Goal: Transaction & Acquisition: Purchase product/service

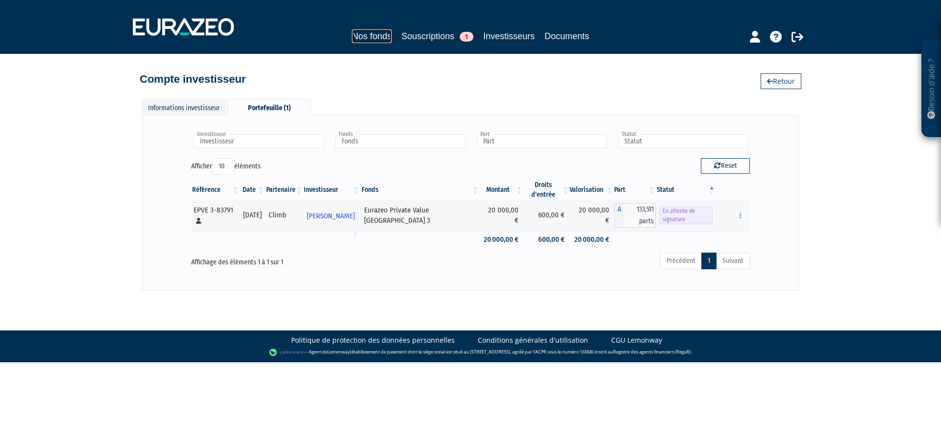
click at [376, 35] on link "Nos fonds" at bounding box center [372, 36] width 40 height 14
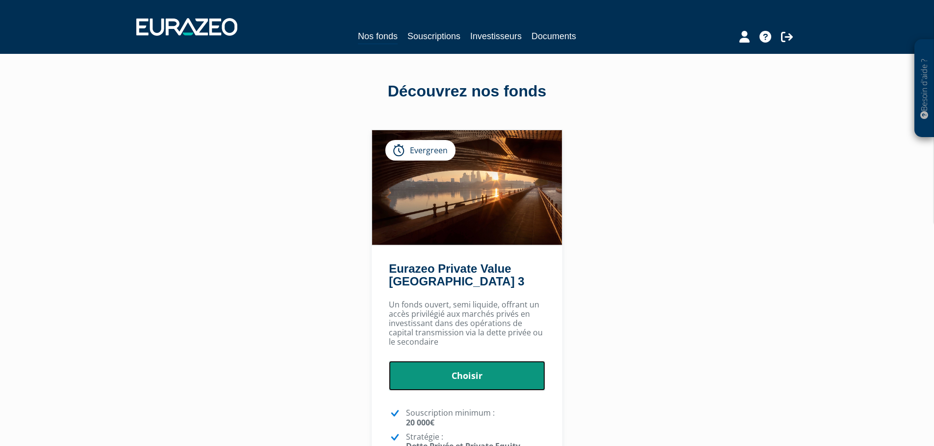
click at [507, 380] on link "Choisir" at bounding box center [467, 376] width 156 height 30
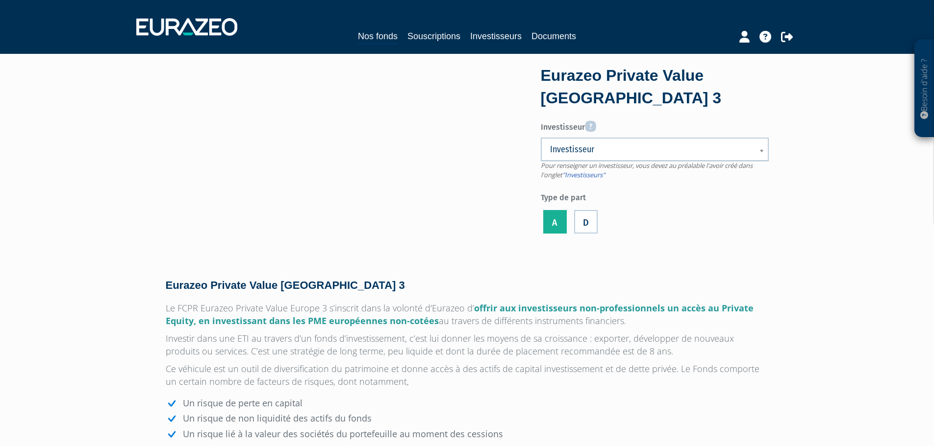
click at [602, 164] on span "Pour renseigner un investisseur, vous devez au préalable l'avoir créé dans l'on…" at bounding box center [647, 170] width 212 height 18
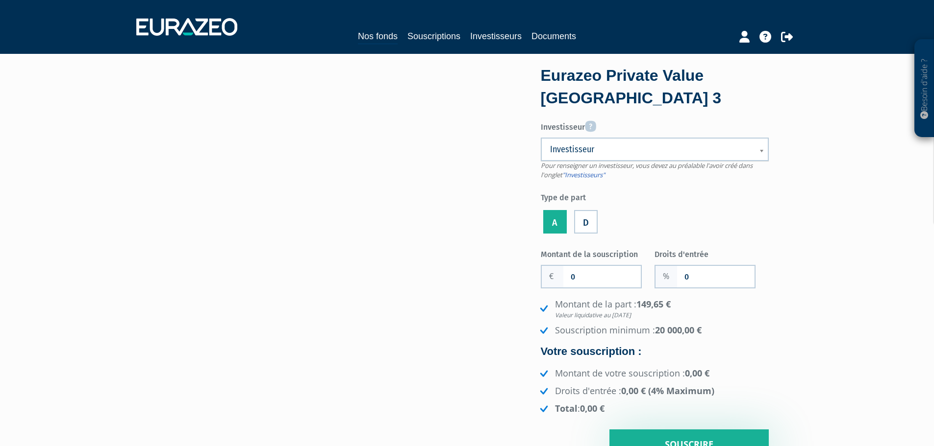
click at [606, 147] on span "Investisseur" at bounding box center [648, 150] width 197 height 12
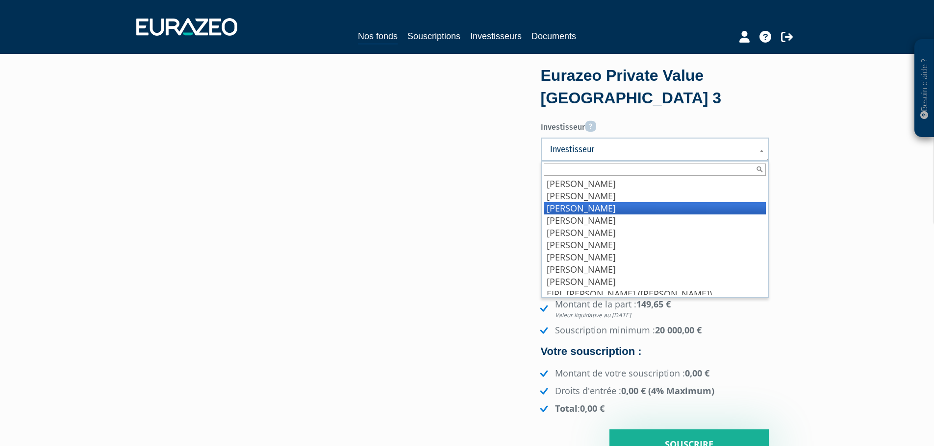
scroll to position [127, 0]
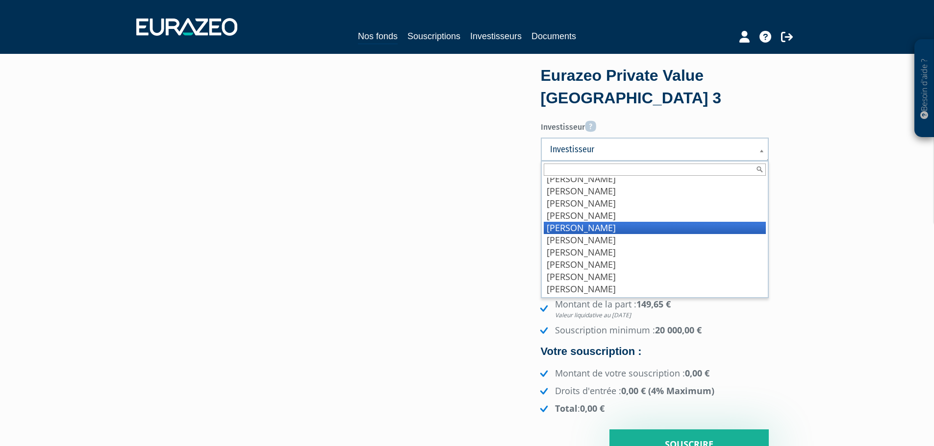
click at [582, 232] on li "Mixa Thierry" at bounding box center [654, 228] width 222 height 12
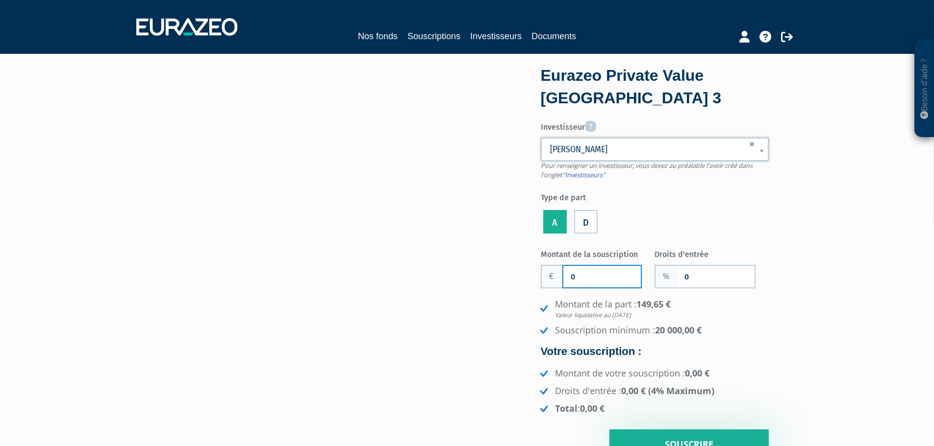
click at [603, 278] on input "0" at bounding box center [601, 277] width 77 height 22
type input "100 000"
click at [708, 278] on input "0" at bounding box center [715, 277] width 77 height 22
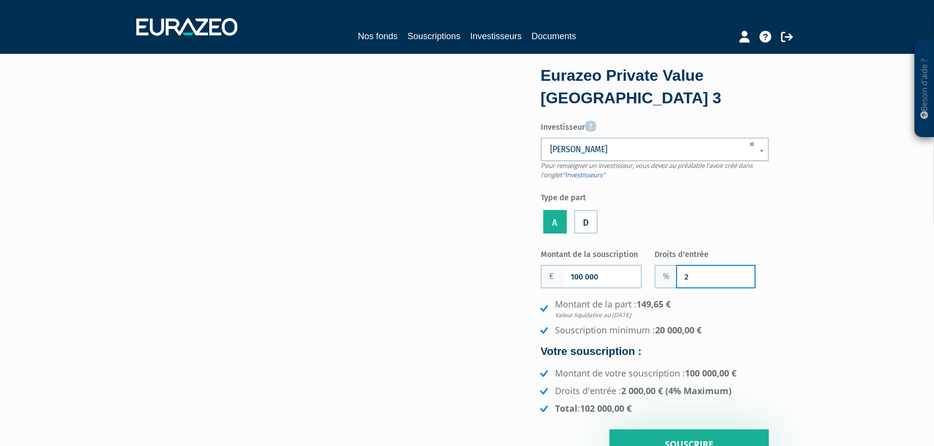
type input "2"
click at [595, 277] on input "100 000" at bounding box center [601, 277] width 77 height 22
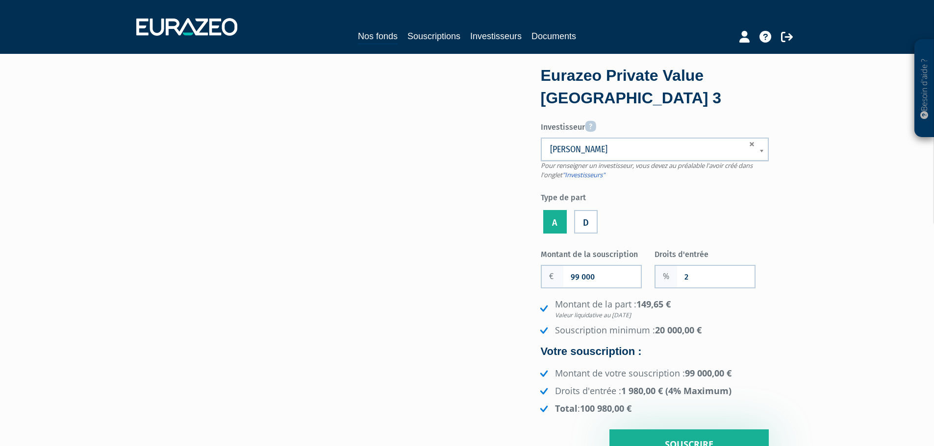
click at [634, 237] on form "Eurazeo Private Value Europe 3 Investisseur Pour renseigner un investisseur, vo…" at bounding box center [655, 262] width 228 height 395
click at [621, 276] on input "99 000" at bounding box center [601, 277] width 77 height 22
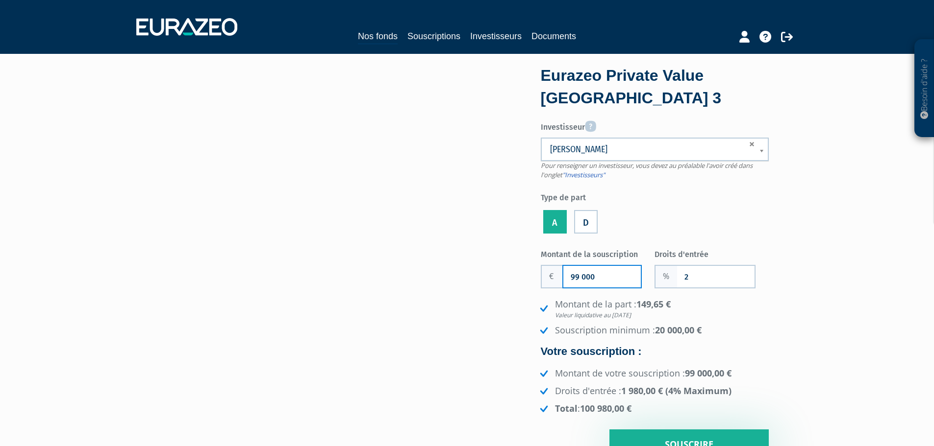
click at [621, 276] on input "99 000" at bounding box center [601, 277] width 77 height 22
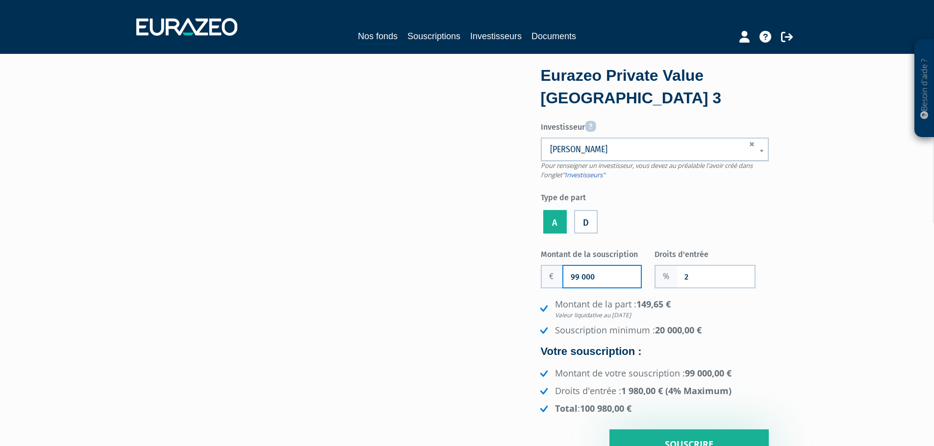
click at [621, 276] on input "99 000" at bounding box center [601, 277] width 77 height 22
click at [664, 247] on label "Droits d'entrée" at bounding box center [711, 253] width 114 height 15
click at [677, 266] on input "2" at bounding box center [715, 277] width 77 height 22
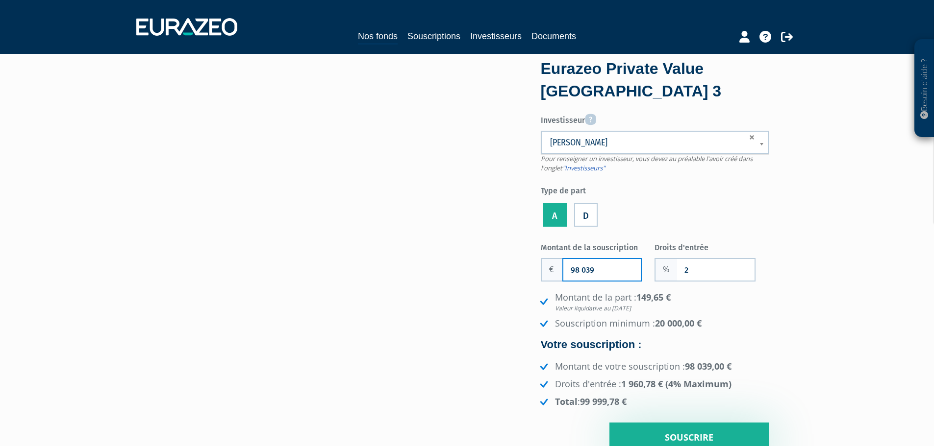
click at [600, 272] on input "98 039" at bounding box center [601, 270] width 77 height 22
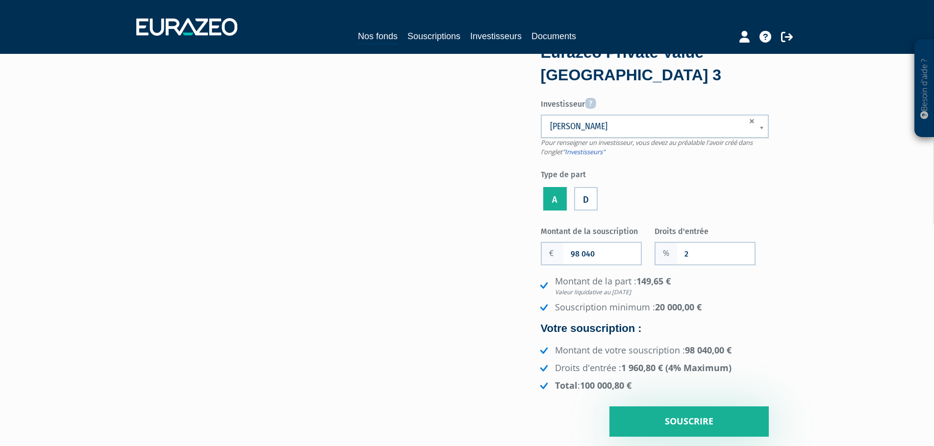
scroll to position [25, 0]
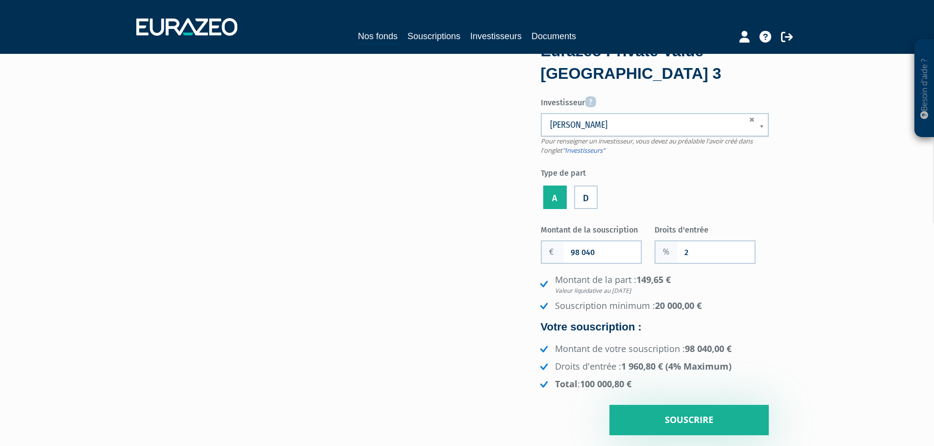
click at [771, 209] on div "Eurazeo Private Value Europe 3 Investisseur Pour renseigner un investisseur, vo…" at bounding box center [673, 240] width 206 height 392
click at [769, 336] on div "Eurazeo Private Value Europe 3 Investisseur Pour renseigner un investisseur, vo…" at bounding box center [673, 240] width 206 height 392
click at [593, 250] on input "98 040" at bounding box center [601, 253] width 77 height 22
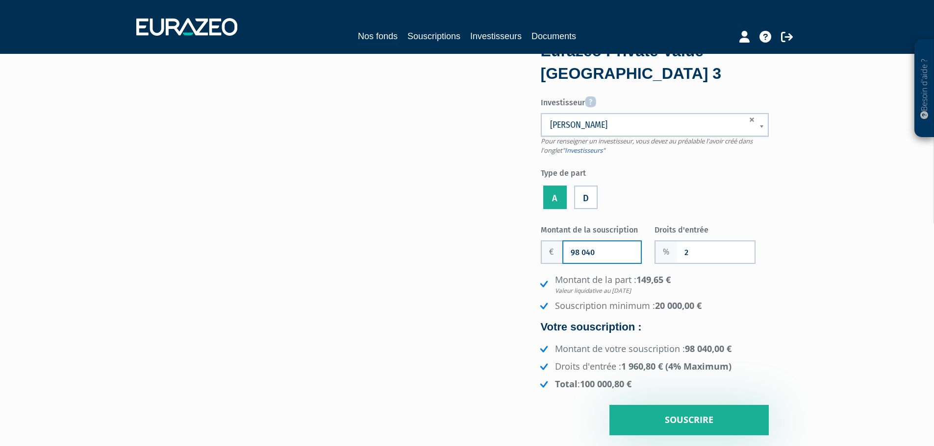
click at [593, 250] on input "98 040" at bounding box center [601, 253] width 77 height 22
type input "100 000"
click at [730, 182] on div "Investisseur Pour renseigner un investisseur, vous devez au préalable l'avoir c…" at bounding box center [655, 152] width 228 height 119
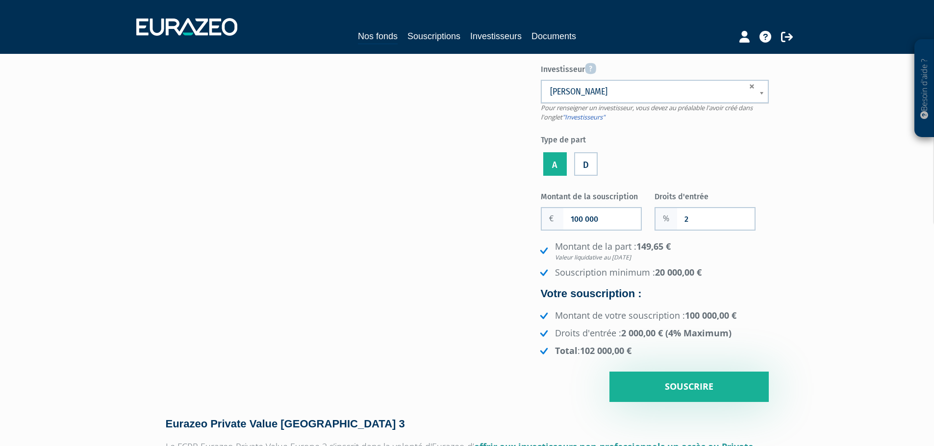
scroll to position [58, 0]
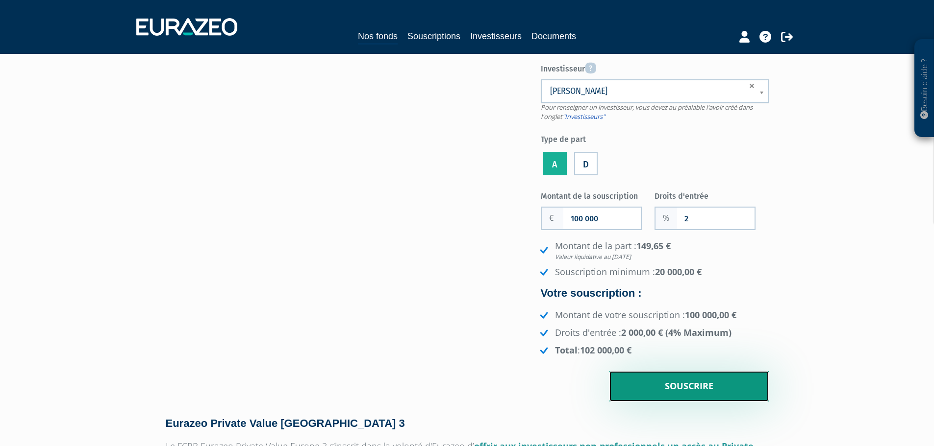
click at [692, 386] on input "Souscrire" at bounding box center [688, 386] width 159 height 30
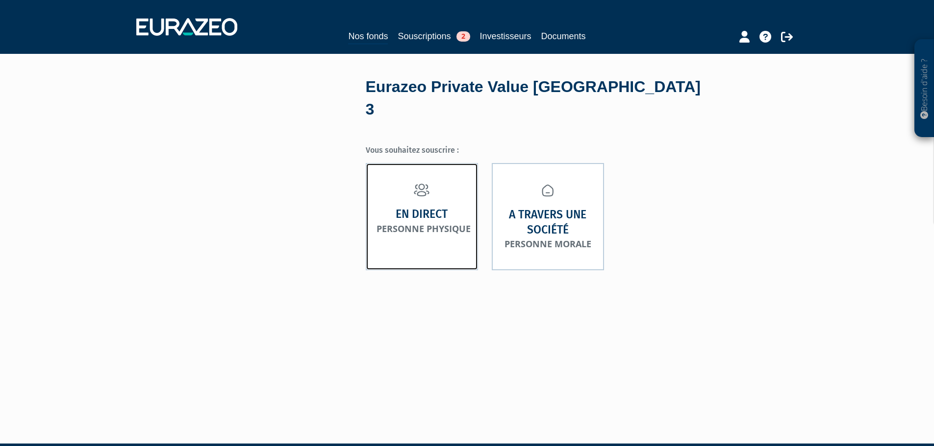
click at [418, 207] on strong "En direct" at bounding box center [421, 214] width 52 height 15
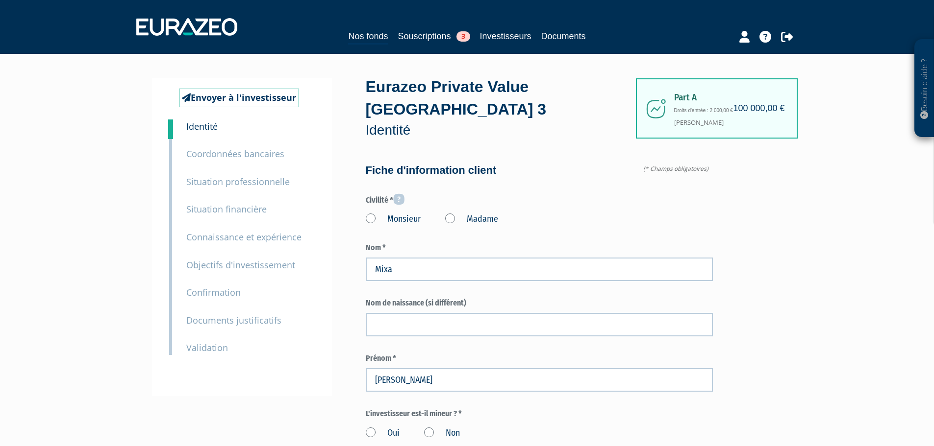
type input "6 95 33 06 66"
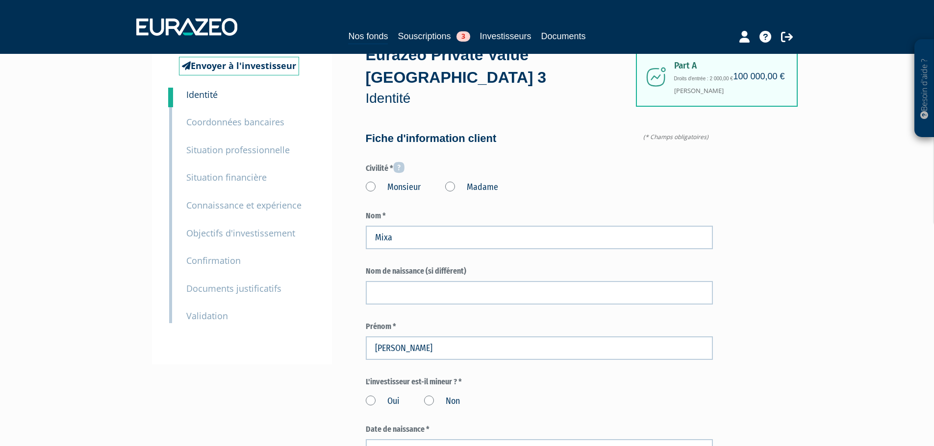
scroll to position [147, 0]
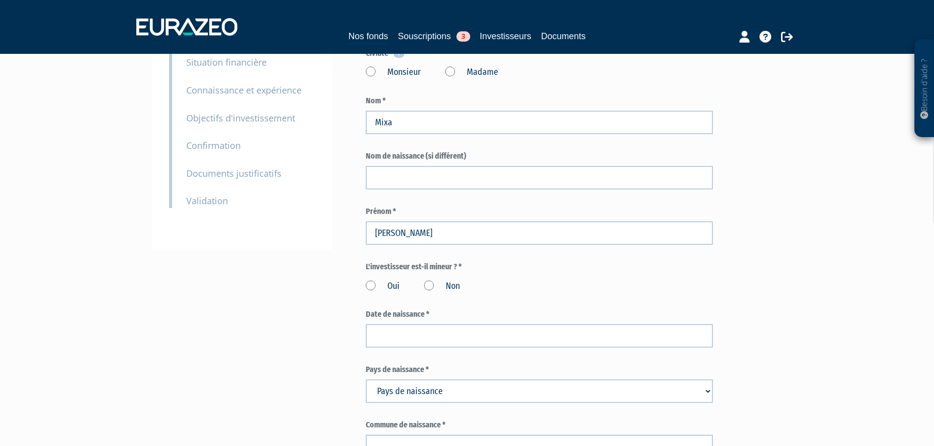
click at [429, 280] on label "Non" at bounding box center [442, 286] width 36 height 13
click at [0, 0] on input "Non" at bounding box center [0, 0] width 0 height 0
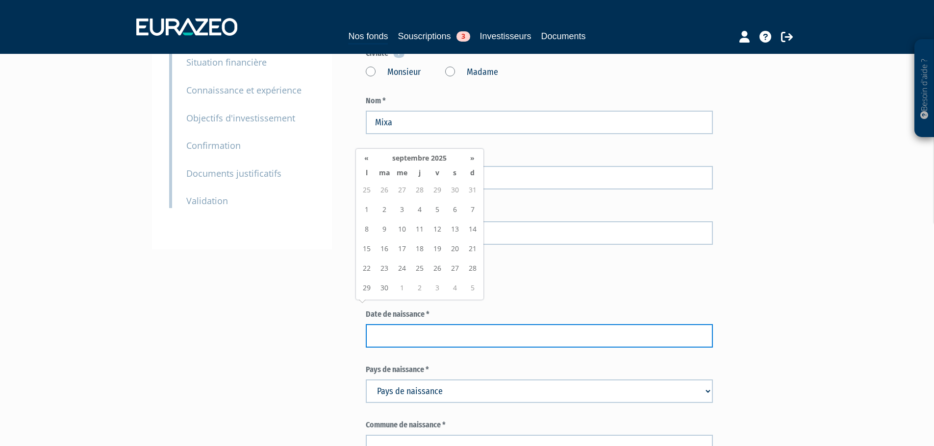
click at [430, 324] on input at bounding box center [539, 336] width 347 height 24
type input "17/05/1967"
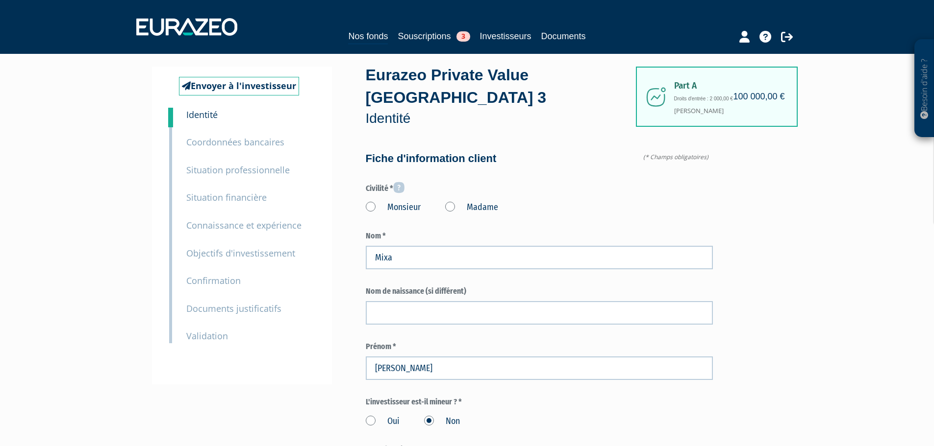
scroll to position [0, 0]
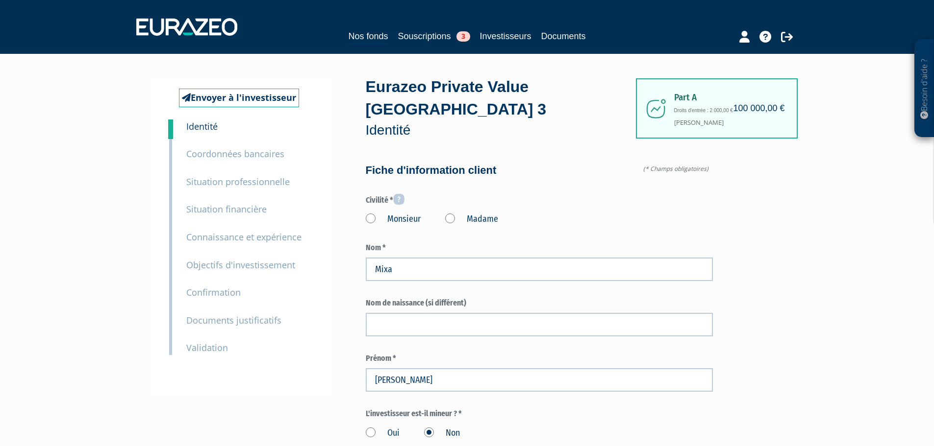
click at [377, 213] on label "Monsieur" at bounding box center [393, 219] width 55 height 13
click at [0, 0] on input "Monsieur" at bounding box center [0, 0] width 0 height 0
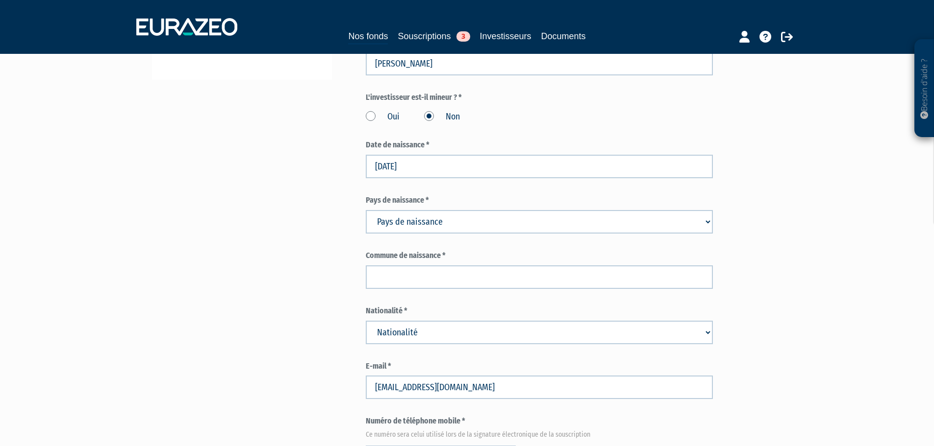
scroll to position [343, 0]
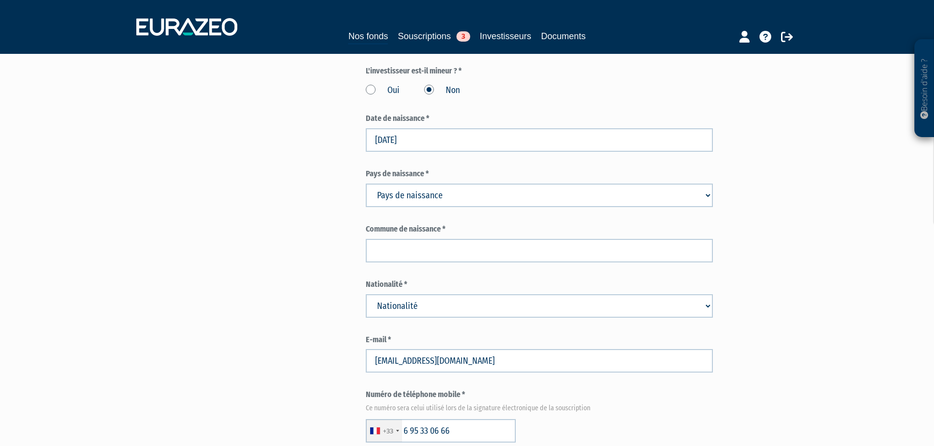
click at [463, 184] on select "Pays de naissance Afghanistan Afrique du Sud Albanie Algérie Allemagne Andorre" at bounding box center [539, 196] width 347 height 24
select select "75"
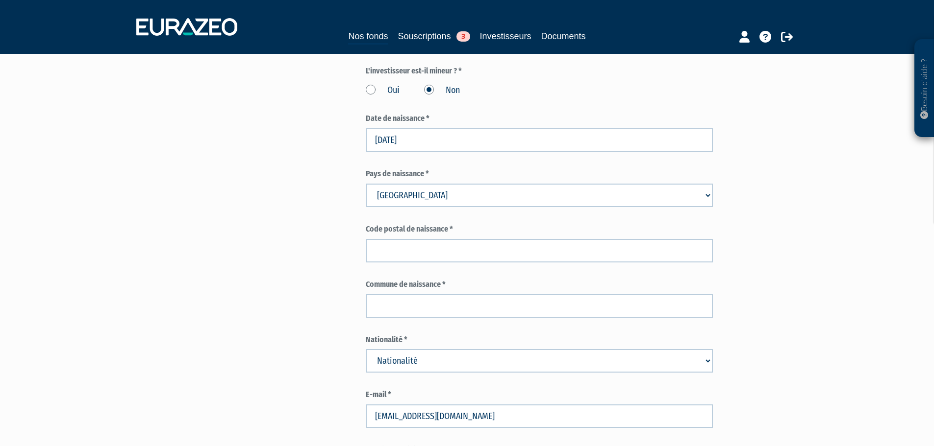
click at [454, 184] on select "Pays de naissance Afghanistan Afrique du Sud Albanie Algérie Allemagne Andorre" at bounding box center [539, 196] width 347 height 24
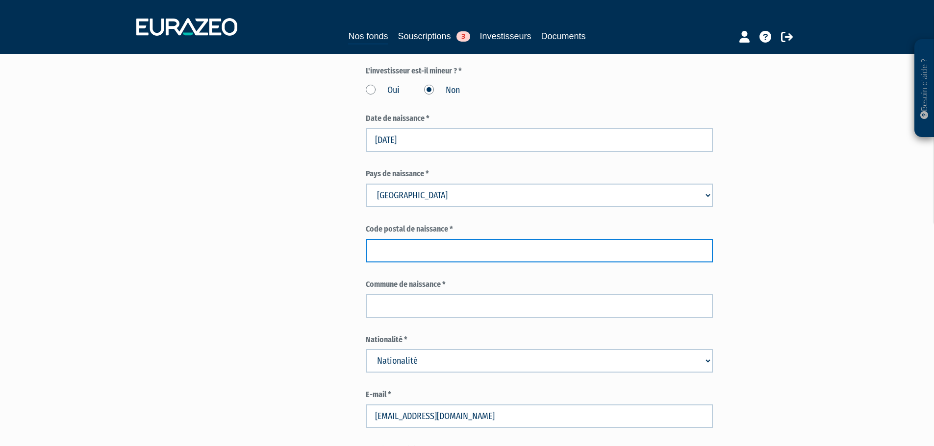
click at [460, 239] on input "text" at bounding box center [539, 251] width 347 height 24
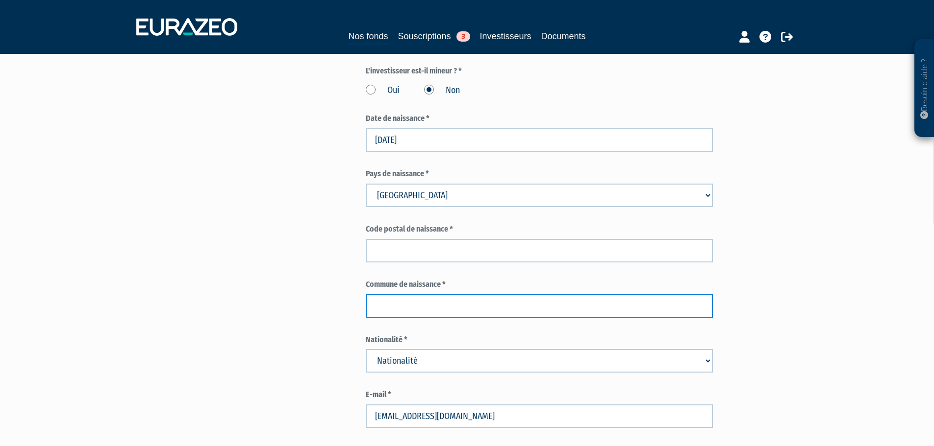
click at [453, 295] on input "text" at bounding box center [539, 307] width 347 height 24
click at [450, 295] on input "Clermont Ferrand" at bounding box center [539, 307] width 347 height 24
click at [483, 295] on input "Clermont Ferrand" at bounding box center [539, 307] width 347 height 24
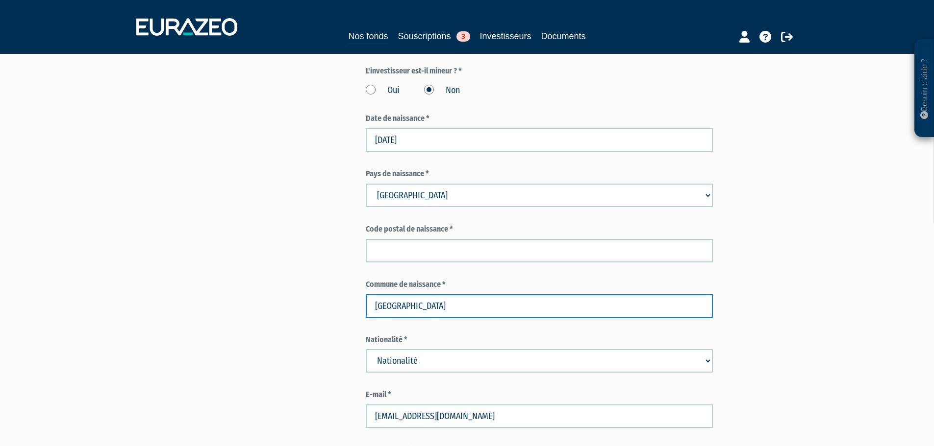
click at [409, 295] on input "Clermont Ferrand" at bounding box center [539, 307] width 347 height 24
type input "Clermont-Ferrand"
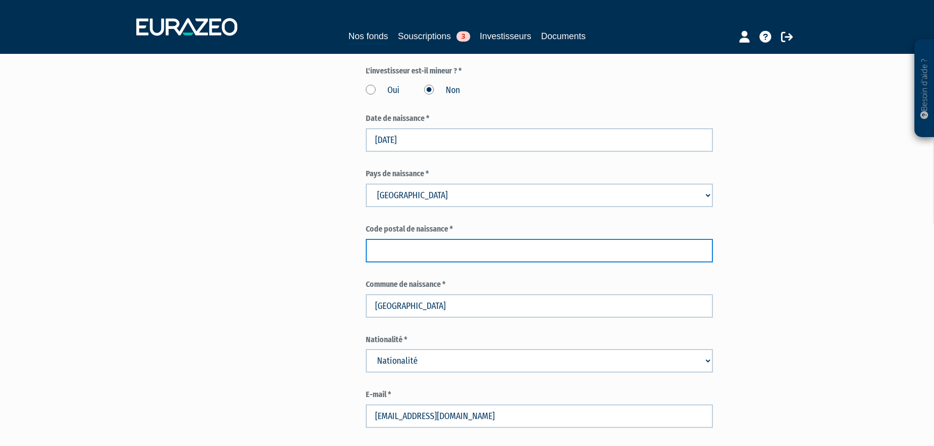
click at [442, 239] on input "text" at bounding box center [539, 251] width 347 height 24
type input "63000"
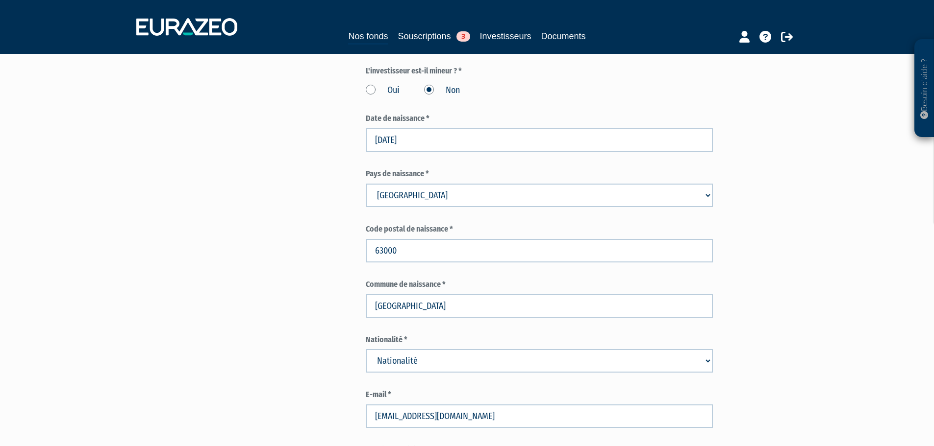
click at [328, 236] on div "Envoyer à l'investisseur 1 Identité 2 Coordonnées bancaires 3 Situation profess…" at bounding box center [467, 436] width 616 height 1402
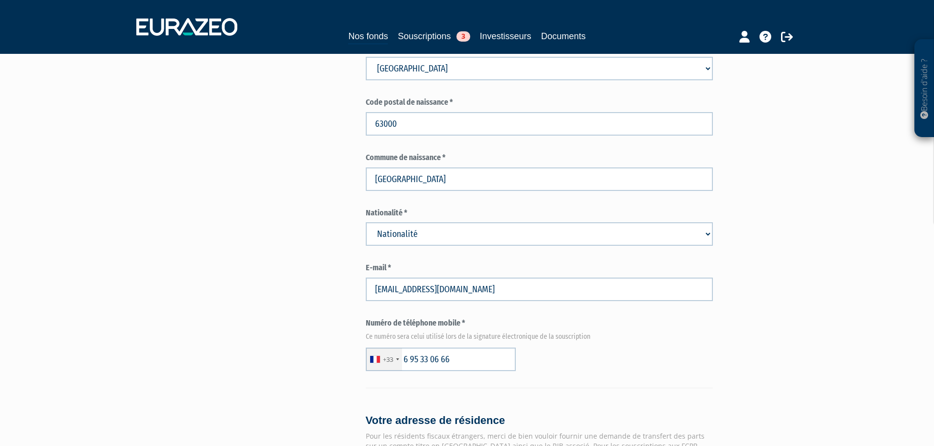
scroll to position [474, 0]
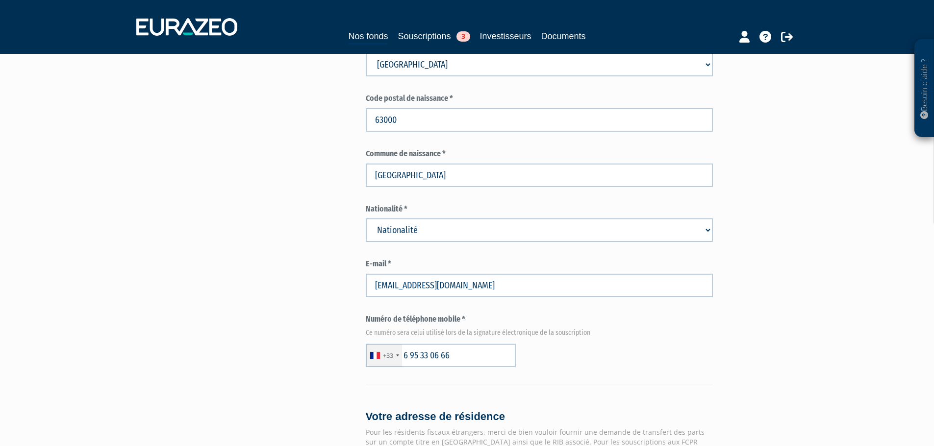
click at [406, 219] on select "Nationalité Afghanistan Afrique du Sud Albanie Algérie Allemagne Andorre" at bounding box center [539, 231] width 347 height 24
select select "75"
click at [366, 219] on select "Nationalité Afghanistan Afrique du Sud Albanie Algérie Allemagne Andorre" at bounding box center [539, 231] width 347 height 24
click at [352, 216] on div "Envoyer à l'investisseur 1 Identité 2 Coordonnées bancaires 3 Situation profess…" at bounding box center [467, 306] width 616 height 1402
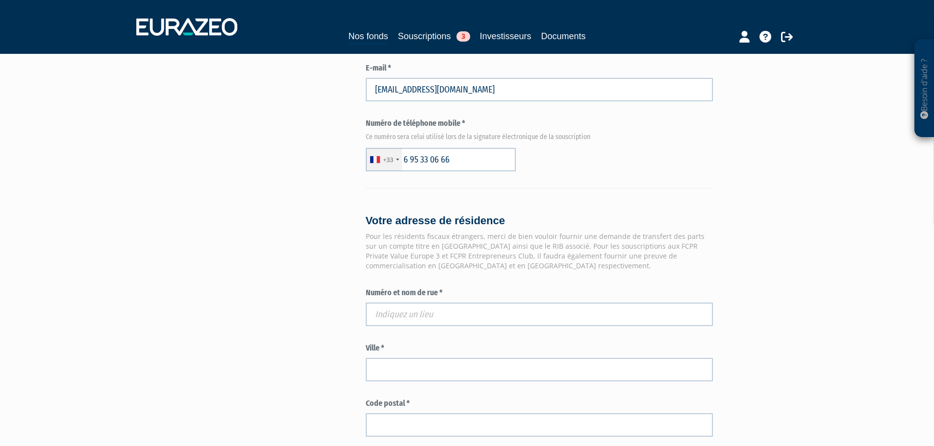
scroll to position [719, 0]
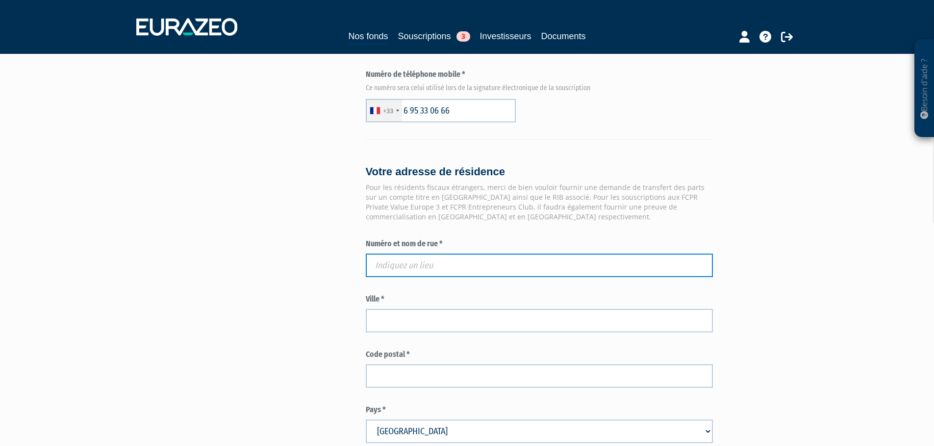
click at [394, 254] on input "text" at bounding box center [539, 266] width 347 height 24
click at [399, 254] on input "text" at bounding box center [539, 266] width 347 height 24
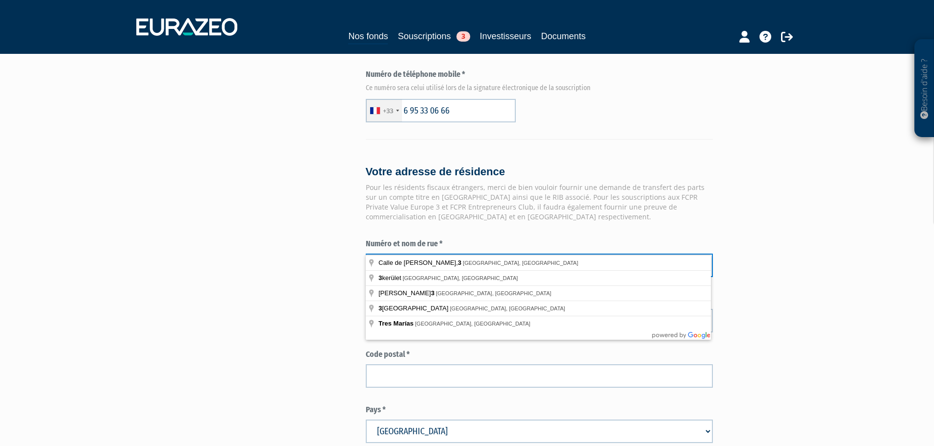
paste input "bis AVENUE THERMALE"
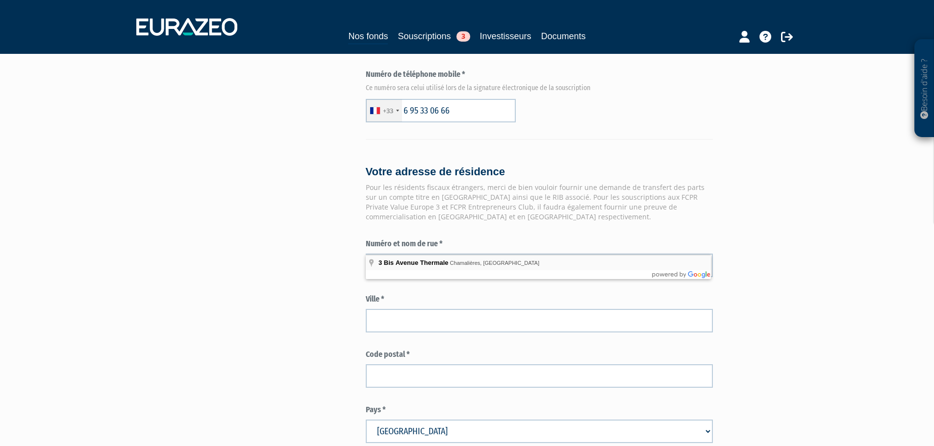
type input "3 Bis Avenue Thermale, Chamalières, France"
type input "Chamalières"
type input "63400"
type input "3 Bis Avenue Thermale"
click at [283, 268] on div "Envoyer à l'investisseur 1 Identité 2 Coordonnées bancaires 3 Situation profess…" at bounding box center [467, 60] width 616 height 1402
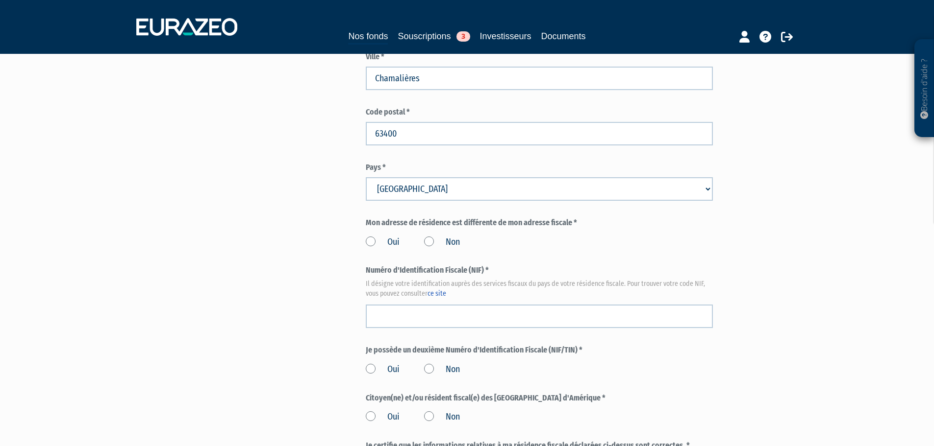
scroll to position [964, 0]
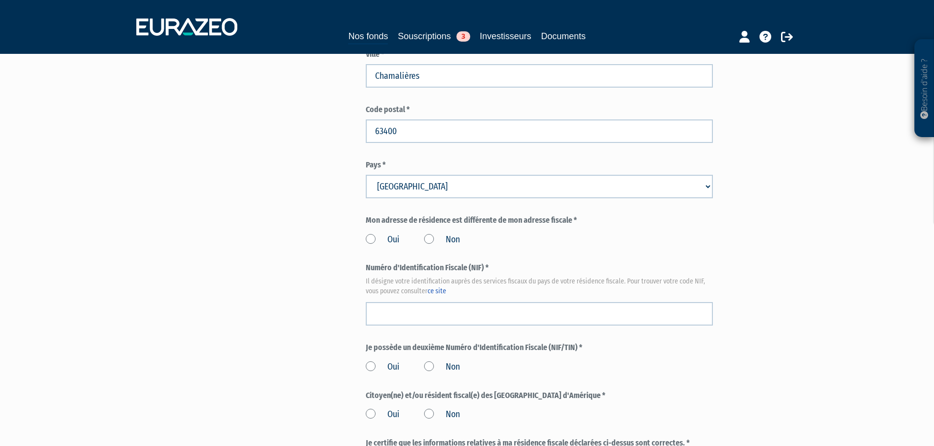
click at [430, 234] on label "Non" at bounding box center [442, 240] width 36 height 13
click at [0, 0] on input "Non" at bounding box center [0, 0] width 0 height 0
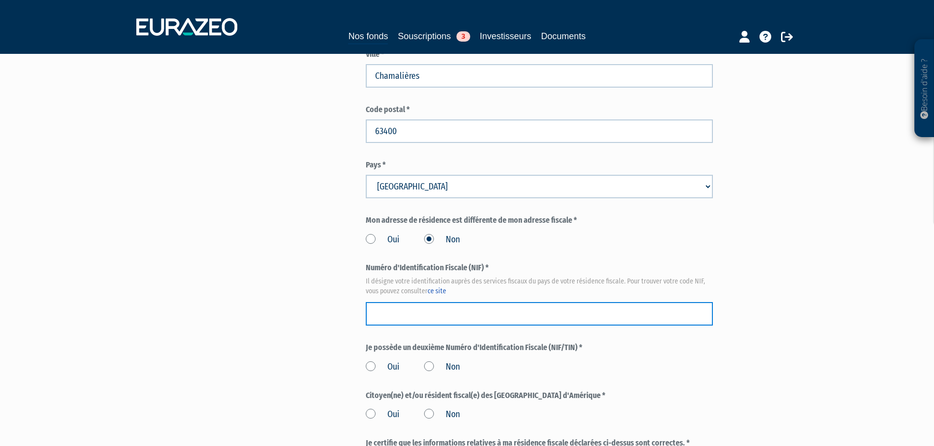
click at [452, 302] on input "text" at bounding box center [539, 314] width 347 height 24
paste input "19 98 473 608 131"
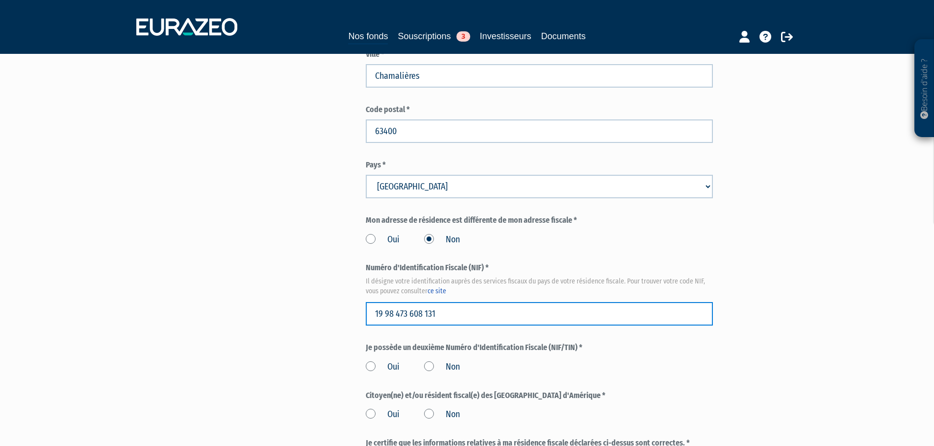
drag, startPoint x: 377, startPoint y: 296, endPoint x: 361, endPoint y: 291, distance: 16.9
type input "19 98 473 608 131"
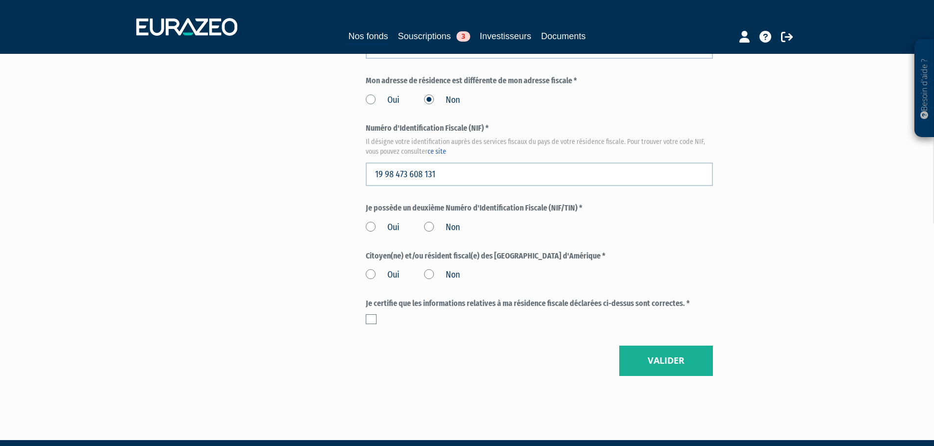
scroll to position [1106, 0]
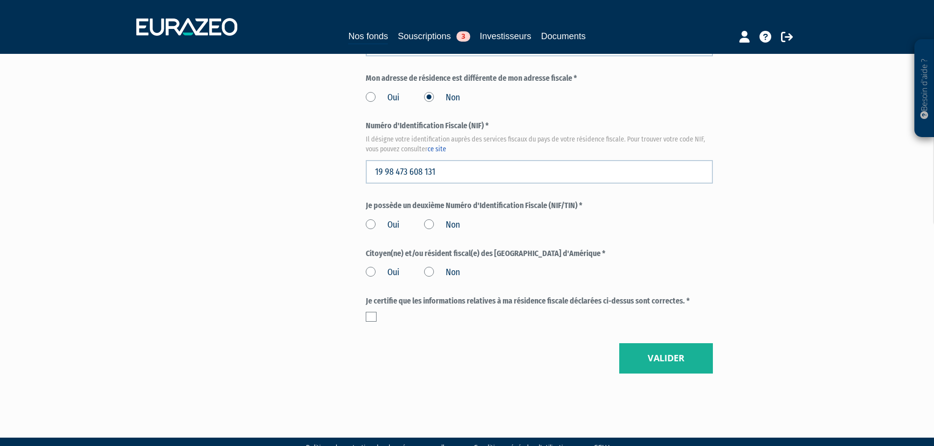
click at [429, 219] on label "Non" at bounding box center [442, 225] width 36 height 13
click at [0, 0] on input "Non" at bounding box center [0, 0] width 0 height 0
click at [428, 267] on label "Non" at bounding box center [442, 273] width 36 height 13
click at [0, 0] on input "Non" at bounding box center [0, 0] width 0 height 0
click at [366, 312] on label at bounding box center [371, 317] width 11 height 10
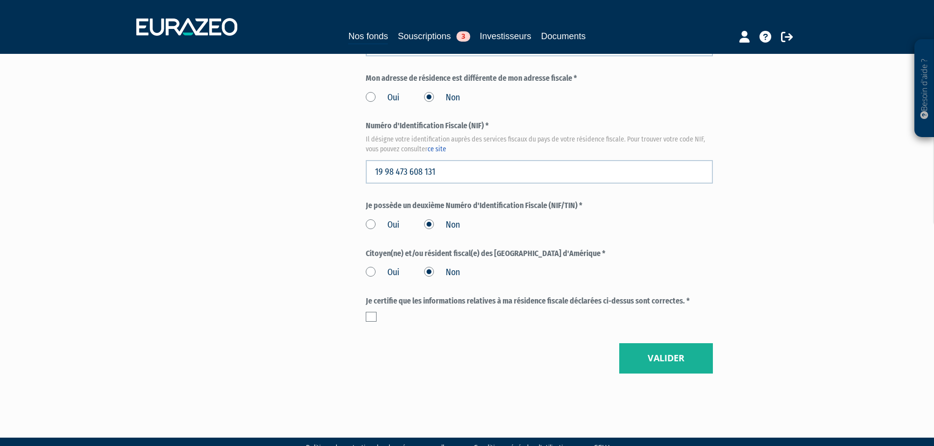
click at [0, 0] on input "checkbox" at bounding box center [0, 0] width 0 height 0
click at [661, 344] on button "Valider" at bounding box center [666, 359] width 94 height 30
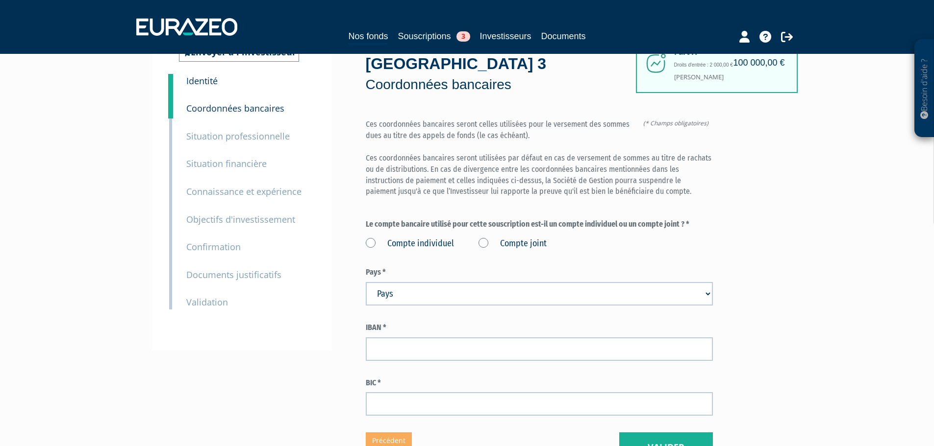
scroll to position [98, 0]
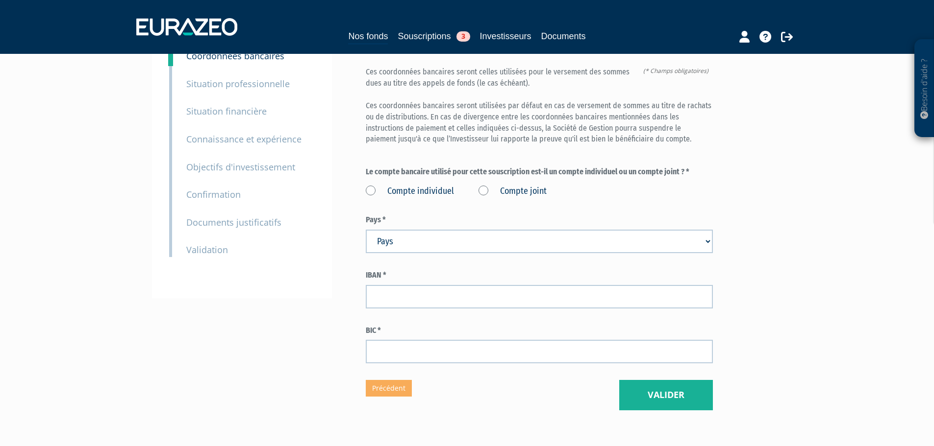
click at [366, 185] on label "Compte individuel" at bounding box center [410, 191] width 88 height 13
click at [0, 0] on individuel "Compte individuel" at bounding box center [0, 0] width 0 height 0
click at [409, 232] on form "(* Champs obligatoires) Ces coordonnées bancaires seront celles utilisées pour …" at bounding box center [539, 215] width 347 height 297
click at [412, 230] on select "Pays [GEOGRAPHIC_DATA] [GEOGRAPHIC_DATA] [GEOGRAPHIC_DATA] [GEOGRAPHIC_DATA] [G…" at bounding box center [539, 242] width 347 height 24
select select "75"
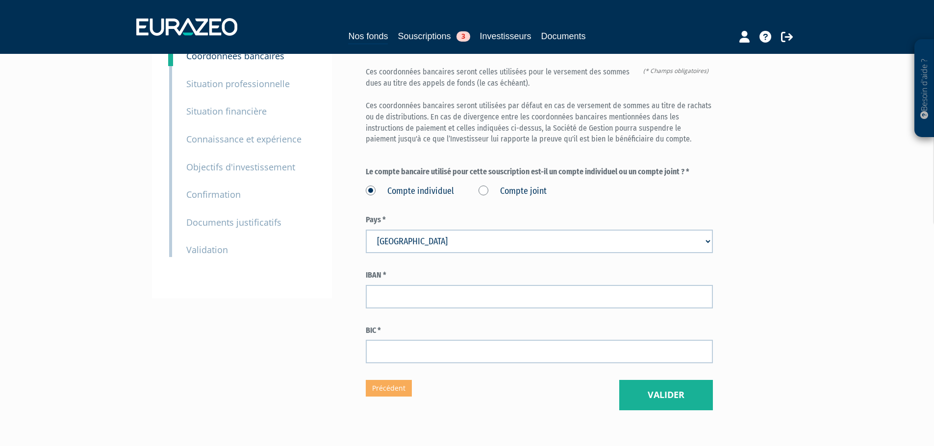
click at [366, 230] on select "Pays [GEOGRAPHIC_DATA] [GEOGRAPHIC_DATA] [GEOGRAPHIC_DATA] [GEOGRAPHIC_DATA] [G…" at bounding box center [539, 242] width 347 height 24
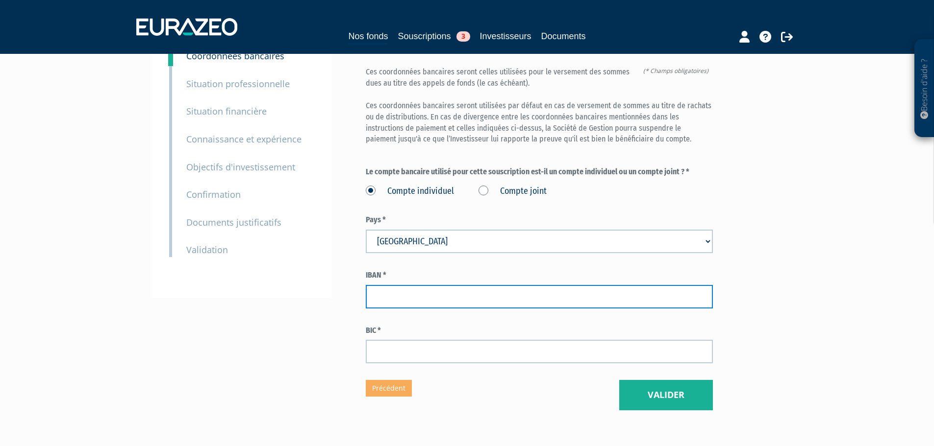
click at [413, 285] on input "text" at bounding box center [539, 297] width 347 height 24
type input "[FINANCIAL_ID]"
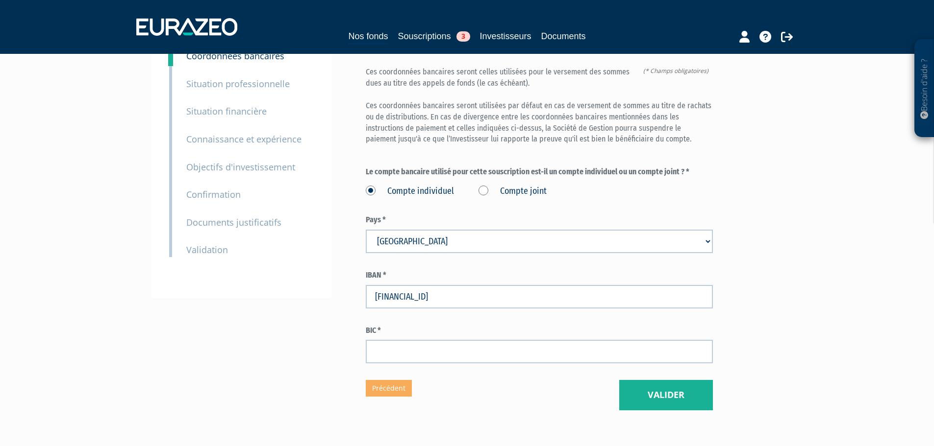
click at [455, 325] on label "BIC *" at bounding box center [539, 330] width 347 height 11
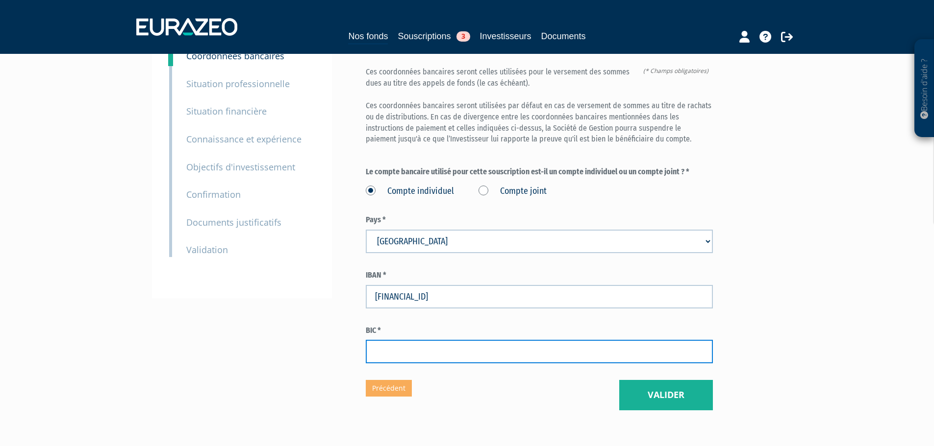
click at [462, 340] on input "text" at bounding box center [539, 352] width 347 height 24
type input "AGRIFRPP868"
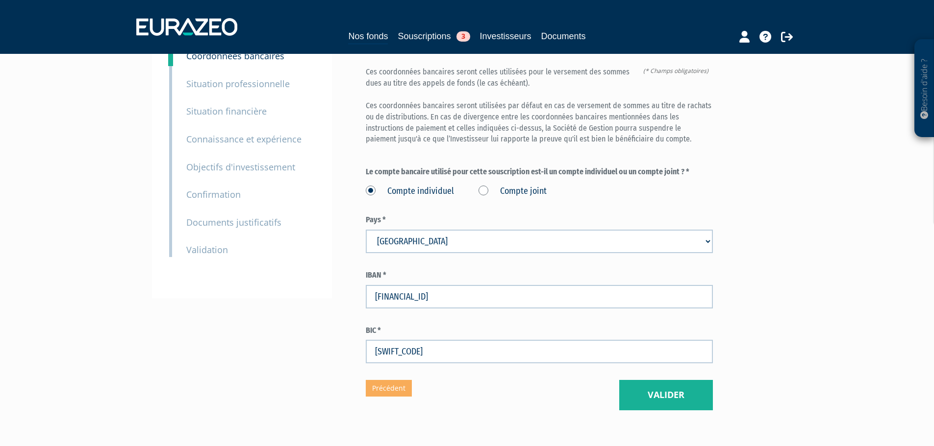
click at [494, 370] on div "Eurazeo Private Value Europe 3 Coordonnées bancaires (* Champs obligatoires) Ce…" at bounding box center [539, 195] width 347 height 430
click at [440, 285] on input "FR7616806037003705350700031" at bounding box center [539, 297] width 347 height 24
click at [423, 285] on input "FR7616806037003705350700031" at bounding box center [539, 297] width 347 height 24
click at [406, 285] on input "FR7616806037003705350700031" at bounding box center [539, 297] width 347 height 24
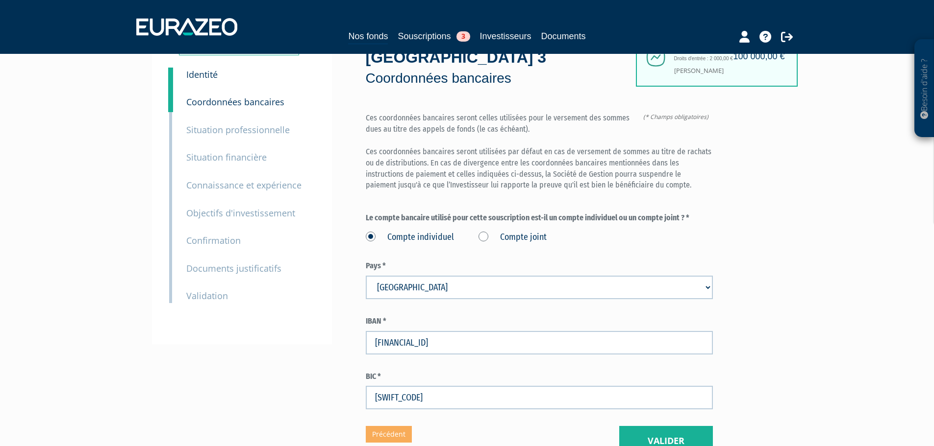
scroll to position [53, 0]
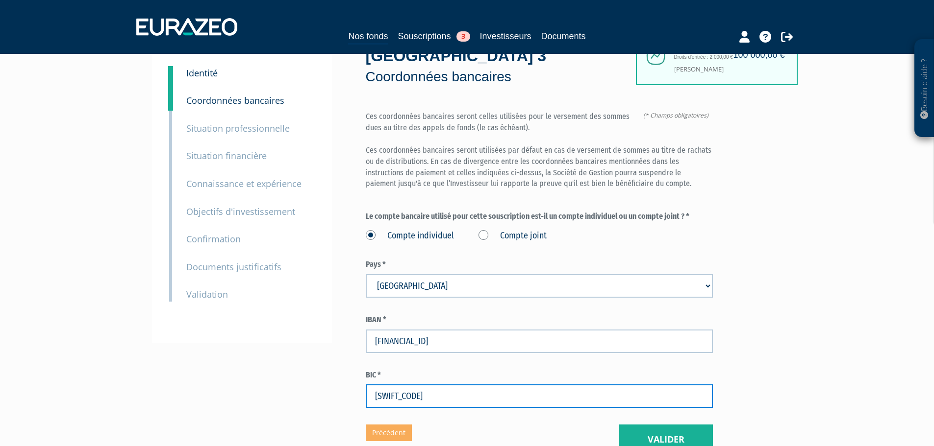
click at [415, 385] on input "AGRIFRPP868" at bounding box center [539, 397] width 347 height 24
click at [409, 385] on input "AGRIFRPP868" at bounding box center [539, 397] width 347 height 24
click at [396, 385] on input "AGRIFRPP868" at bounding box center [539, 397] width 347 height 24
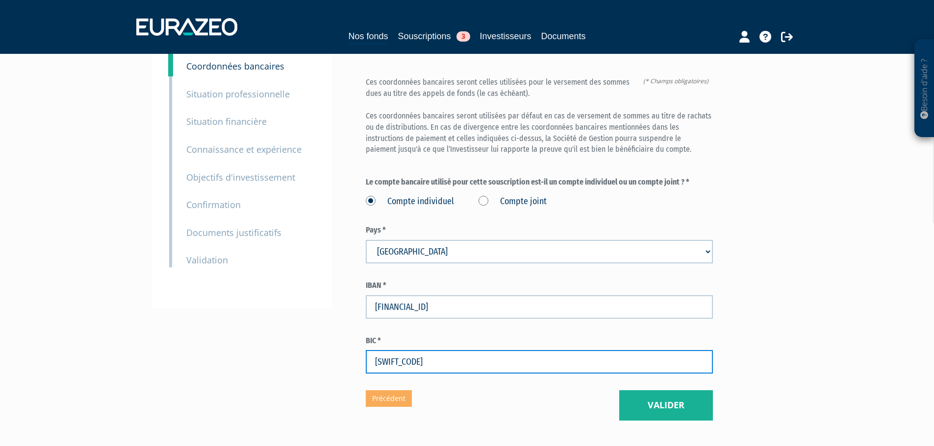
scroll to position [89, 0]
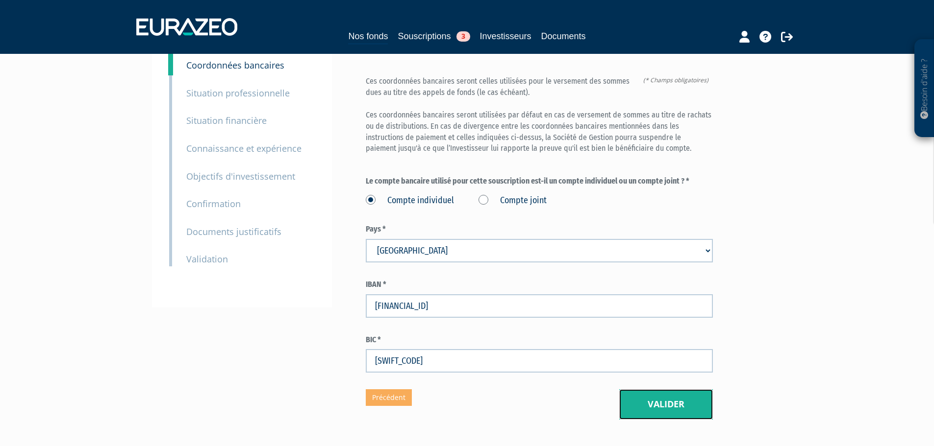
click at [652, 390] on button "Valider" at bounding box center [666, 405] width 94 height 30
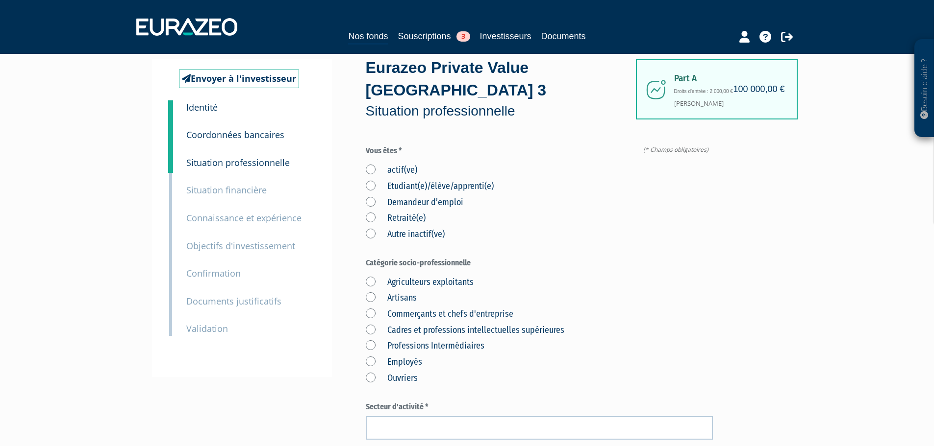
scroll to position [20, 0]
click at [367, 163] on label "actif(ve)" at bounding box center [391, 169] width 51 height 13
click at [0, 0] on input "actif(ve)" at bounding box center [0, 0] width 0 height 0
click at [530, 209] on div "actif(ve) Etudiant(e)/élève/apprenti(e) Demandeur d’emploi Retraité(e) Autre in…" at bounding box center [539, 200] width 347 height 80
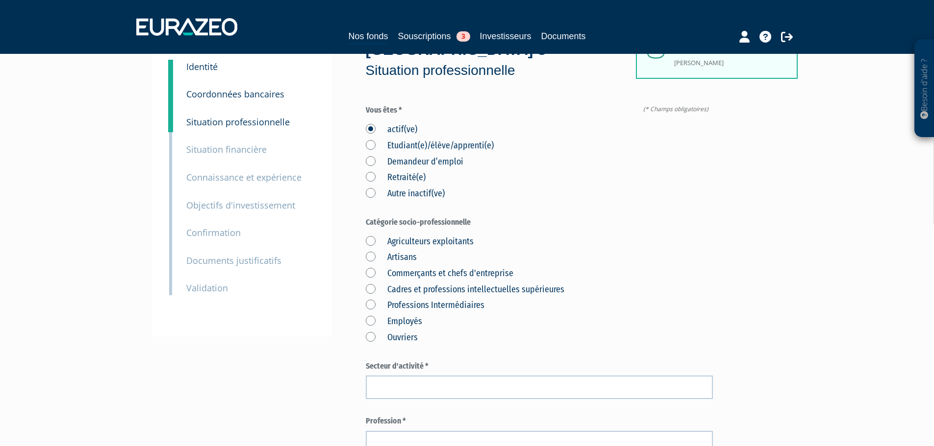
scroll to position [62, 0]
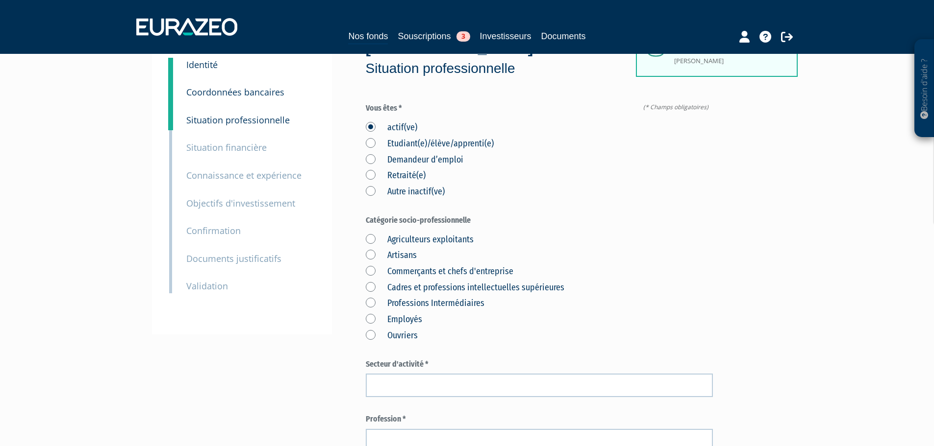
click at [371, 282] on label "Cadres et professions intellectuelles supérieures" at bounding box center [465, 288] width 198 height 13
click at [0, 0] on supérieures "Cadres et professions intellectuelles supérieures" at bounding box center [0, 0] width 0 height 0
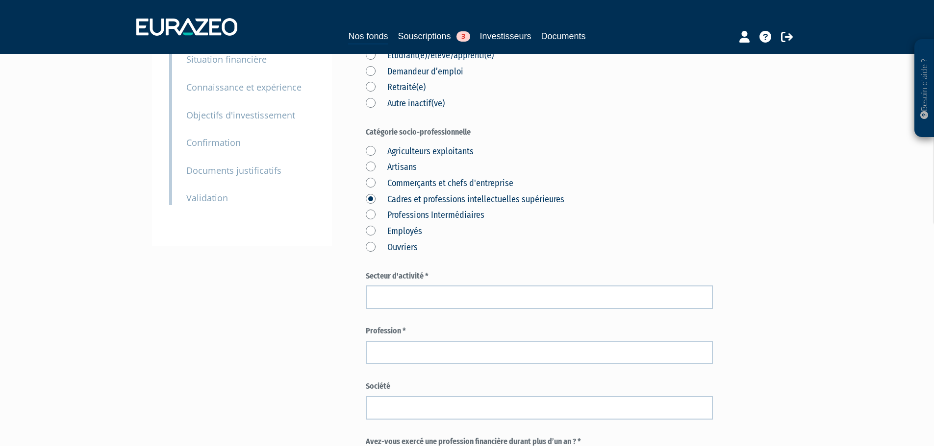
scroll to position [150, 0]
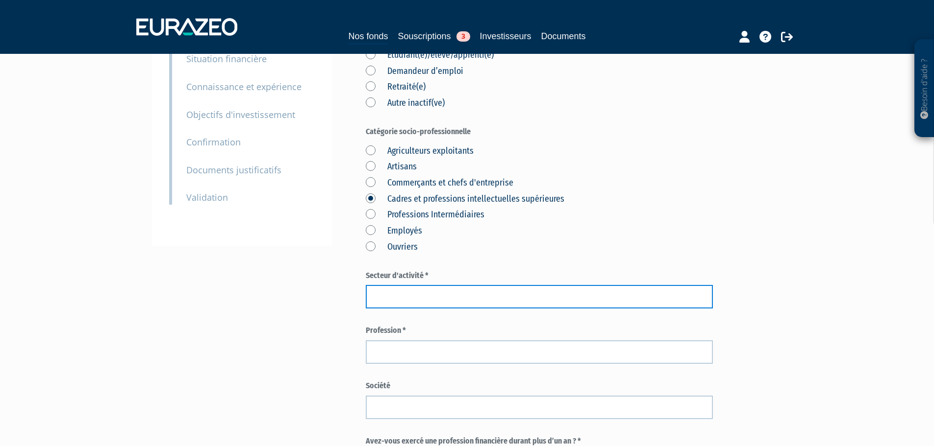
click at [382, 285] on input "text" at bounding box center [539, 297] width 347 height 24
type input "D"
type input "Diplomatie"
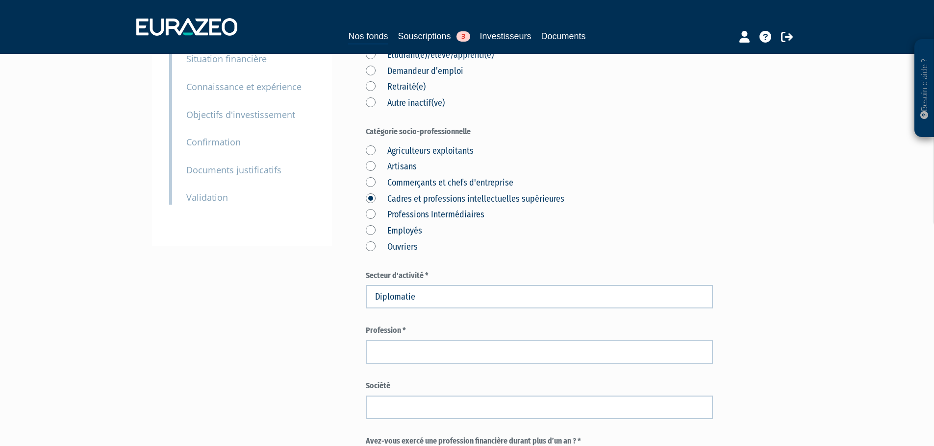
click at [540, 325] on div "Profession *" at bounding box center [539, 344] width 347 height 39
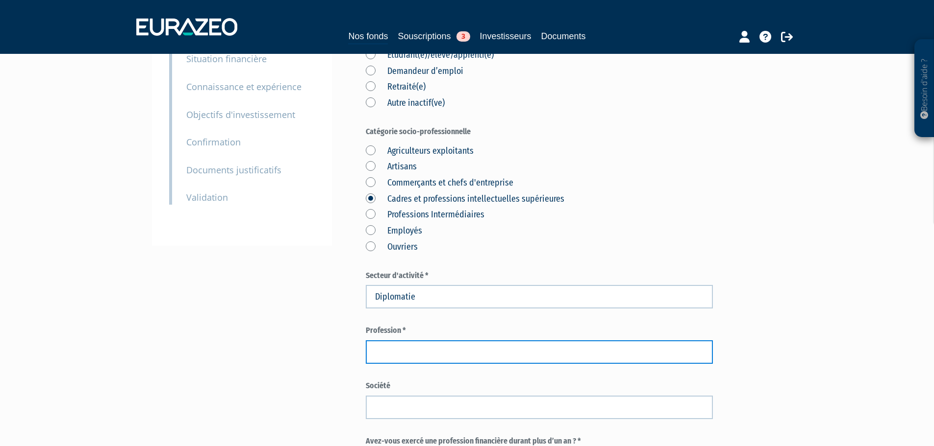
click at [542, 341] on input "text" at bounding box center [539, 353] width 347 height 24
type input "Diplomate"
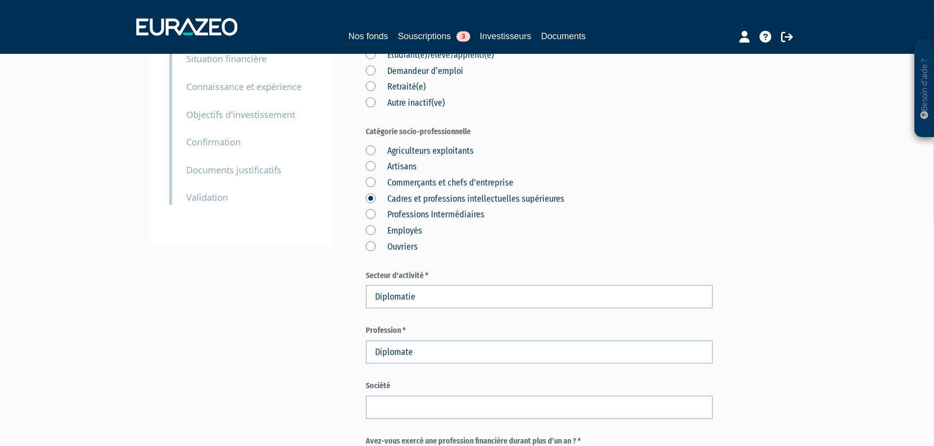
click at [520, 325] on label "Profession *" at bounding box center [539, 330] width 347 height 11
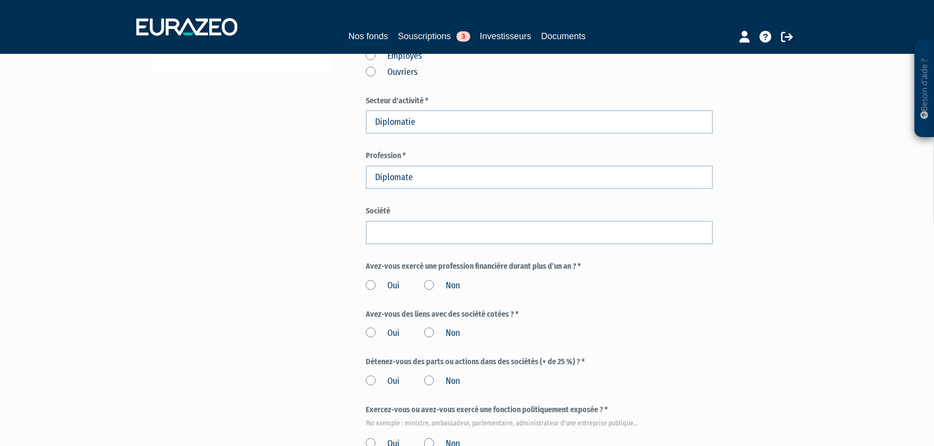
scroll to position [326, 0]
click at [427, 279] on label "Non" at bounding box center [442, 285] width 36 height 13
click at [0, 0] on input "Non" at bounding box center [0, 0] width 0 height 0
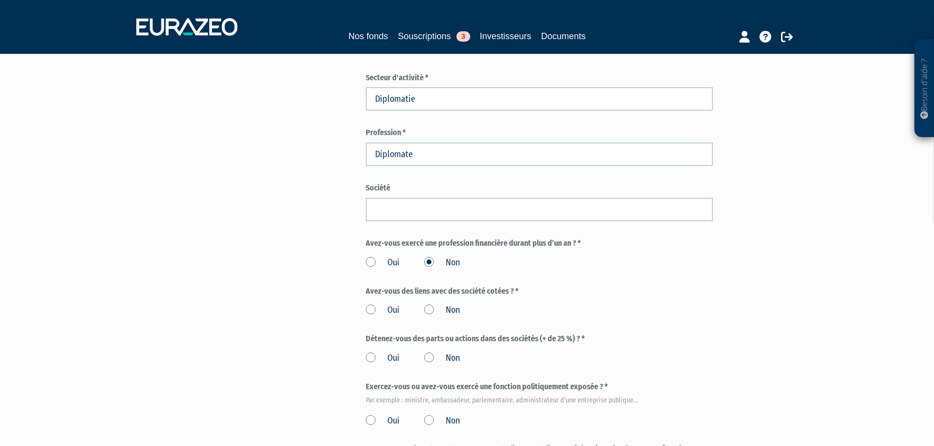
click at [428, 304] on label "Non" at bounding box center [442, 310] width 36 height 13
click at [0, 0] on input "Non" at bounding box center [0, 0] width 0 height 0
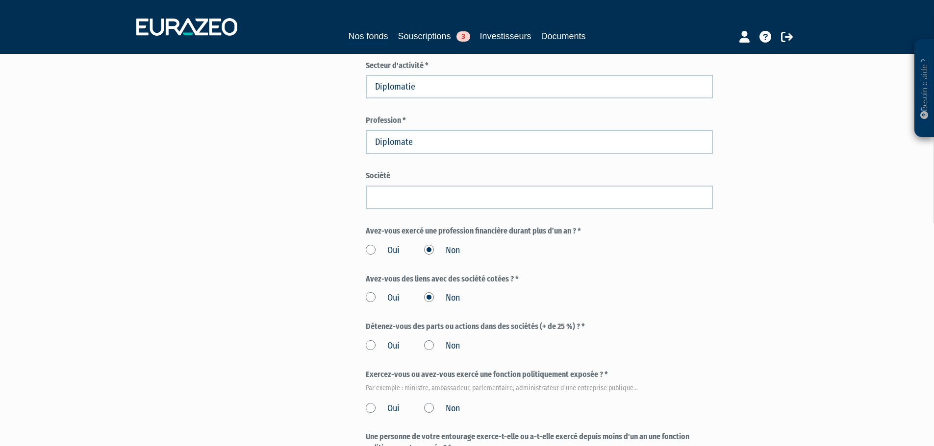
scroll to position [362, 0]
click at [431, 335] on div "Oui Non" at bounding box center [539, 343] width 347 height 16
click at [427, 339] on label "Non" at bounding box center [442, 345] width 36 height 13
click at [0, 0] on input "Non" at bounding box center [0, 0] width 0 height 0
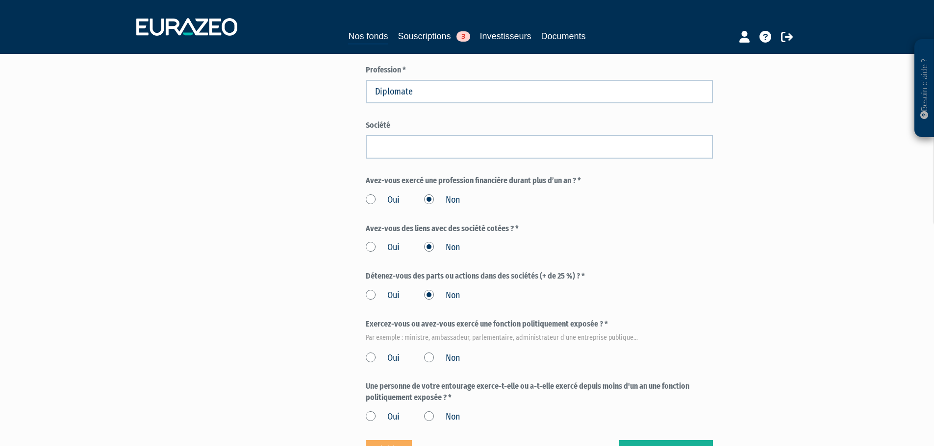
drag, startPoint x: 509, startPoint y: 158, endPoint x: 557, endPoint y: 144, distance: 49.6
click at [557, 144] on form "(* Champs obligatoires) Vous êtes * actif(ve) Etudiant(e)/élève/apprenti(e) Dem…" at bounding box center [539, 88] width 347 height 670
click at [610, 175] on label "Avez-vous exercé une profession financière durant plus d’un an ? *" at bounding box center [539, 180] width 347 height 11
click at [426, 194] on label "Non" at bounding box center [442, 200] width 36 height 13
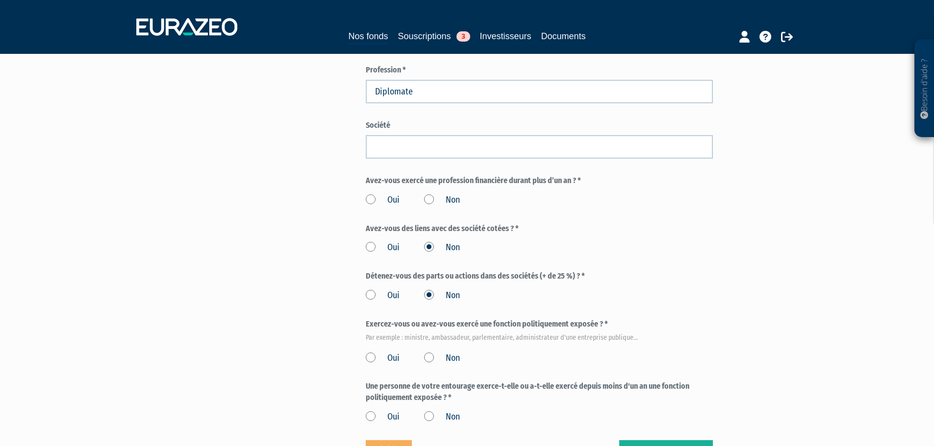
click at [0, 0] on input "Non" at bounding box center [0, 0] width 0 height 0
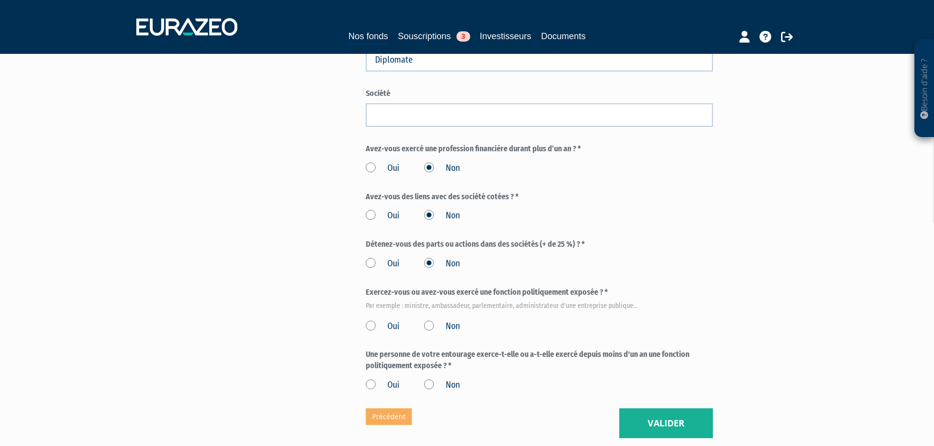
scroll to position [460, 0]
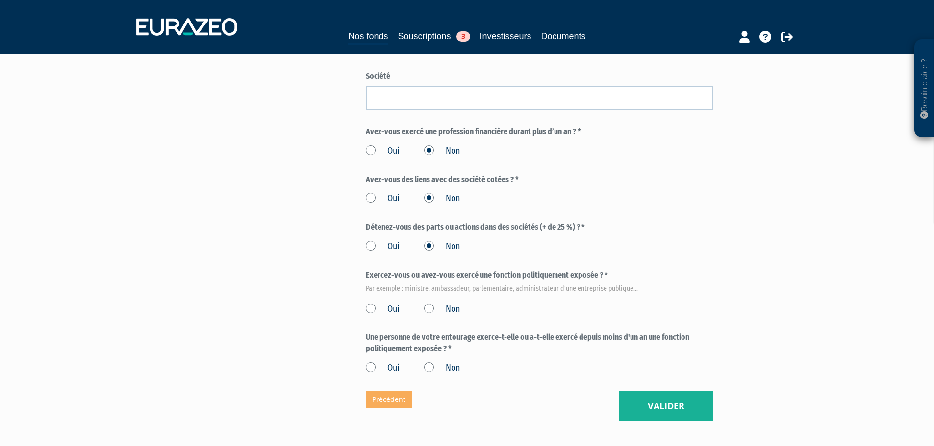
click at [429, 303] on label "Non" at bounding box center [442, 309] width 36 height 13
click at [0, 0] on input "Non" at bounding box center [0, 0] width 0 height 0
click at [427, 362] on label "Non" at bounding box center [442, 368] width 36 height 13
click at [0, 0] on input "Non" at bounding box center [0, 0] width 0 height 0
click at [669, 392] on button "Valider" at bounding box center [666, 407] width 94 height 30
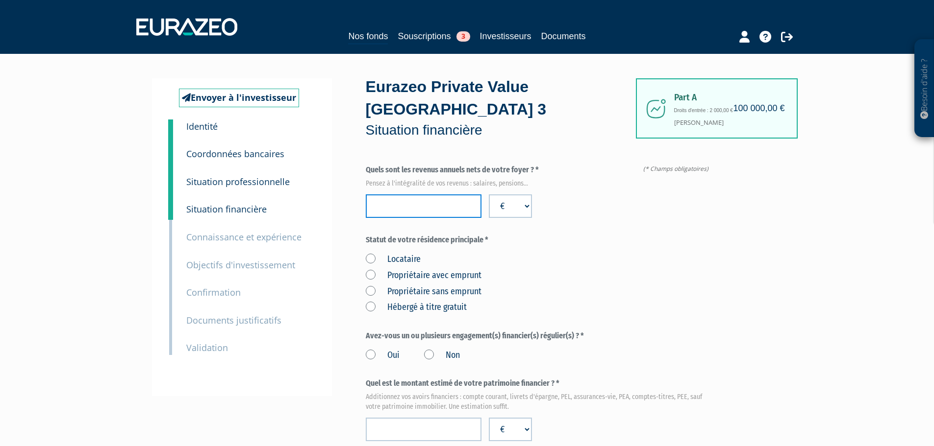
click at [461, 195] on input "number" at bounding box center [424, 207] width 116 height 24
type input "120000"
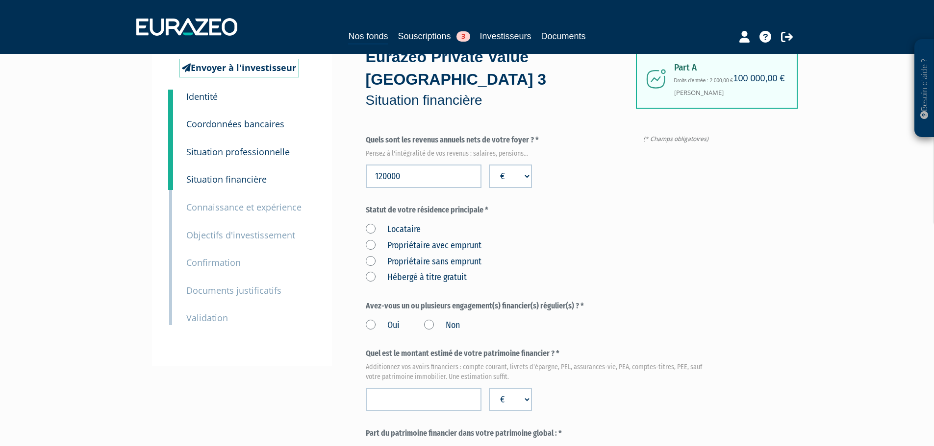
click at [439, 256] on label "Propriétaire sans emprunt" at bounding box center [424, 262] width 116 height 13
click at [0, 0] on emprunt "Propriétaire sans emprunt" at bounding box center [0, 0] width 0 height 0
click at [561, 233] on div "Locataire Propriétaire avec emprunt Propriétaire sans emprunt Hébergé à titre g…" at bounding box center [539, 252] width 347 height 64
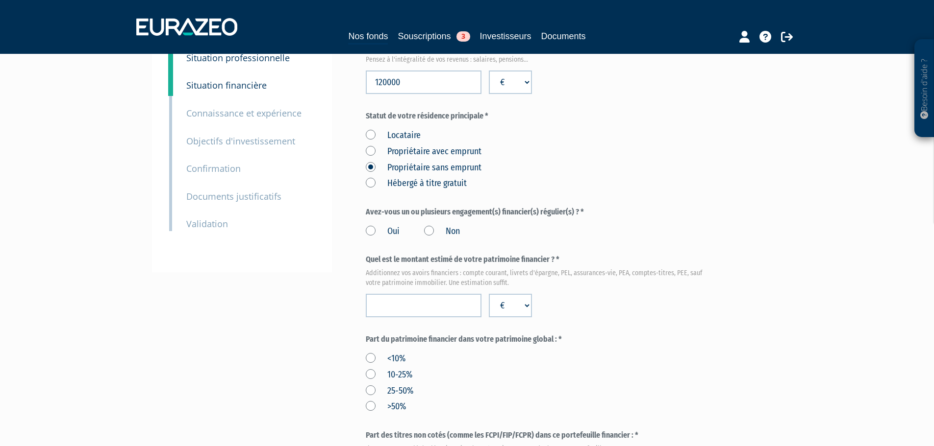
scroll to position [125, 0]
click at [431, 224] on label "Non" at bounding box center [442, 230] width 36 height 13
click at [0, 0] on input "Non" at bounding box center [0, 0] width 0 height 0
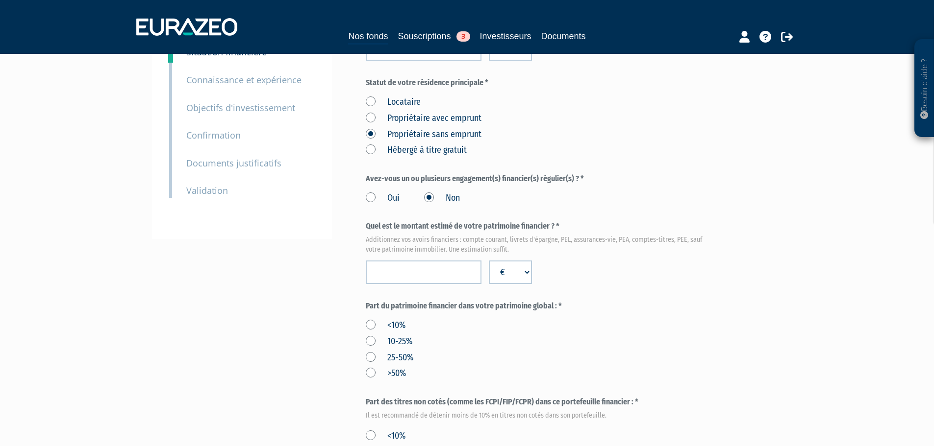
scroll to position [158, 0]
click at [439, 237] on div "Quel est le montant estimé de votre patrimoine financier ? * Additionnez vos av…" at bounding box center [539, 252] width 347 height 63
click at [437, 260] on input "number" at bounding box center [424, 272] width 116 height 24
type input "560000"
click at [488, 316] on div "<10% 10-25% 25-50% >50%" at bounding box center [539, 348] width 347 height 64
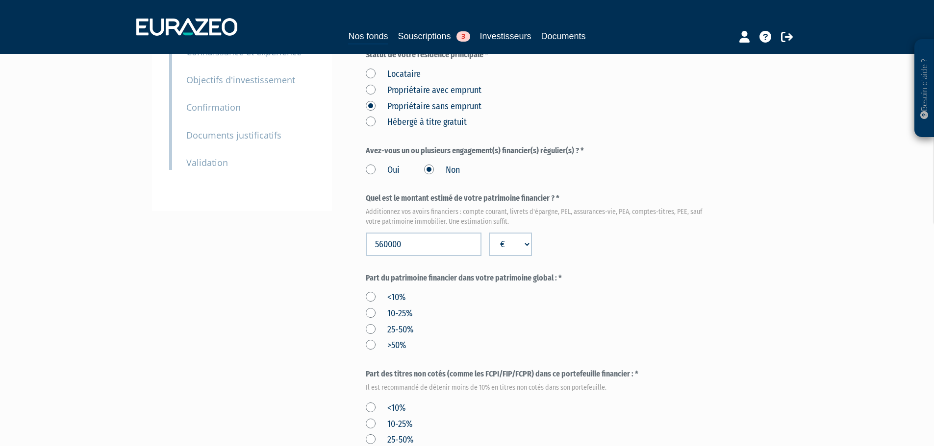
scroll to position [186, 0]
click at [394, 307] on label "10-25%" at bounding box center [389, 313] width 47 height 13
click at [0, 0] on input "10-25%" at bounding box center [0, 0] width 0 height 0
click at [396, 323] on label "25-50%" at bounding box center [390, 329] width 48 height 13
click at [0, 0] on input "25-50%" at bounding box center [0, 0] width 0 height 0
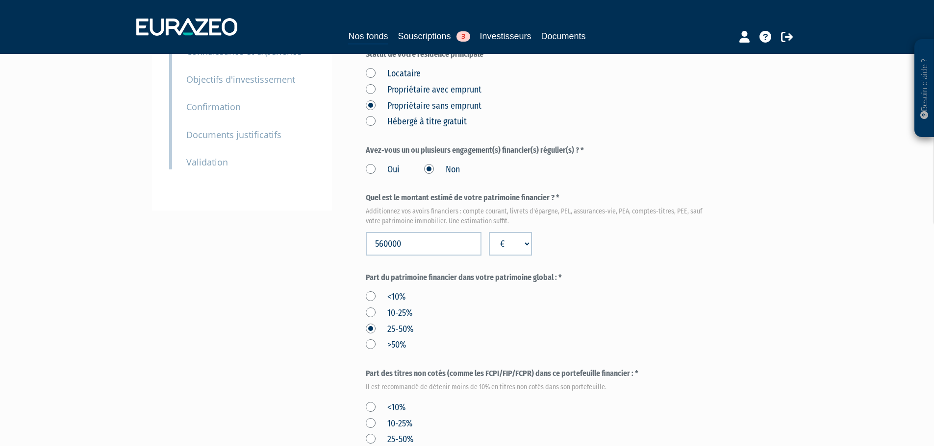
click at [468, 316] on div "<10% 10-25% 25-50% >50%" at bounding box center [539, 320] width 347 height 64
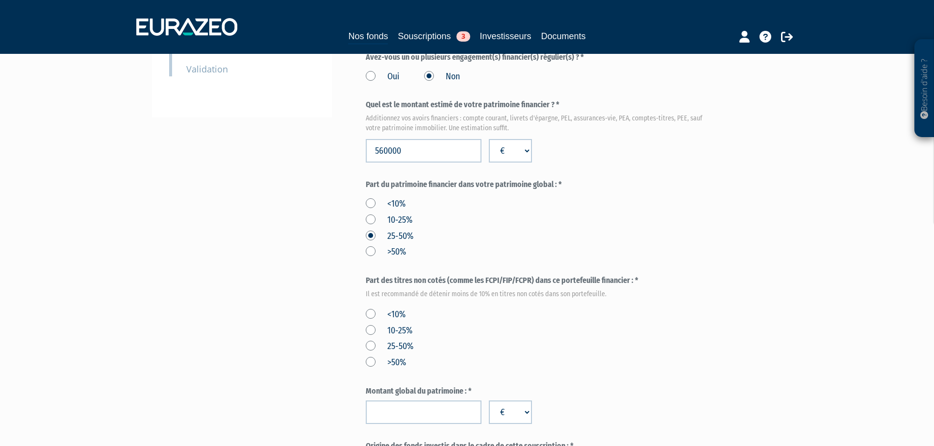
scroll to position [288, 0]
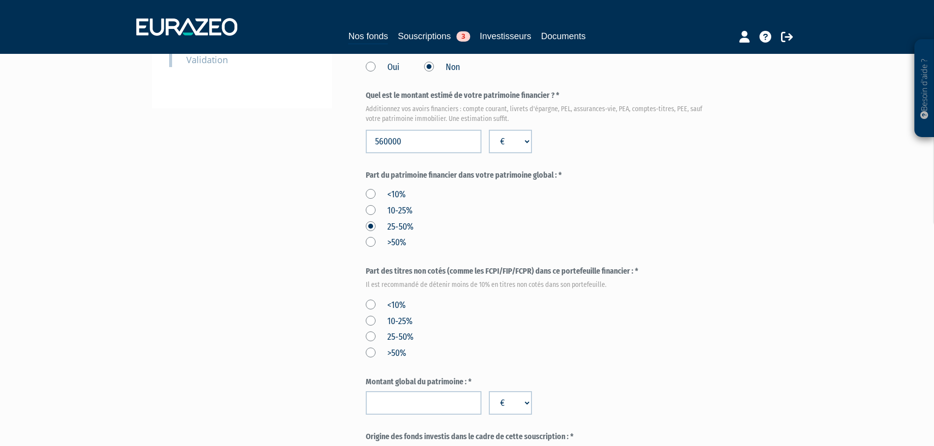
click at [394, 299] on label "<10%" at bounding box center [386, 305] width 40 height 13
click at [0, 0] on input "<10%" at bounding box center [0, 0] width 0 height 0
click at [420, 392] on input "number" at bounding box center [424, 404] width 116 height 24
type input "1200000"
click at [483, 341] on form "(* Champs obligatoires) Quels sont les revenus annuels nets de votre foyer ? * …" at bounding box center [539, 235] width 347 height 716
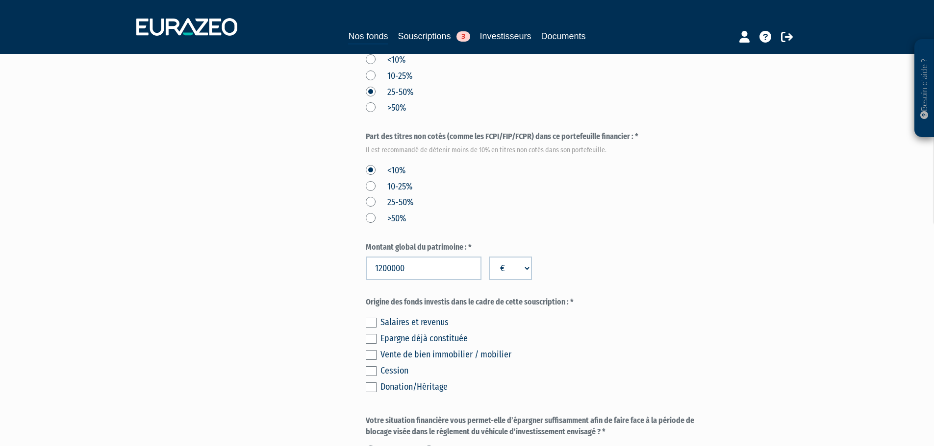
scroll to position [424, 0]
click at [373, 317] on label at bounding box center [371, 322] width 11 height 10
click at [0, 0] on input "checkbox" at bounding box center [0, 0] width 0 height 0
click at [373, 333] on label at bounding box center [371, 338] width 11 height 10
click at [0, 0] on input "checkbox" at bounding box center [0, 0] width 0 height 0
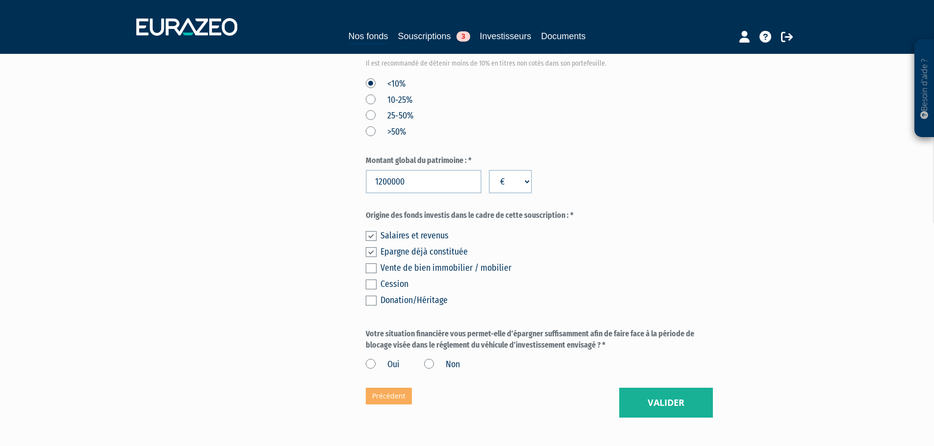
scroll to position [516, 0]
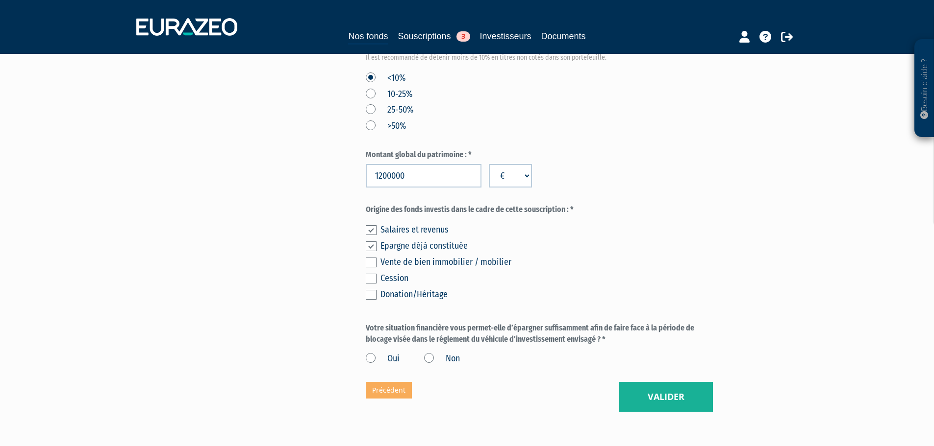
click at [369, 353] on label "Oui" at bounding box center [383, 359] width 34 height 13
click at [0, 0] on input "Oui" at bounding box center [0, 0] width 0 height 0
click at [638, 382] on button "Valider" at bounding box center [666, 397] width 94 height 30
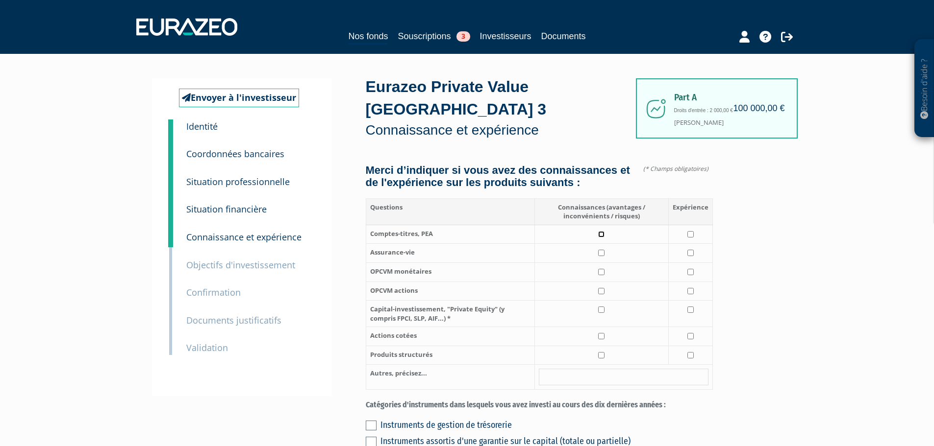
click at [603, 231] on input "checkbox" at bounding box center [601, 234] width 6 height 6
checkbox input "true"
click at [603, 250] on input "checkbox" at bounding box center [601, 253] width 6 height 6
checkbox input "true"
click at [692, 250] on input "checkbox" at bounding box center [690, 253] width 6 height 6
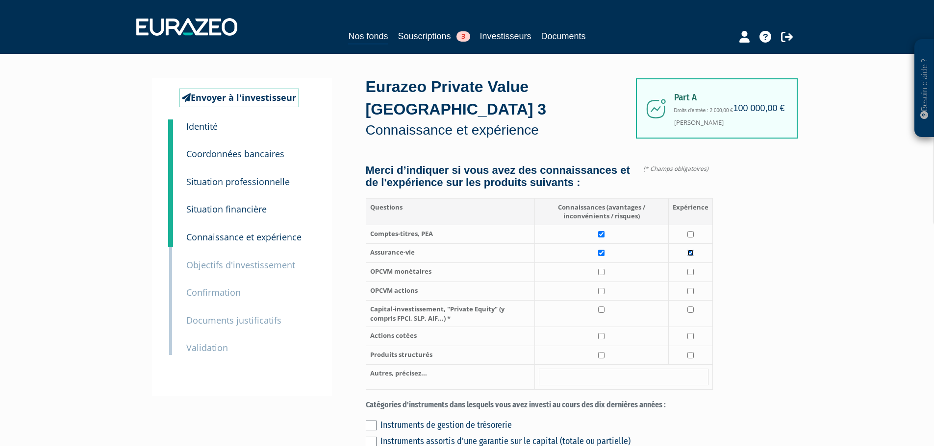
checkbox input "true"
click at [601, 269] on input "checkbox" at bounding box center [601, 272] width 6 height 6
checkbox input "true"
click at [602, 288] on input "checkbox" at bounding box center [601, 291] width 6 height 6
checkbox input "true"
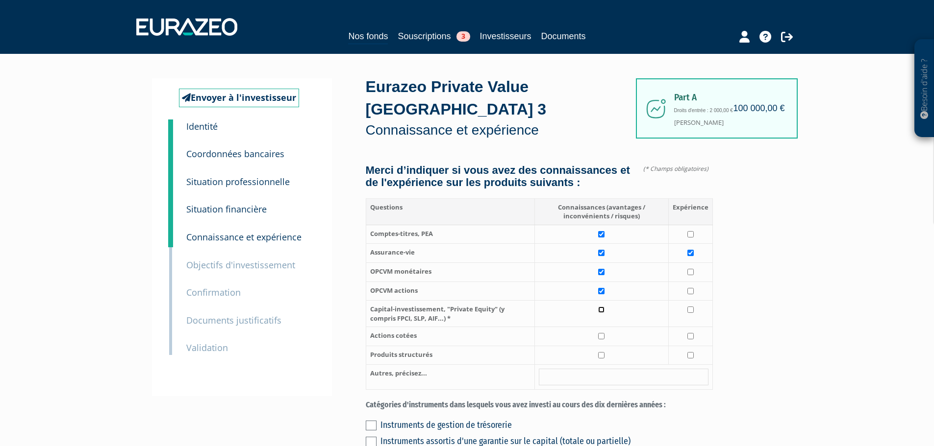
click at [602, 307] on input "checkbox" at bounding box center [601, 310] width 6 height 6
checkbox input "true"
click at [600, 333] on input "checkbox" at bounding box center [601, 336] width 6 height 6
checkbox input "true"
click at [694, 327] on td at bounding box center [690, 336] width 44 height 19
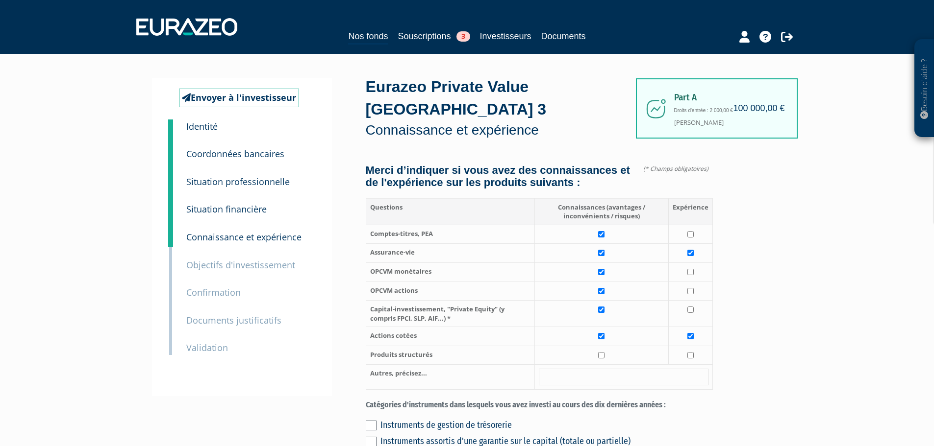
checkbox input "true"
click at [604, 352] on input "checkbox" at bounding box center [601, 355] width 6 height 6
checkbox input "true"
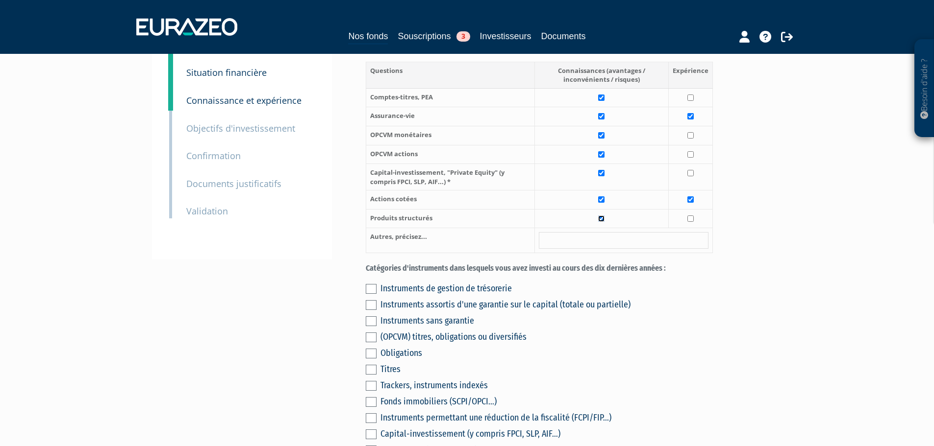
scroll to position [191, 0]
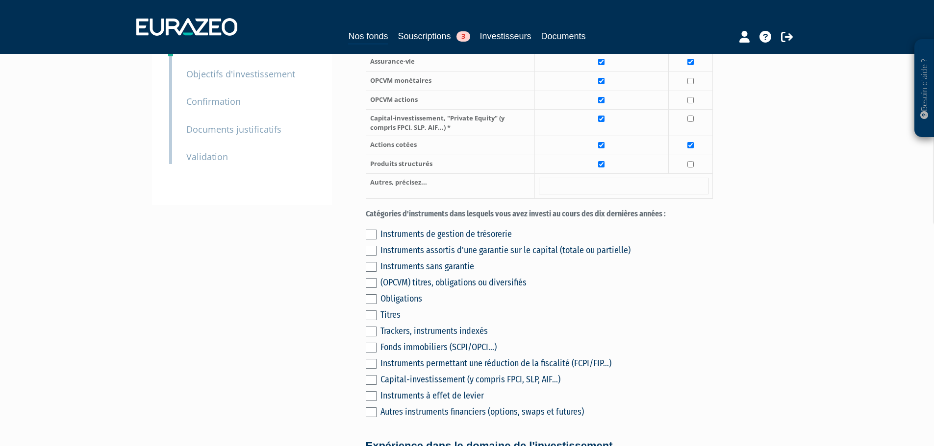
click at [371, 230] on label at bounding box center [371, 235] width 11 height 10
click at [0, 0] on input "checkbox" at bounding box center [0, 0] width 0 height 0
click at [373, 262] on label at bounding box center [371, 267] width 11 height 10
click at [0, 0] on input "checkbox" at bounding box center [0, 0] width 0 height 0
click at [370, 311] on label at bounding box center [371, 316] width 11 height 10
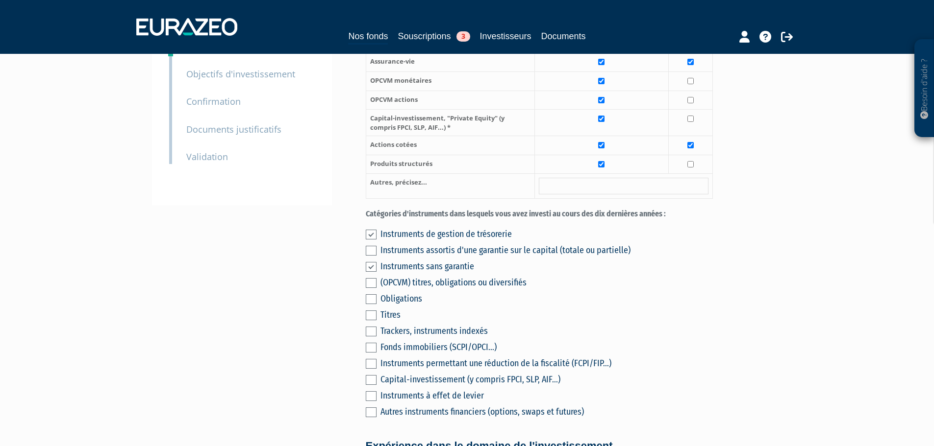
click at [0, 0] on input "checkbox" at bounding box center [0, 0] width 0 height 0
click at [370, 295] on label at bounding box center [371, 300] width 11 height 10
click at [0, 0] on input "checkbox" at bounding box center [0, 0] width 0 height 0
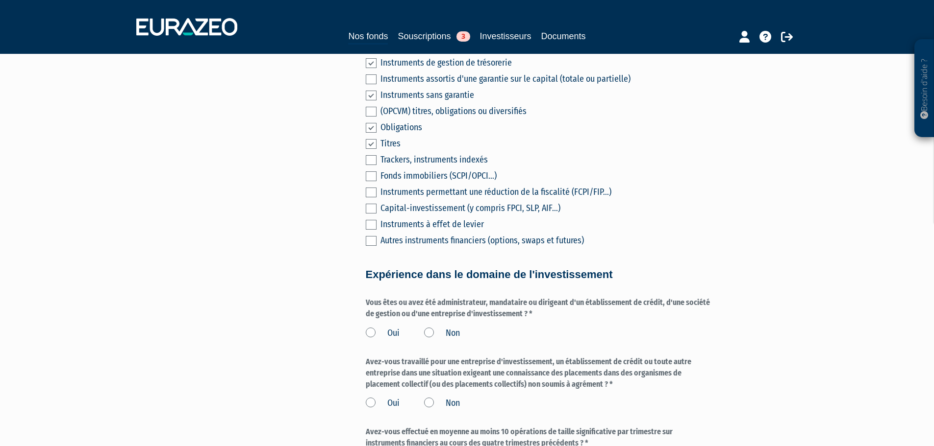
scroll to position [363, 0]
click at [428, 327] on label "Non" at bounding box center [442, 333] width 36 height 13
click at [0, 0] on input "Non" at bounding box center [0, 0] width 0 height 0
click at [427, 281] on form "(* Champs obligatoires) Merci d’indiquer si vous avez des connaissances et de l…" at bounding box center [539, 280] width 347 height 956
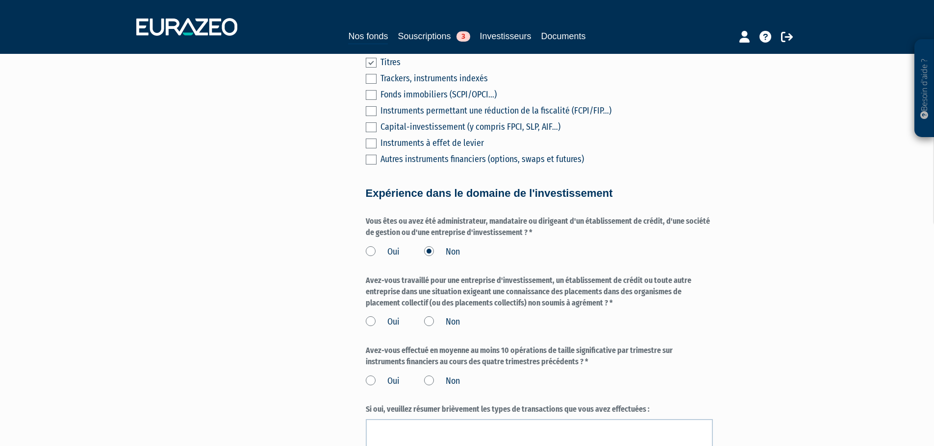
scroll to position [453, 0]
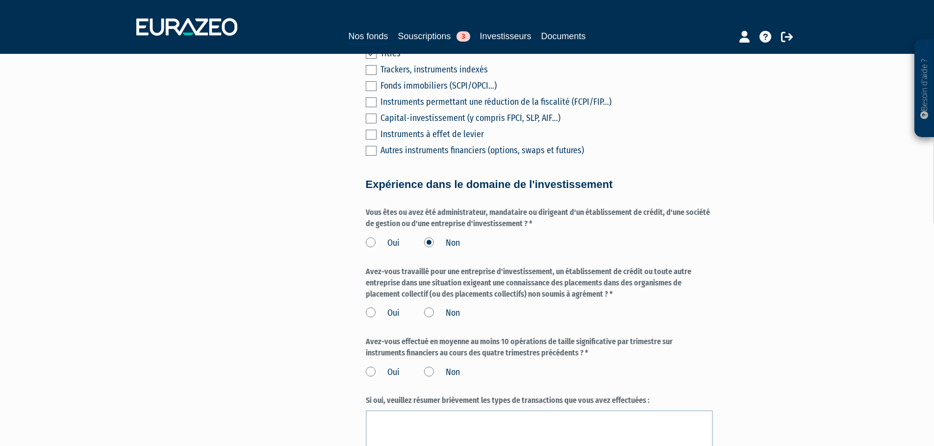
click at [430, 307] on label "Non" at bounding box center [442, 313] width 36 height 13
click at [0, 0] on input "Non" at bounding box center [0, 0] width 0 height 0
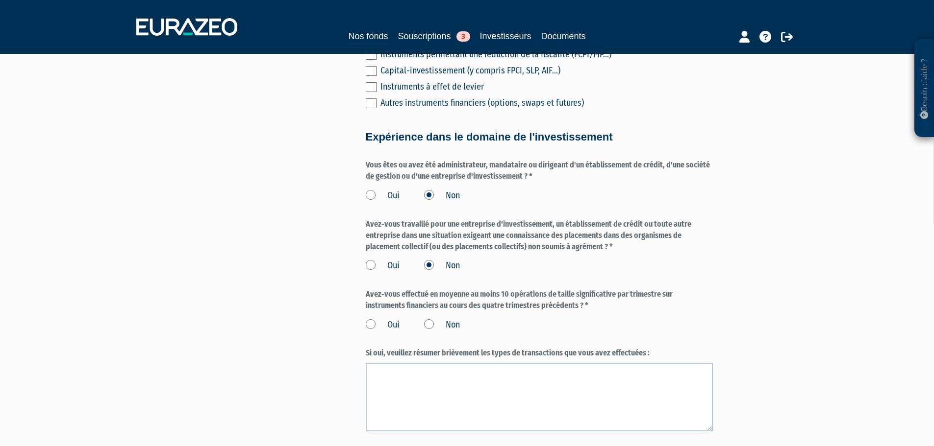
scroll to position [501, 0]
click at [428, 319] on label "Non" at bounding box center [442, 325] width 36 height 13
click at [0, 0] on input "Non" at bounding box center [0, 0] width 0 height 0
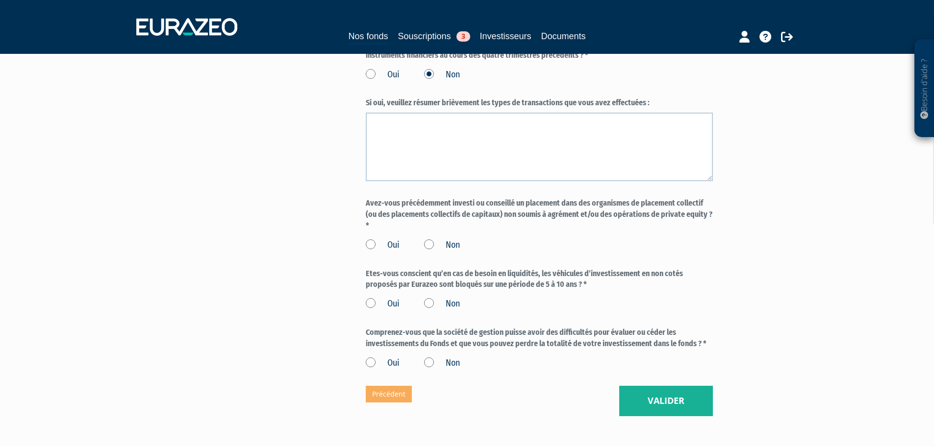
scroll to position [806, 0]
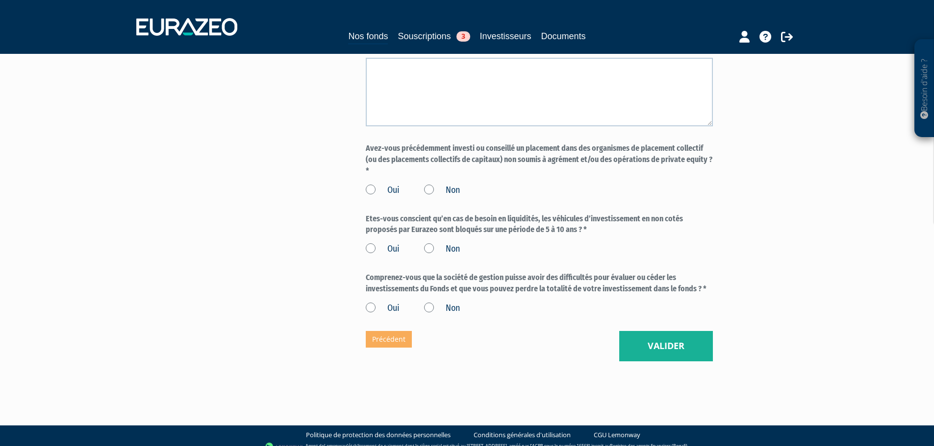
click at [436, 184] on label "Non" at bounding box center [442, 190] width 36 height 13
click at [0, 0] on input "Non" at bounding box center [0, 0] width 0 height 0
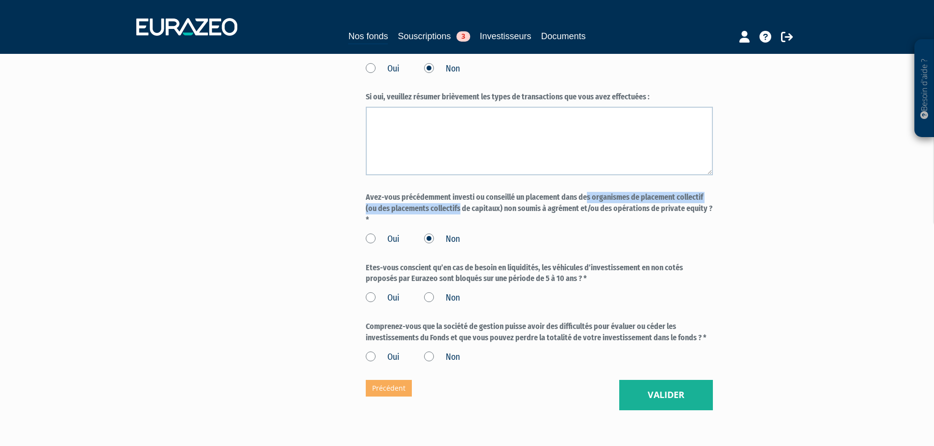
drag, startPoint x: 365, startPoint y: 194, endPoint x: 488, endPoint y: 180, distance: 124.3
click at [498, 215] on label "Avez-vous précédemment investi ou conseillé un placement dans des organismes de…" at bounding box center [539, 209] width 347 height 34
click at [372, 293] on label "Oui" at bounding box center [383, 298] width 34 height 13
click at [0, 0] on input "Oui" at bounding box center [0, 0] width 0 height 0
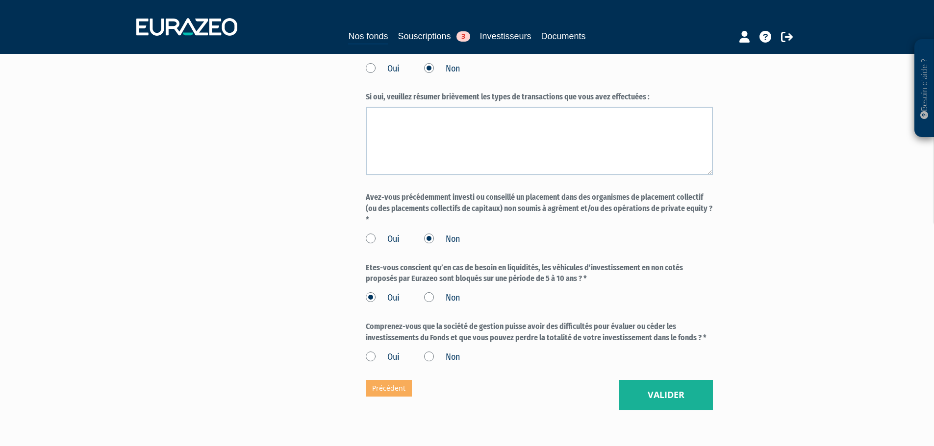
click at [366, 351] on label "Oui" at bounding box center [383, 357] width 34 height 13
click at [0, 0] on input "Oui" at bounding box center [0, 0] width 0 height 0
click at [675, 380] on button "Valider" at bounding box center [666, 395] width 94 height 30
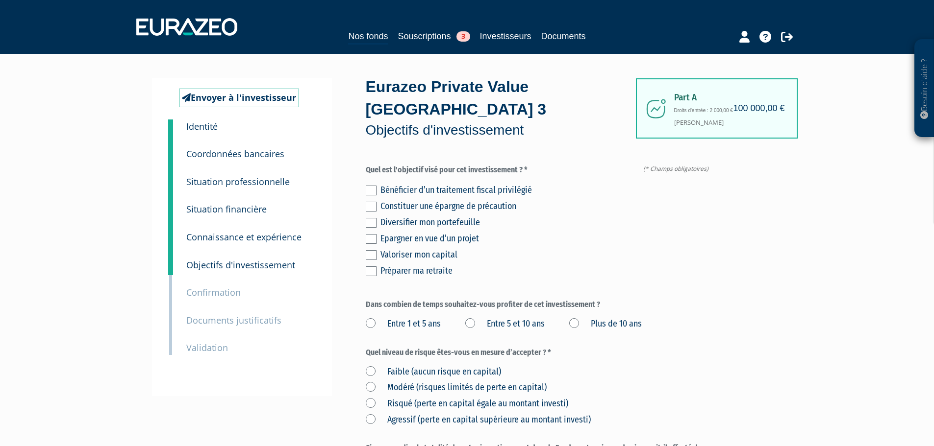
click at [372, 202] on label at bounding box center [371, 207] width 11 height 10
click at [0, 0] on input "checkbox" at bounding box center [0, 0] width 0 height 0
click at [372, 202] on label at bounding box center [371, 207] width 11 height 10
click at [0, 0] on input "checkbox" at bounding box center [0, 0] width 0 height 0
click at [371, 218] on label at bounding box center [371, 223] width 11 height 10
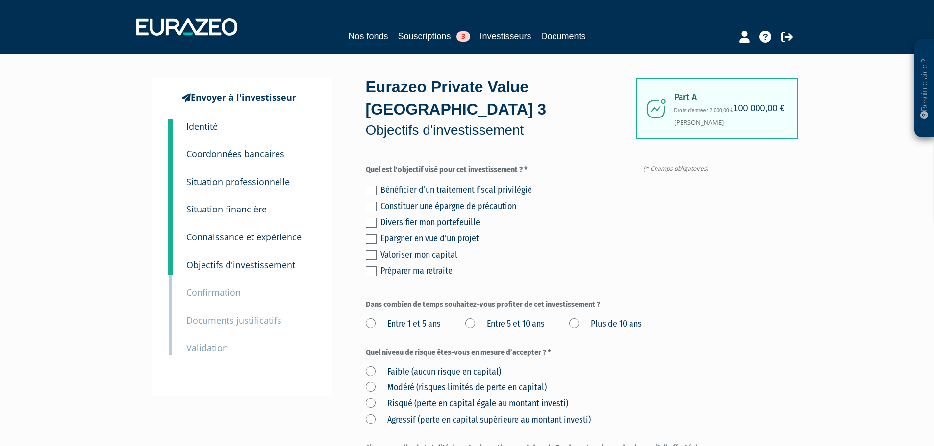
click at [0, 0] on input "checkbox" at bounding box center [0, 0] width 0 height 0
click at [373, 250] on label at bounding box center [371, 255] width 11 height 10
click at [0, 0] on input "checkbox" at bounding box center [0, 0] width 0 height 0
click at [545, 232] on div "Epargner en vue d’un projet" at bounding box center [546, 239] width 332 height 14
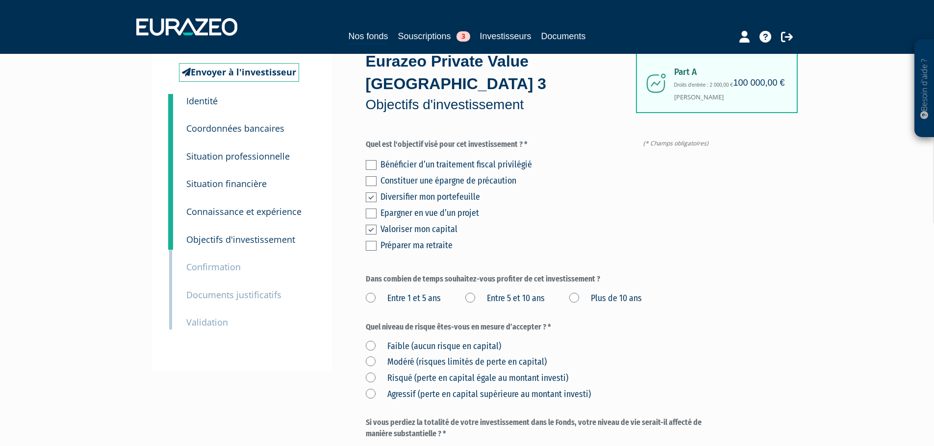
scroll to position [98, 0]
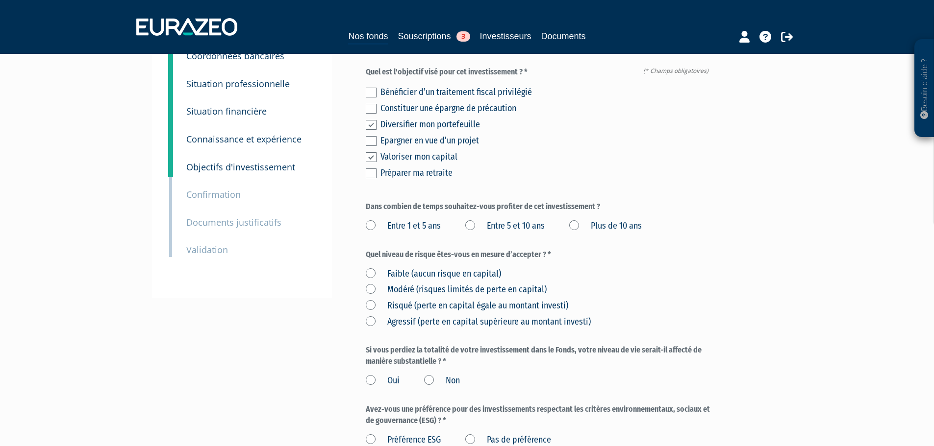
click at [474, 220] on label "Entre 5 et 10 ans" at bounding box center [504, 226] width 79 height 13
click at [0, 0] on ans "Entre 5 et 10 ans" at bounding box center [0, 0] width 0 height 0
click at [443, 300] on label "Risqué (perte en capital égale au montant investi)" at bounding box center [467, 306] width 202 height 13
click at [0, 0] on investi\) "Risqué (perte en capital égale au montant investi)" at bounding box center [0, 0] width 0 height 0
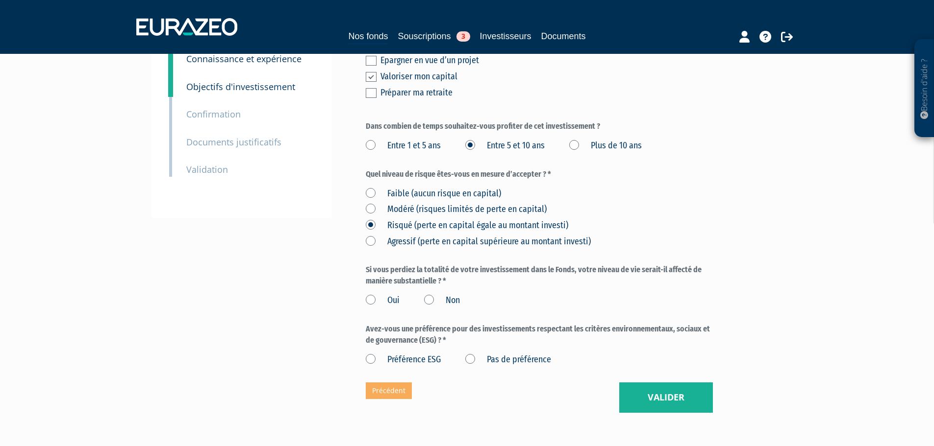
scroll to position [196, 0]
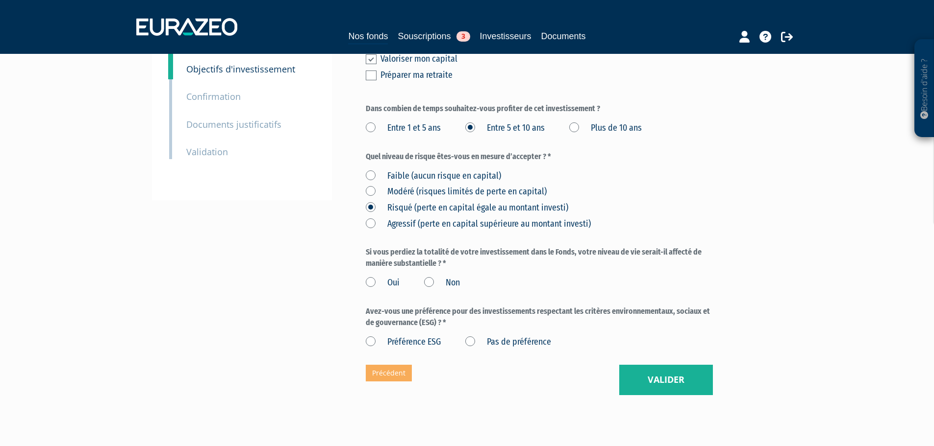
click at [435, 277] on label "Non" at bounding box center [442, 283] width 36 height 13
click at [0, 0] on input "Non" at bounding box center [0, 0] width 0 height 0
click at [486, 336] on label "Pas de préférence" at bounding box center [508, 342] width 86 height 13
click at [0, 0] on préférence "Pas de préférence" at bounding box center [0, 0] width 0 height 0
drag, startPoint x: 612, startPoint y: 336, endPoint x: 636, endPoint y: 341, distance: 24.4
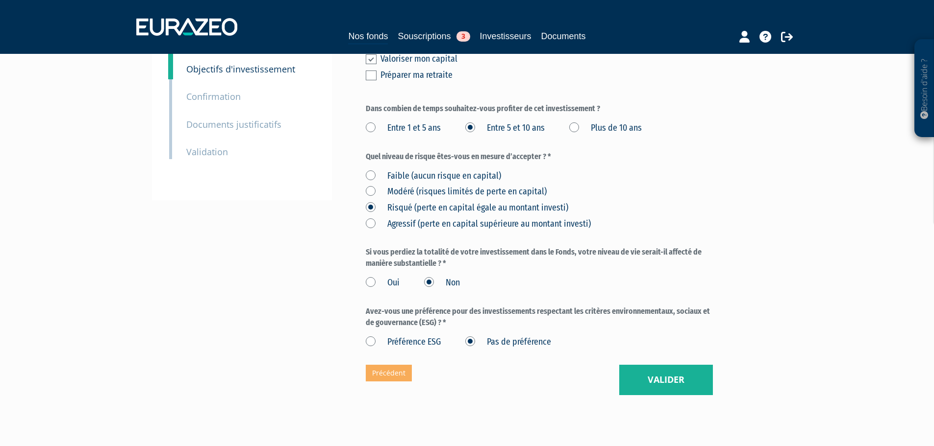
click at [627, 339] on div "Eurazeo Private Value Europe 3 Objectifs d'investissement (* Champs obligatoire…" at bounding box center [539, 138] width 347 height 513
click at [647, 365] on button "Valider" at bounding box center [666, 380] width 94 height 30
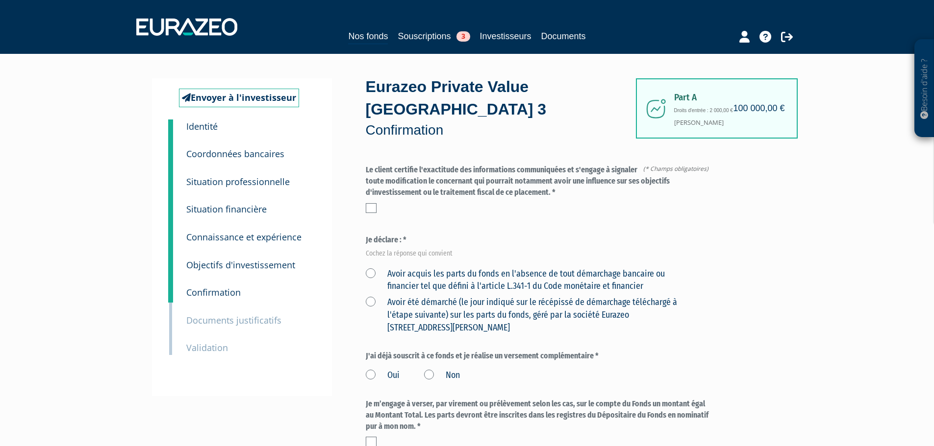
click at [373, 203] on label at bounding box center [371, 208] width 11 height 10
click at [0, 0] on input "checkbox" at bounding box center [0, 0] width 0 height 0
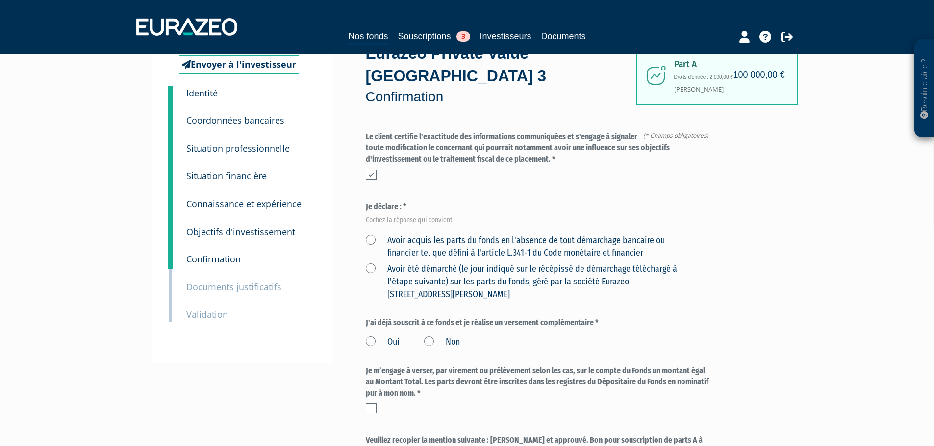
scroll to position [49, 0]
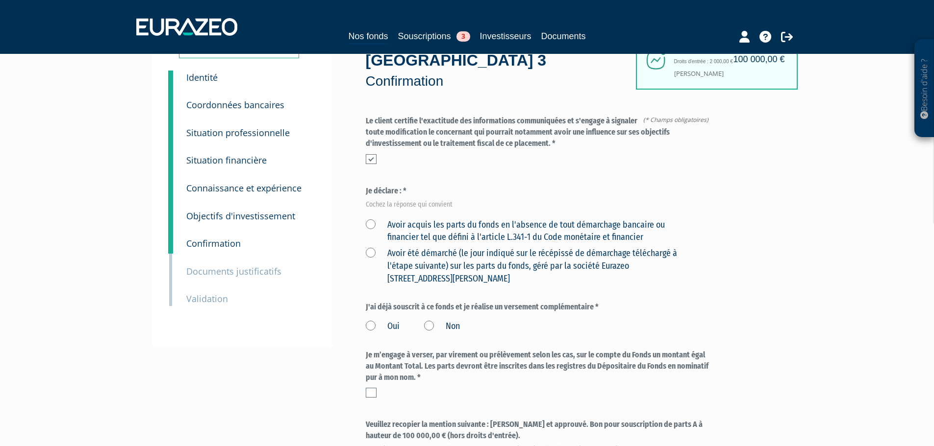
click at [369, 219] on label "Avoir acquis les parts du fonds en l'absence de tout démarchage bancaire ou fin…" at bounding box center [528, 231] width 324 height 25
click at [0, 0] on financier "Avoir acquis les parts du fonds en l'absence de tout démarchage bancaire ou fin…" at bounding box center [0, 0] width 0 height 0
click at [411, 302] on label "J'ai déjà souscrit à ce fonds et je réalise un versement complémentaire *" at bounding box center [539, 307] width 347 height 11
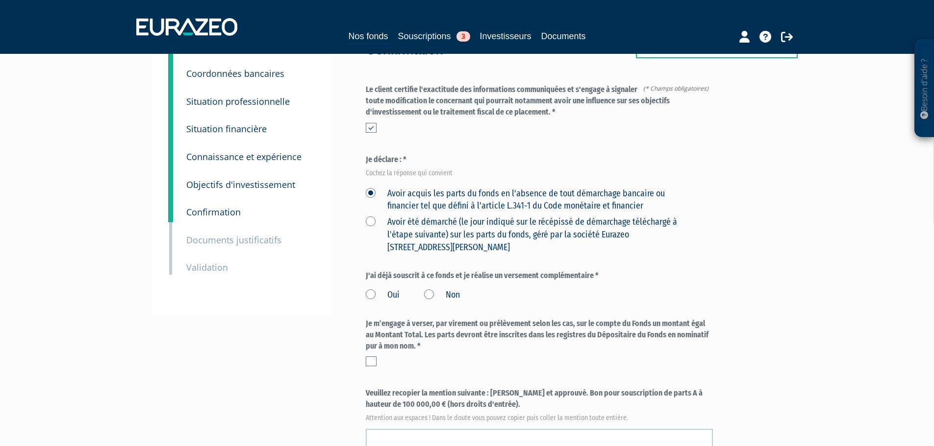
scroll to position [98, 0]
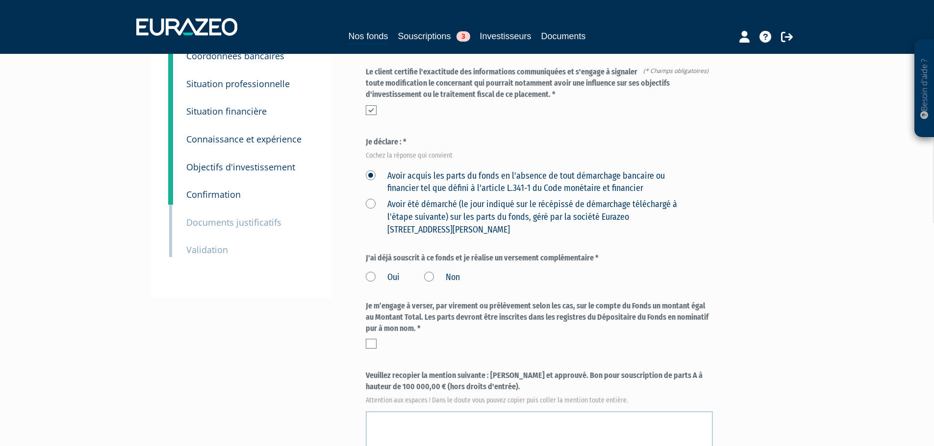
click at [428, 271] on label "Non" at bounding box center [442, 277] width 36 height 13
click at [0, 0] on input "Non" at bounding box center [0, 0] width 0 height 0
click at [370, 316] on div "Je m’engage à verser, par virement ou prélèvement selon les cas, sur le compte …" at bounding box center [539, 325] width 347 height 49
click at [373, 339] on label at bounding box center [371, 344] width 11 height 10
click at [0, 0] on input "checkbox" at bounding box center [0, 0] width 0 height 0
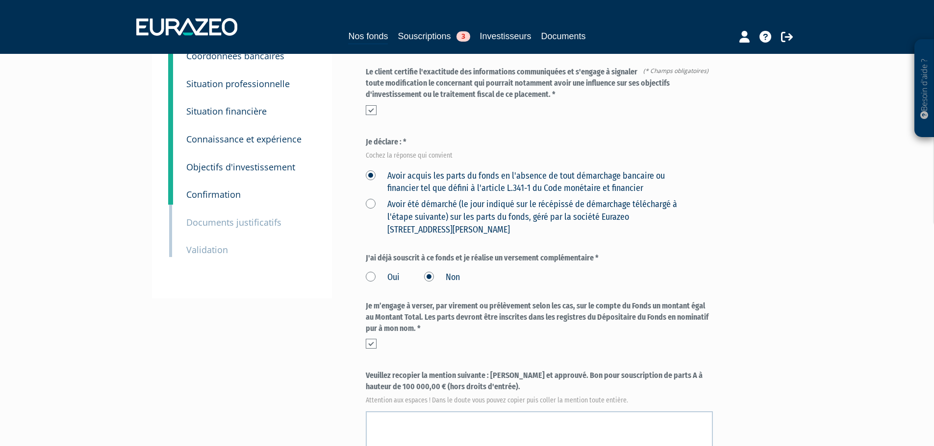
drag, startPoint x: 467, startPoint y: 360, endPoint x: 492, endPoint y: 351, distance: 26.5
click at [492, 370] on label "Veuillez recopier la mention suivante : [PERSON_NAME] et approuvé. Bon pour sou…" at bounding box center [539, 386] width 347 height 32
copy label "[PERSON_NAME] et approuvé. Bon pour souscription de parts A à hauteur de 100 00…"
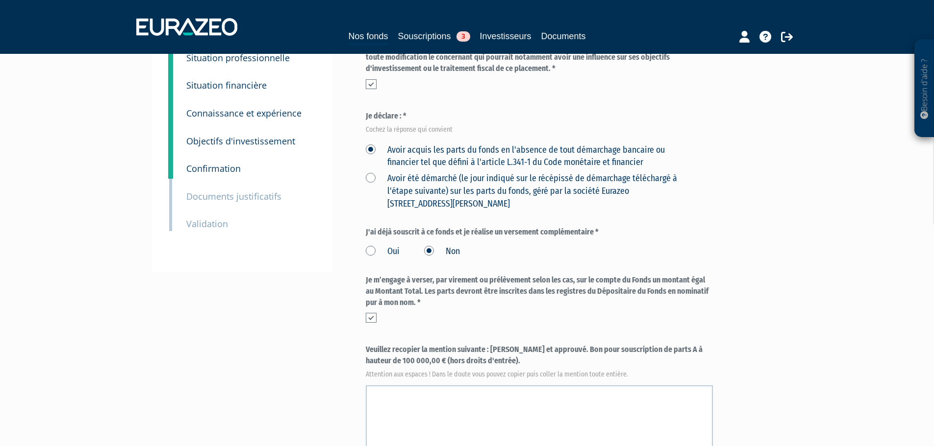
scroll to position [147, 0]
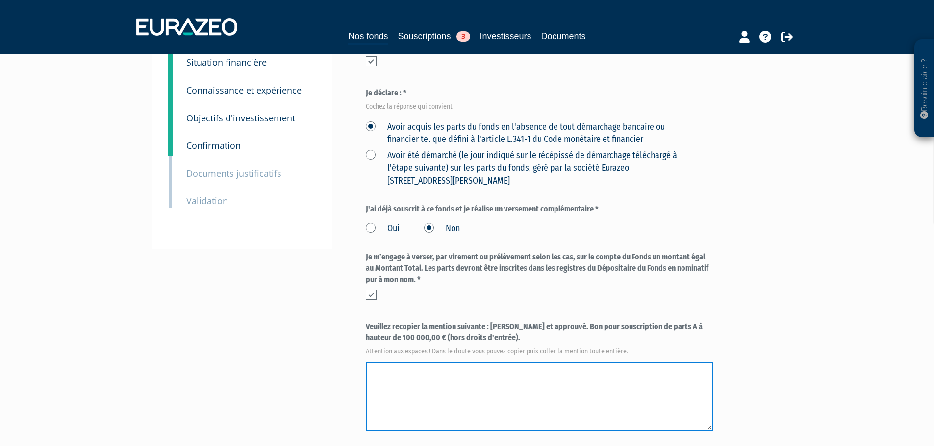
click at [484, 363] on textarea at bounding box center [539, 397] width 347 height 69
paste textarea "[PERSON_NAME] et approuvé. Bon pour souscription de parts A à hauteur de 100 00…"
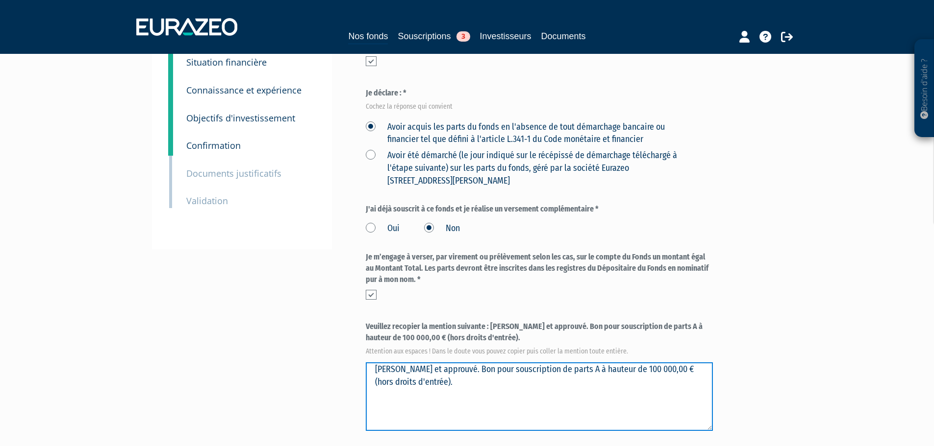
click at [483, 363] on textarea at bounding box center [539, 397] width 347 height 69
drag, startPoint x: 484, startPoint y: 347, endPoint x: 373, endPoint y: 345, distance: 110.8
click at [373, 363] on textarea at bounding box center [539, 397] width 347 height 69
type textarea "[PERSON_NAME] et approuvé. Bon pour souscription de parts A à hauteur de 100 00…"
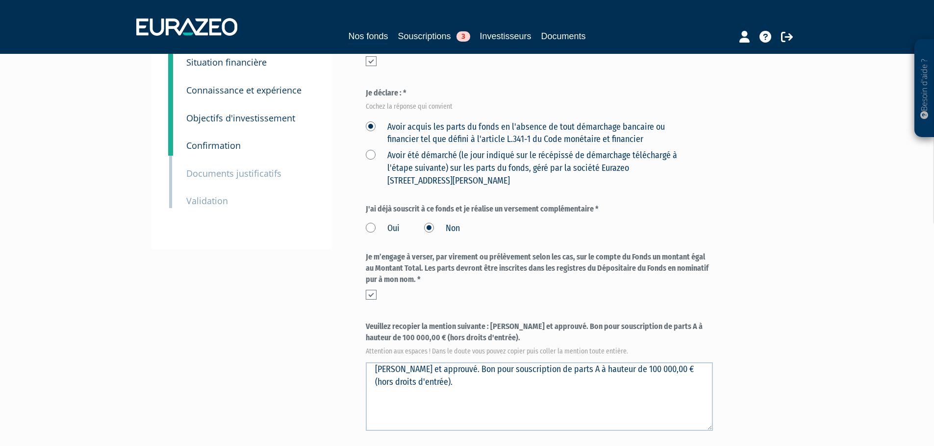
click at [297, 325] on div "Envoyer à l'investisseur 1 Identité 2 Coordonnées bancaires 3 Situation profess…" at bounding box center [467, 263] width 616 height 665
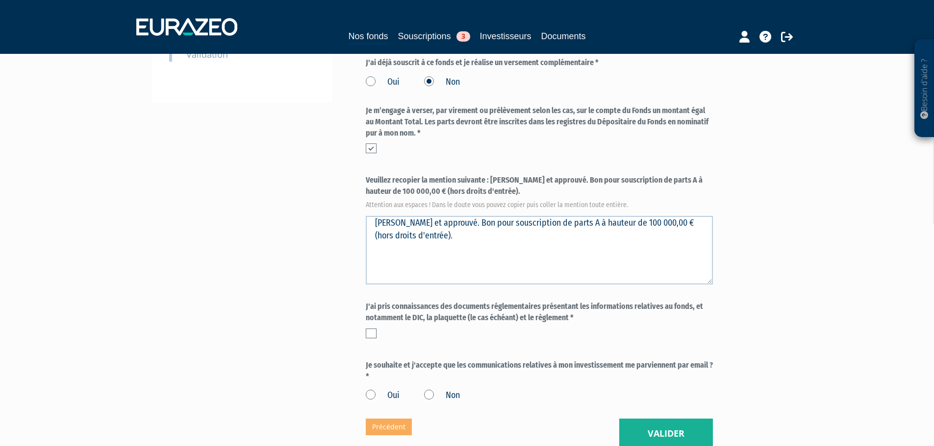
scroll to position [294, 0]
click at [369, 316] on div "J'ai pris connaissances des documents réglementaires présentant les information…" at bounding box center [539, 322] width 347 height 42
click at [372, 328] on label at bounding box center [371, 333] width 11 height 10
click at [0, 0] on input "checkbox" at bounding box center [0, 0] width 0 height 0
click at [427, 389] on label "Non" at bounding box center [442, 395] width 36 height 13
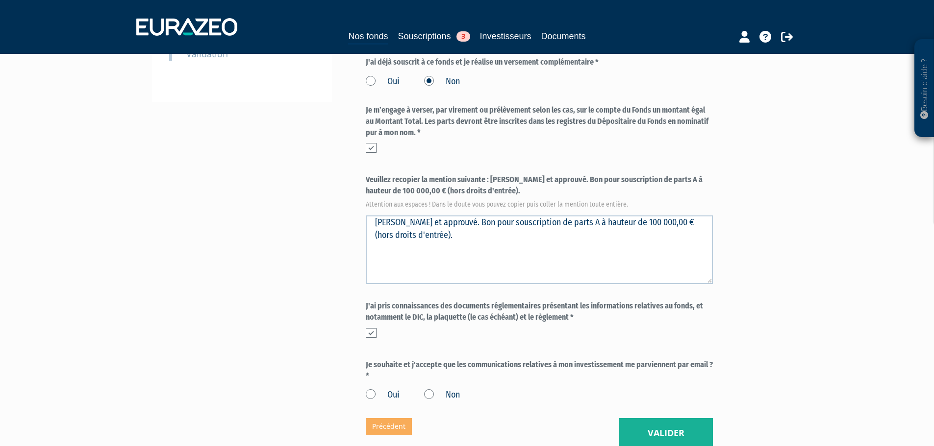
click at [0, 0] on input "Non" at bounding box center [0, 0] width 0 height 0
drag, startPoint x: 427, startPoint y: 376, endPoint x: 399, endPoint y: 383, distance: 29.2
click at [427, 389] on label "Non" at bounding box center [442, 395] width 36 height 13
click at [0, 0] on input "Non" at bounding box center [0, 0] width 0 height 0
click at [371, 389] on label "Oui" at bounding box center [383, 395] width 34 height 13
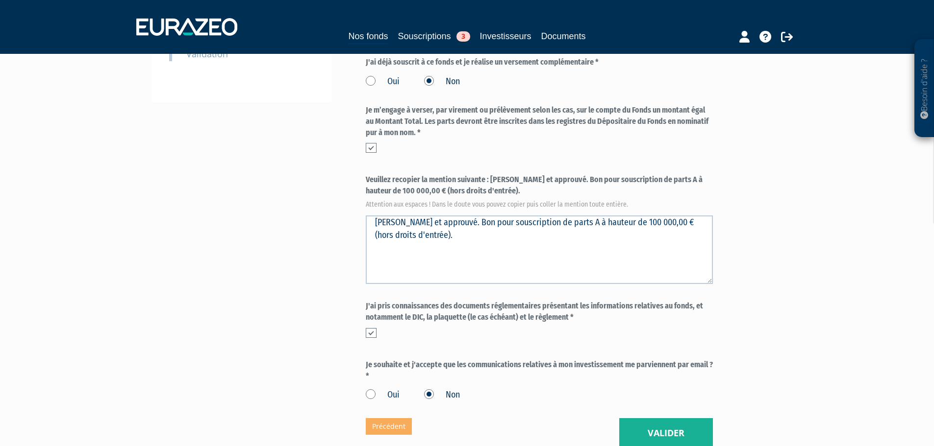
click at [0, 0] on input "Oui" at bounding box center [0, 0] width 0 height 0
click at [523, 360] on label "Je souhaite et j'accepte que les communications relatives à mon investissement …" at bounding box center [539, 371] width 347 height 23
click at [623, 419] on button "Valider" at bounding box center [666, 434] width 94 height 30
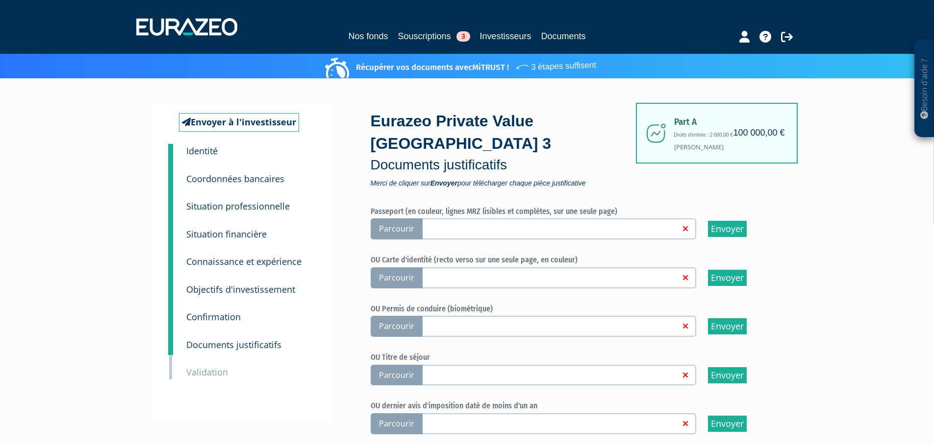
click at [404, 268] on span "Parcourir" at bounding box center [396, 278] width 52 height 21
click at [0, 0] on input "Parcourir" at bounding box center [0, 0] width 0 height 0
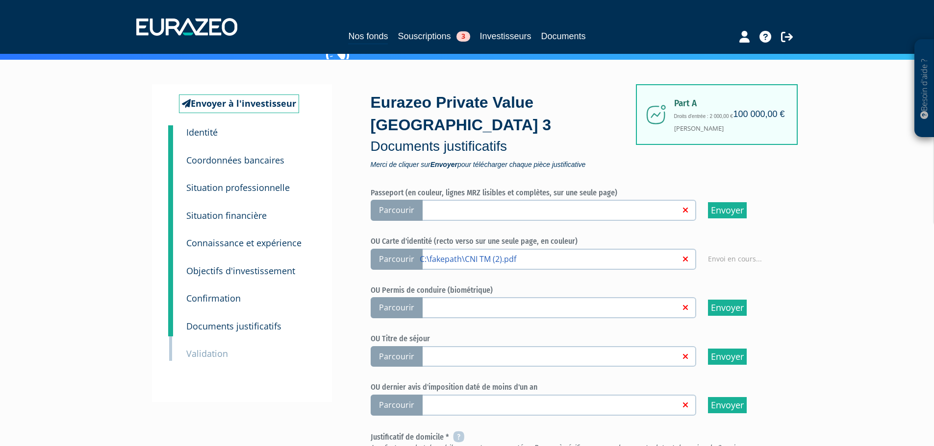
scroll to position [88, 0]
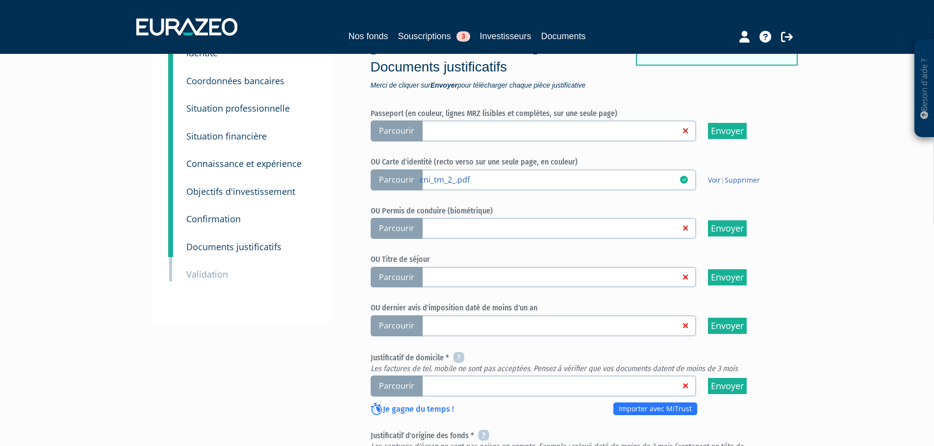
scroll to position [196, 0]
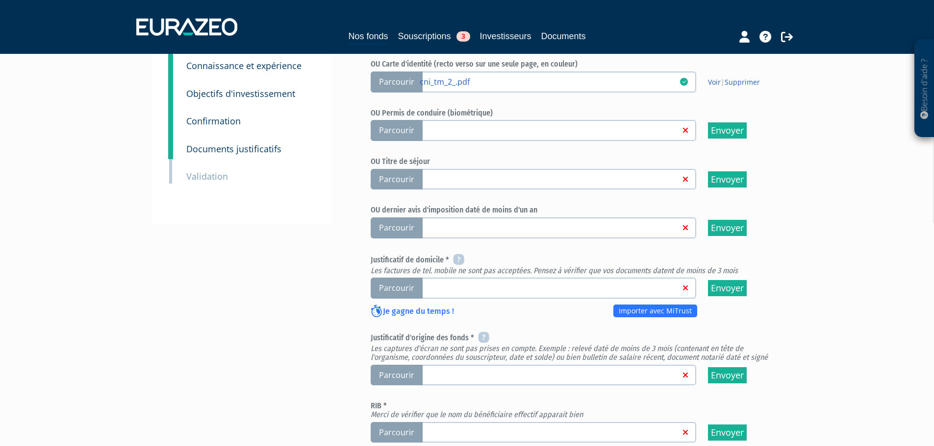
click at [392, 278] on span "Parcourir" at bounding box center [396, 288] width 52 height 21
click at [0, 0] on input "Parcourir" at bounding box center [0, 0] width 0 height 0
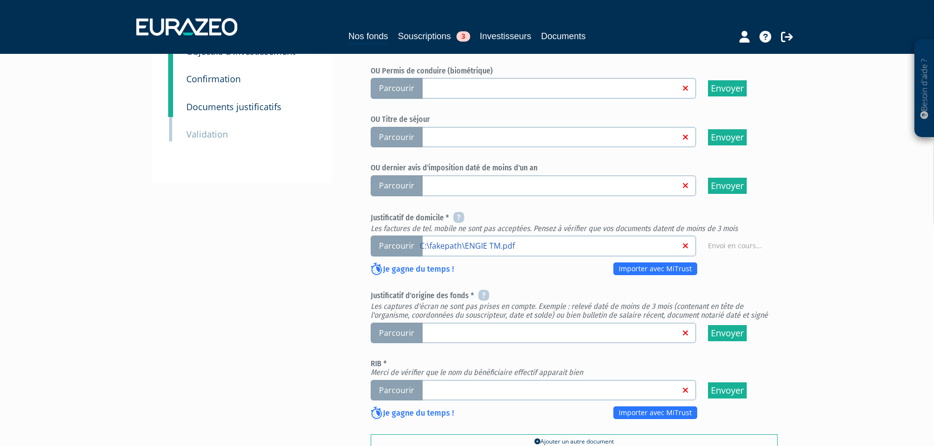
scroll to position [294, 0]
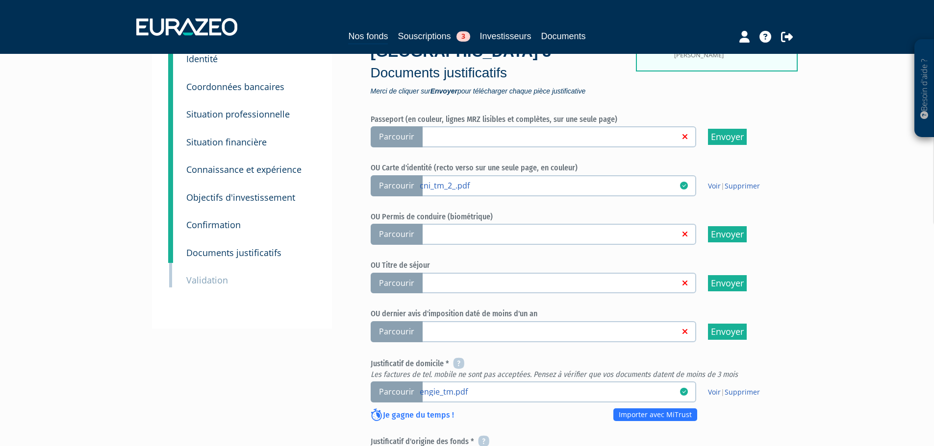
scroll to position [245, 0]
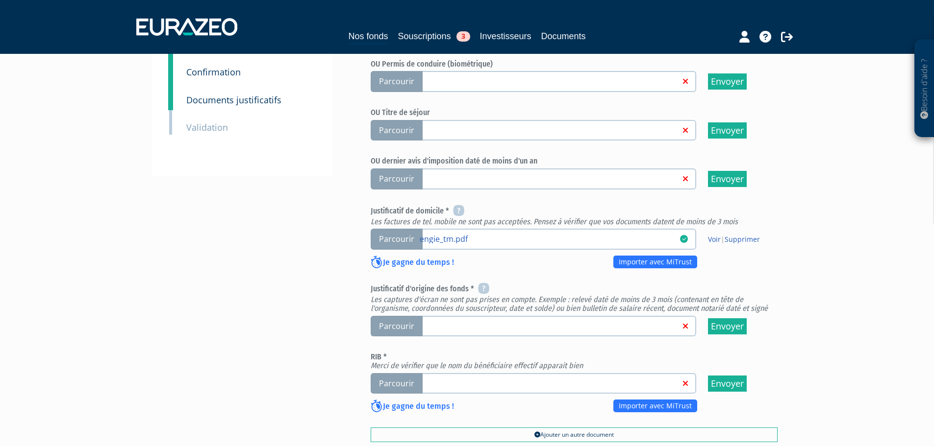
click at [401, 316] on span "Parcourir" at bounding box center [396, 326] width 52 height 21
click at [0, 0] on input "Parcourir" at bounding box center [0, 0] width 0 height 0
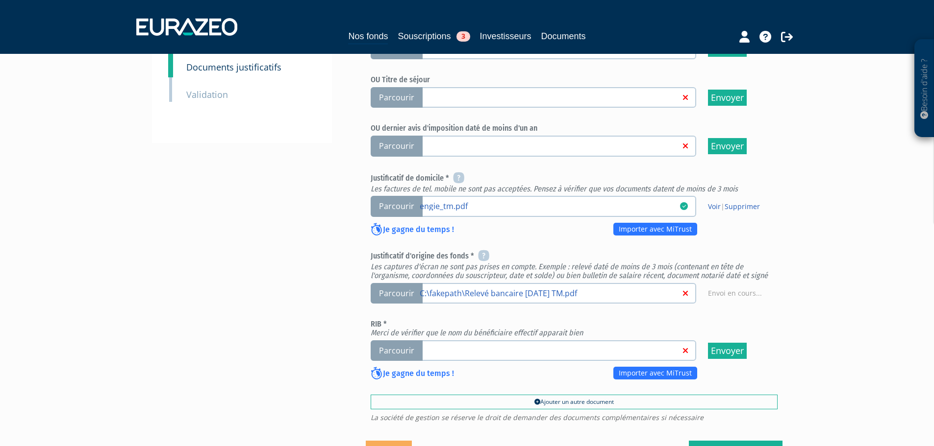
scroll to position [337, 0]
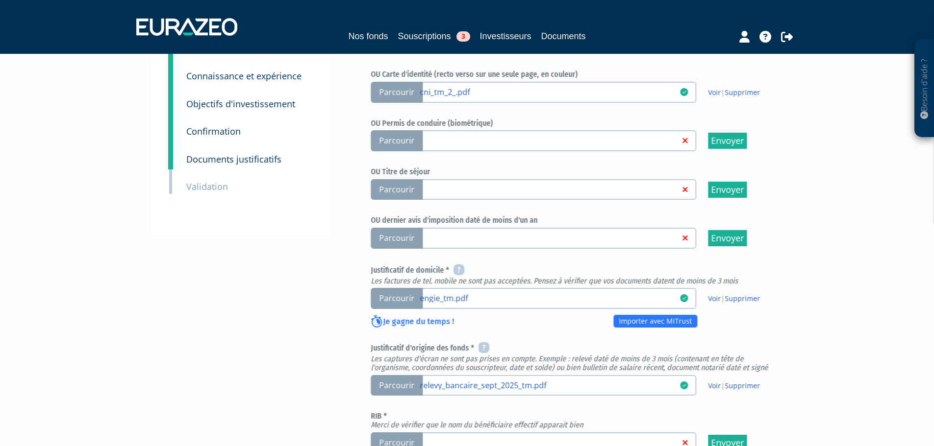
scroll to position [376, 0]
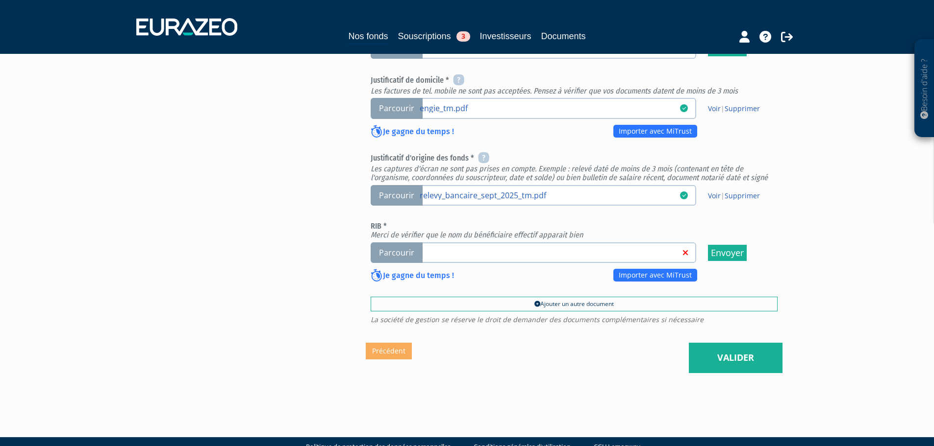
click at [394, 243] on span "Parcourir" at bounding box center [396, 253] width 52 height 21
click at [0, 0] on input "Parcourir" at bounding box center [0, 0] width 0 height 0
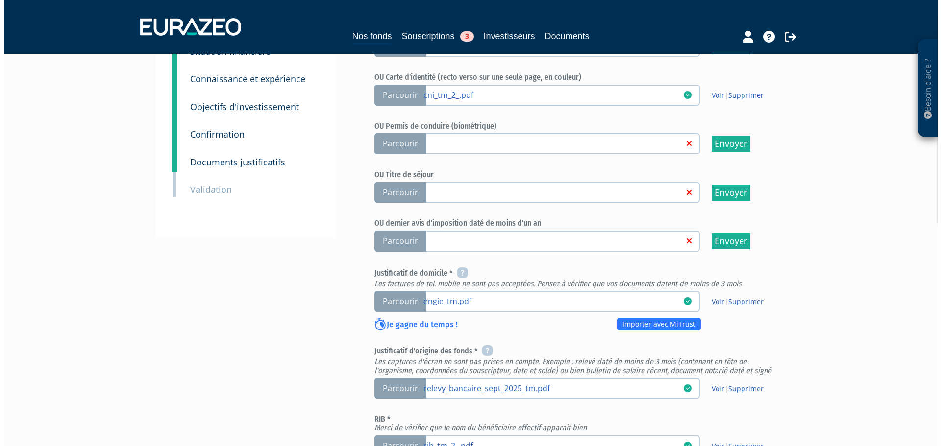
scroll to position [376, 0]
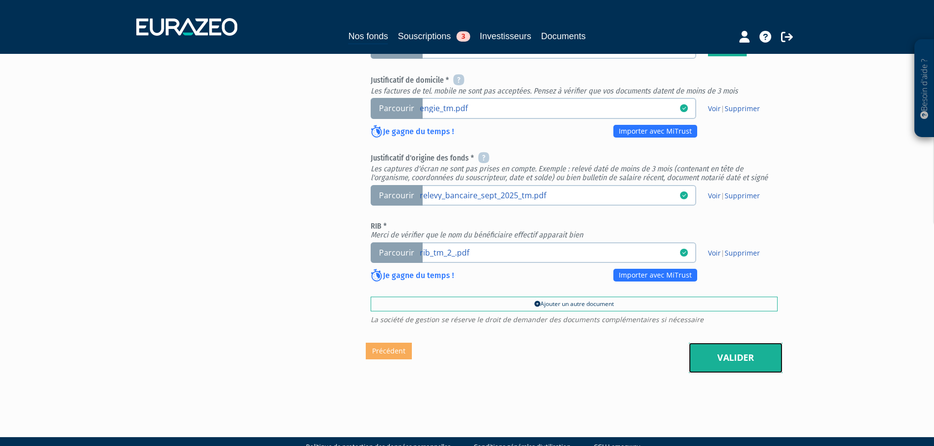
click at [723, 343] on link "Valider" at bounding box center [736, 358] width 94 height 30
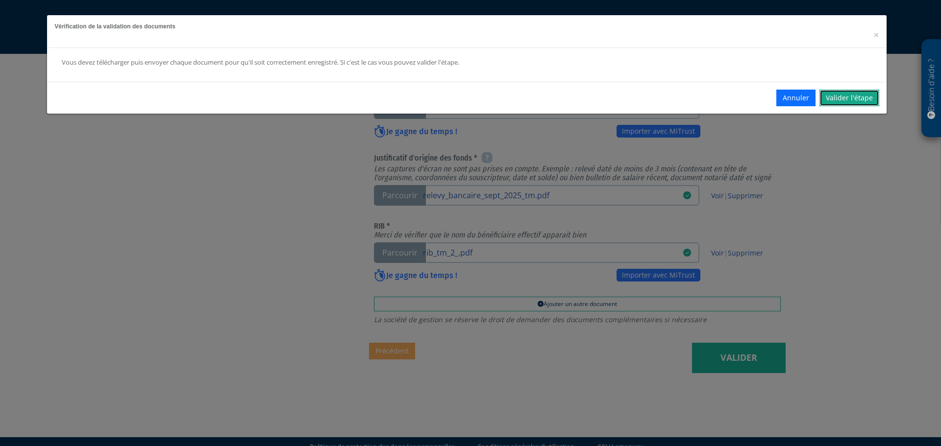
click at [869, 95] on link "Valider l'étape" at bounding box center [849, 98] width 60 height 17
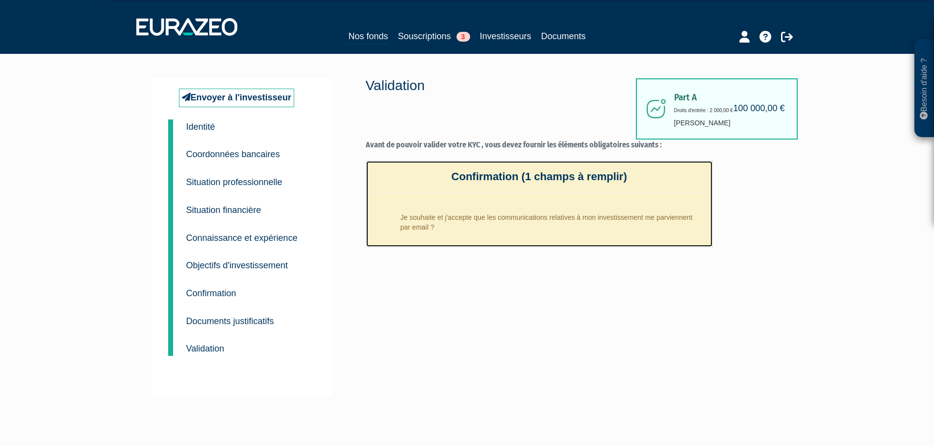
click at [535, 235] on li "Je souhaite et j'accepte que les communications relatives à mon investissement …" at bounding box center [549, 220] width 312 height 34
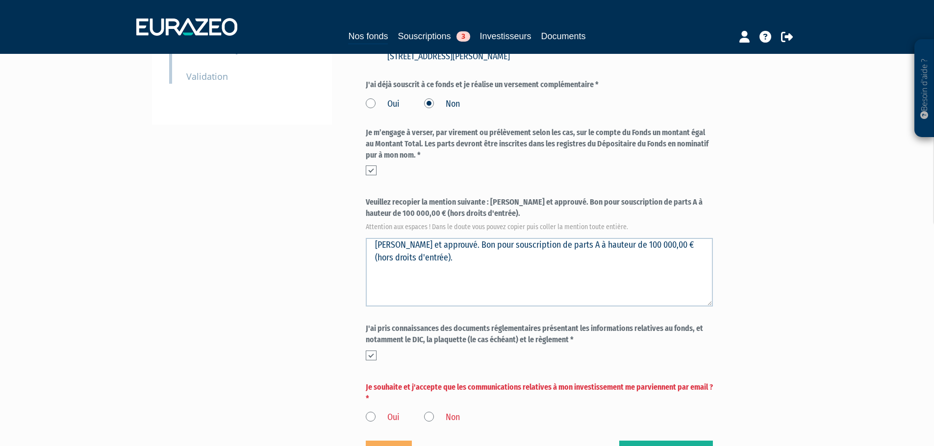
scroll to position [369, 0]
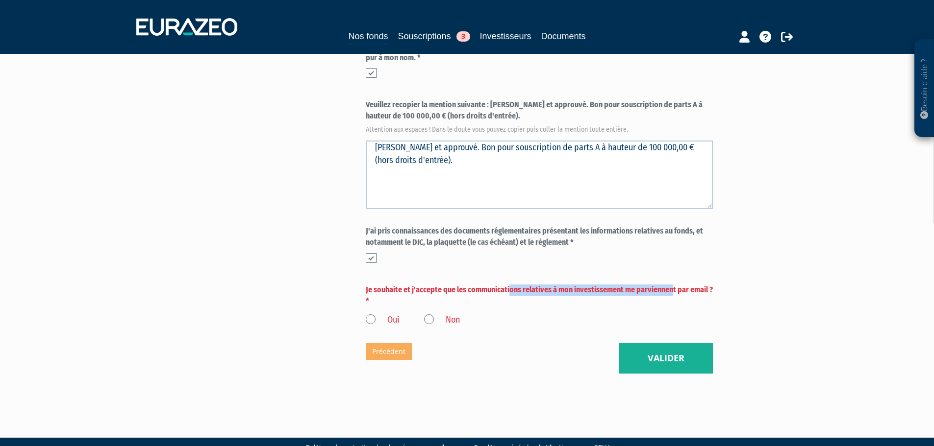
drag, startPoint x: 412, startPoint y: 268, endPoint x: 572, endPoint y: 261, distance: 160.4
click at [572, 261] on form "(* Champs obligatoires) Quel niveau de risque êtes-vous en mesure d’accepter ? …" at bounding box center [539, 61] width 347 height 531
click at [583, 243] on div "J'ai pris connaissances des documents réglementaires présentant les information…" at bounding box center [539, 247] width 347 height 42
drag, startPoint x: 423, startPoint y: 258, endPoint x: 524, endPoint y: 251, distance: 101.7
click at [524, 251] on form "(* Champs obligatoires) Quel niveau de risque êtes-vous en mesure d’accepter ? …" at bounding box center [539, 61] width 347 height 531
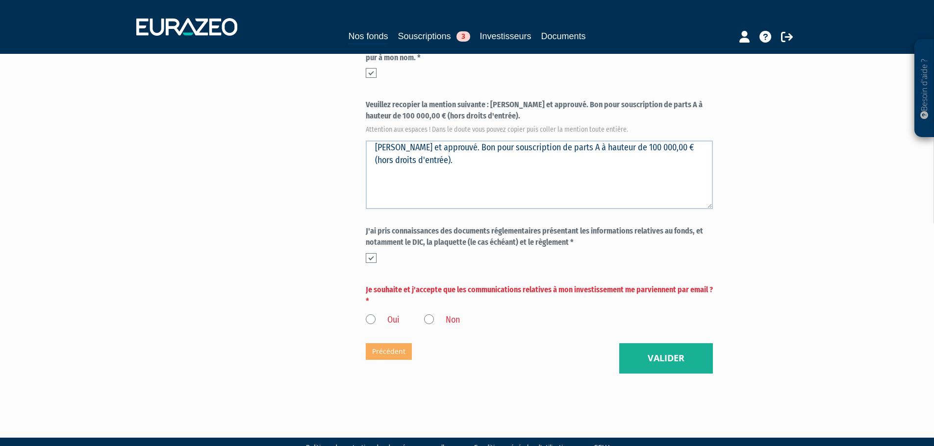
click at [531, 260] on form "(* Champs obligatoires) Quel niveau de risque êtes-vous en mesure d’accepter ? …" at bounding box center [539, 61] width 347 height 531
drag, startPoint x: 462, startPoint y: 262, endPoint x: 567, endPoint y: 243, distance: 106.1
click at [567, 243] on form "(* Champs obligatoires) Quel niveau de risque êtes-vous en mesure d’accepter ? …" at bounding box center [539, 61] width 347 height 531
click at [373, 314] on label "Oui" at bounding box center [383, 320] width 34 height 13
click at [0, 0] on input "Oui" at bounding box center [0, 0] width 0 height 0
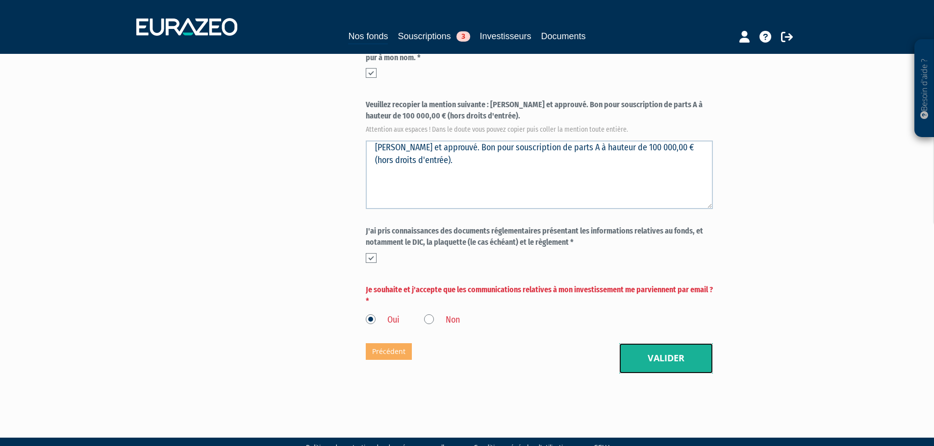
click at [670, 344] on button "Valider" at bounding box center [666, 359] width 94 height 30
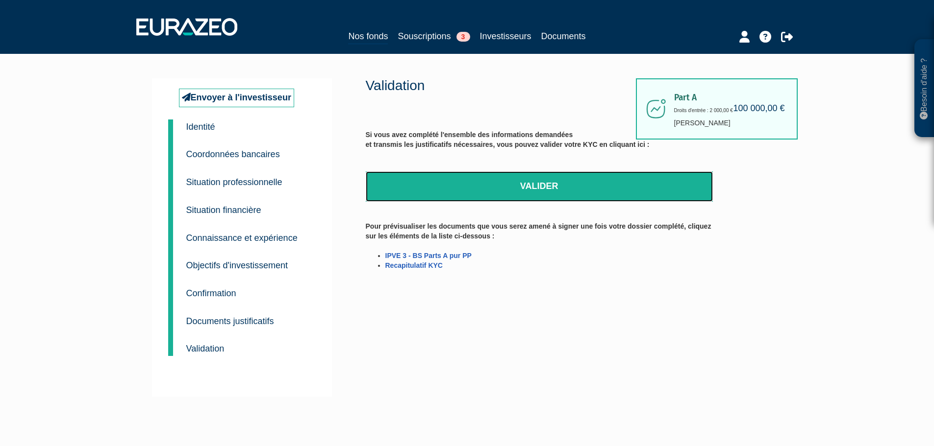
click at [590, 187] on link "Valider" at bounding box center [539, 187] width 347 height 30
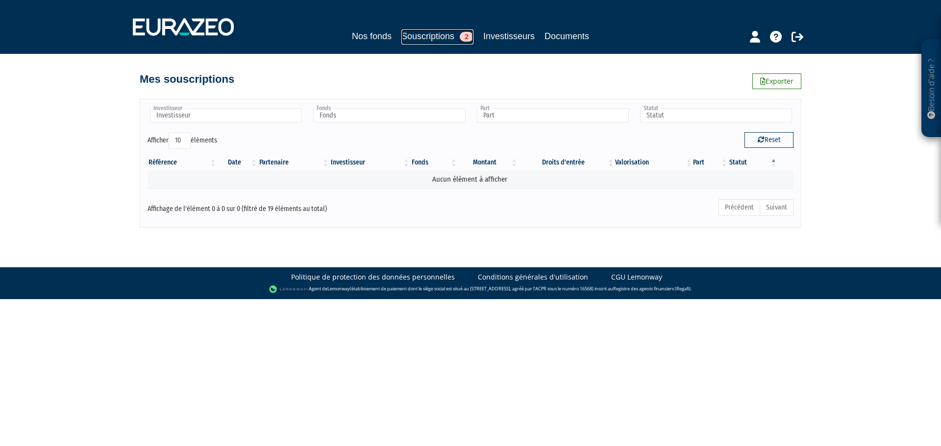
click at [416, 35] on link "Souscriptions 2" at bounding box center [437, 36] width 72 height 15
click at [395, 35] on div "Nos fonds Souscriptions 2 Investisseurs Documents" at bounding box center [470, 36] width 460 height 15
click at [528, 22] on div "Nos fonds Souscriptions 2 Investisseurs Documents" at bounding box center [470, 27] width 690 height 36
click at [444, 31] on link "Souscriptions 2" at bounding box center [437, 36] width 72 height 15
click at [800, 147] on div "Reset" at bounding box center [635, 141] width 330 height 19
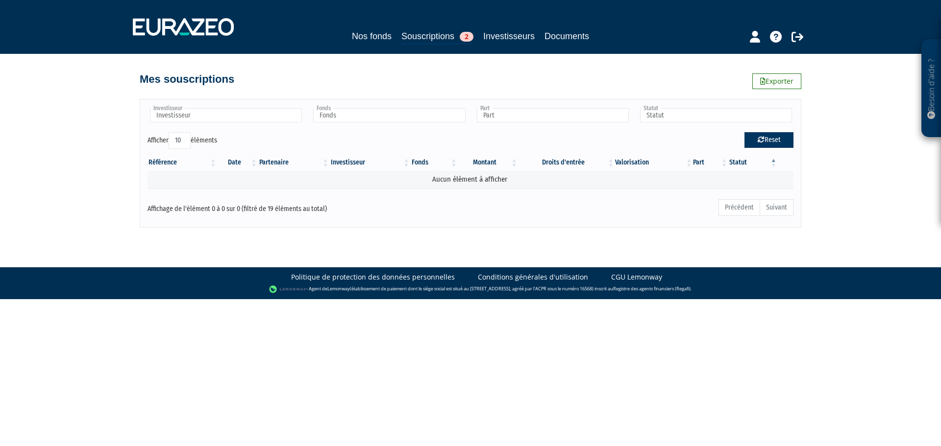
click at [783, 138] on button "Reset" at bounding box center [768, 140] width 49 height 16
type input "Investisseur"
type input "Fonds"
type input "Part"
type input "Statut"
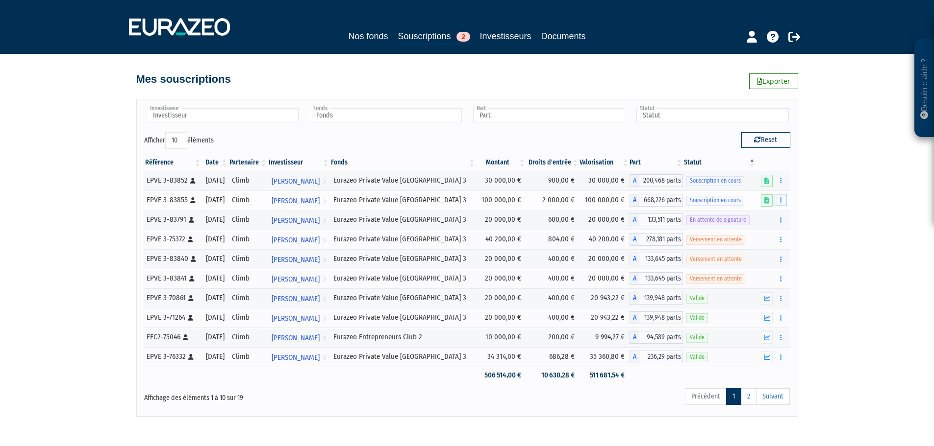
click at [781, 204] on button "button" at bounding box center [780, 200] width 12 height 12
click at [815, 207] on div "Besoin d'aide ? × J'ai besoin d'aide Si vous avez une question à propos du fonc…" at bounding box center [467, 208] width 934 height 417
click at [808, 202] on div "Besoin d'aide ? × J'ai besoin d'aide Si vous avez une question à propos du fonc…" at bounding box center [467, 208] width 934 height 417
click at [778, 201] on button "button" at bounding box center [780, 200] width 12 height 12
click at [759, 235] on link "Compléter" at bounding box center [751, 236] width 64 height 16
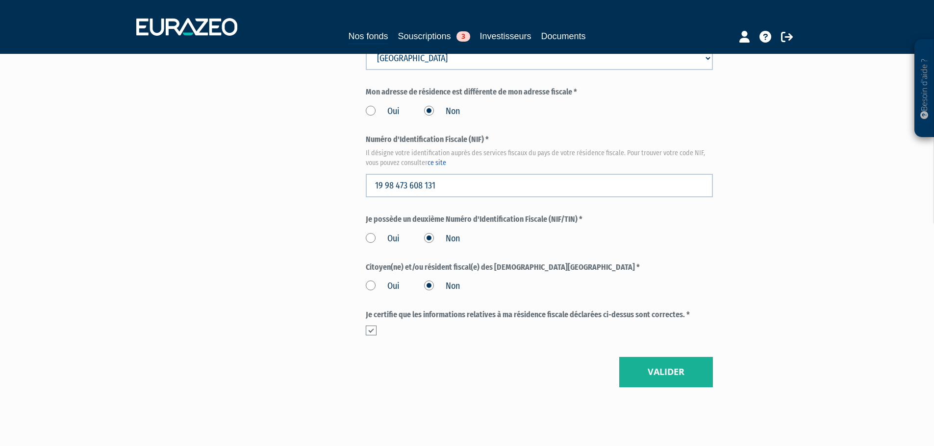
scroll to position [1106, 0]
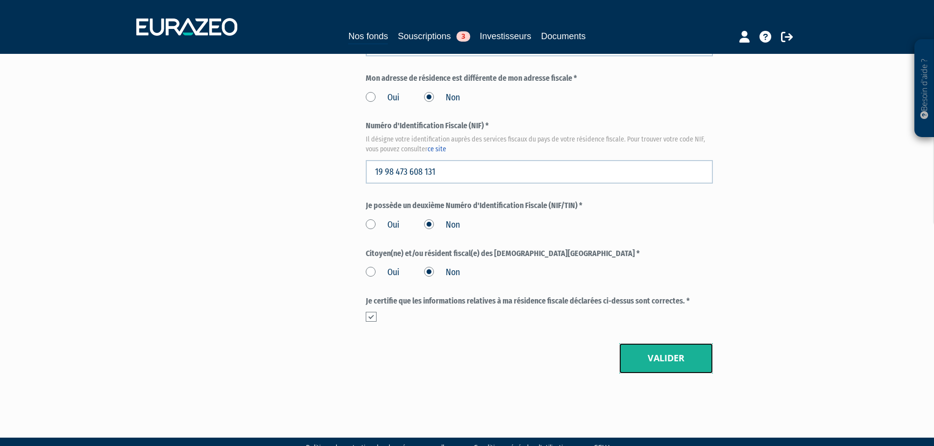
click at [658, 347] on button "Valider" at bounding box center [666, 359] width 94 height 30
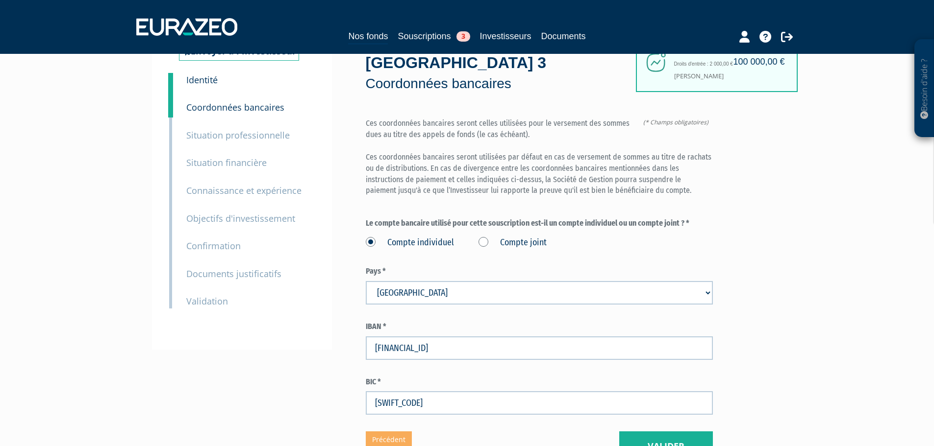
scroll to position [135, 0]
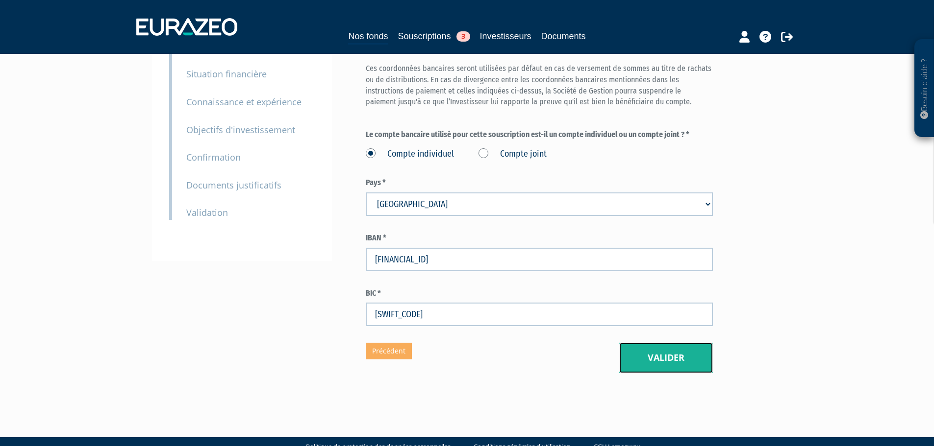
click at [705, 343] on button "Valider" at bounding box center [666, 358] width 94 height 30
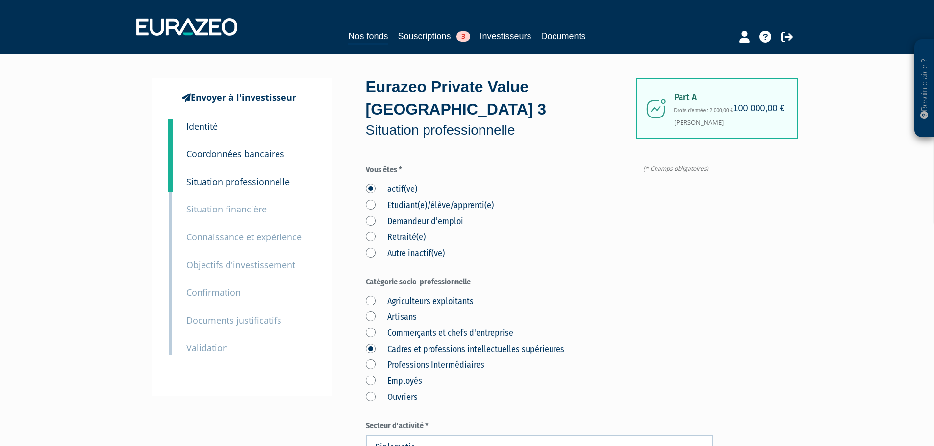
click at [198, 130] on small "Identité" at bounding box center [201, 127] width 31 height 12
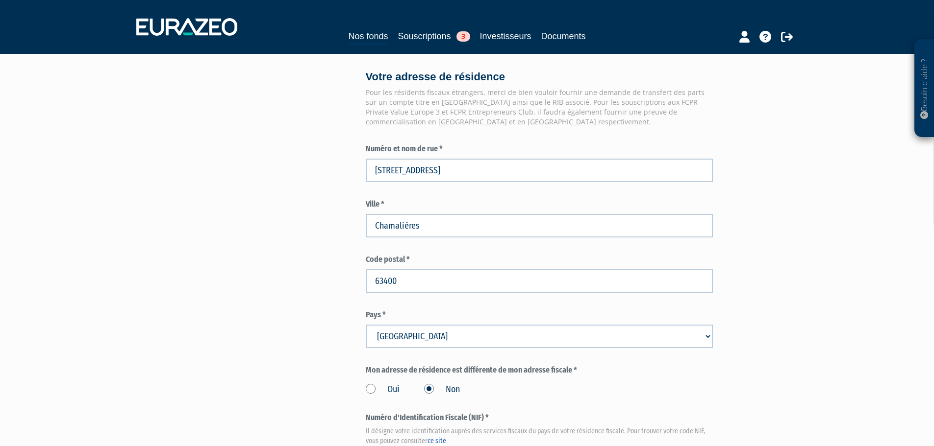
scroll to position [784, 0]
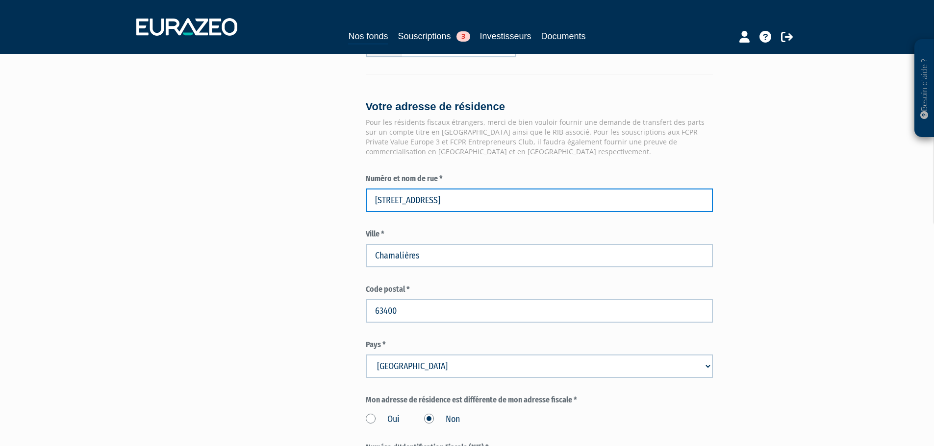
click at [426, 189] on input "3 Bis Avenue Thermale" at bounding box center [539, 201] width 347 height 24
paste input "88 AVENUE DE ROYAT"
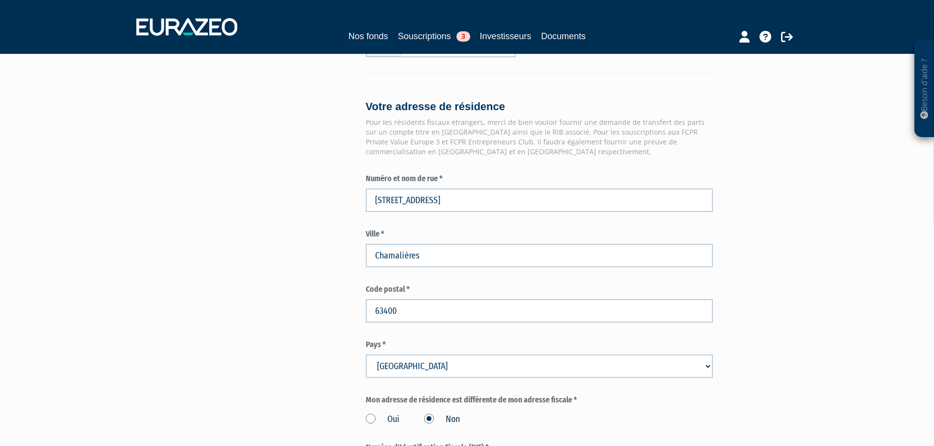
type input "88 Avenue de Royat"
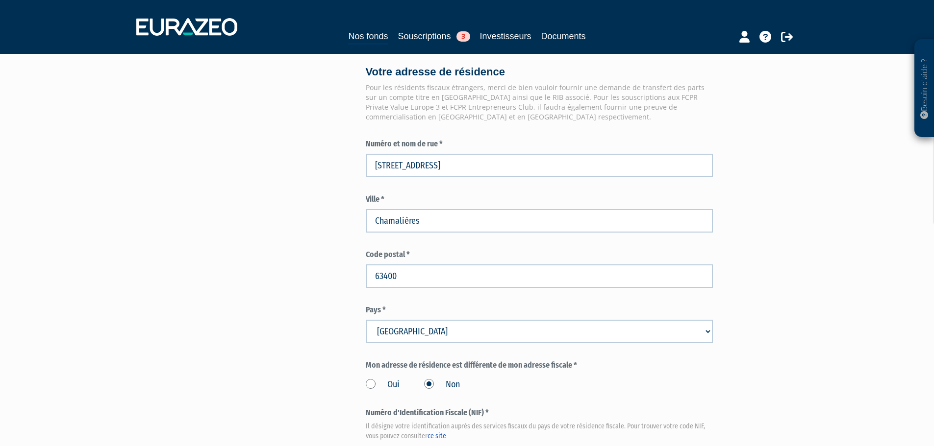
scroll to position [1106, 0]
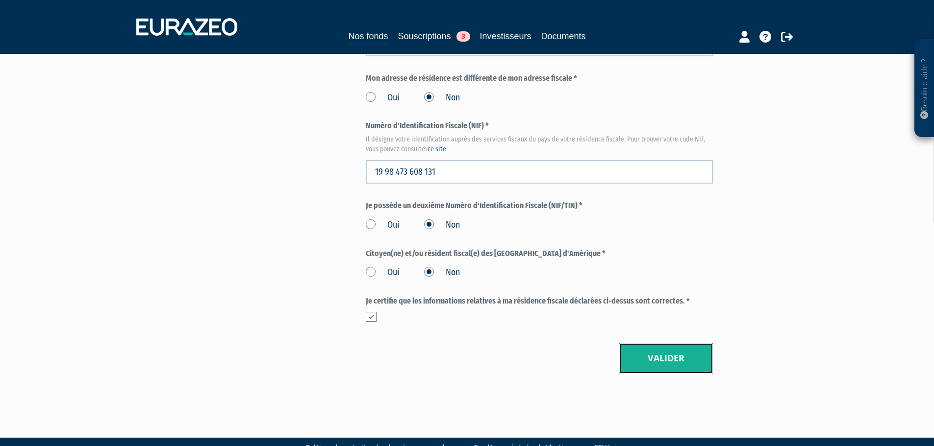
click at [671, 344] on button "Valider" at bounding box center [666, 359] width 94 height 30
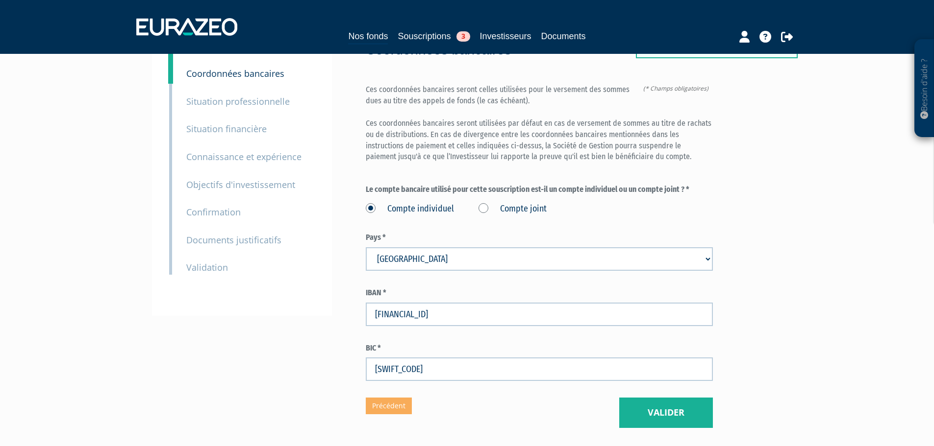
scroll to position [135, 0]
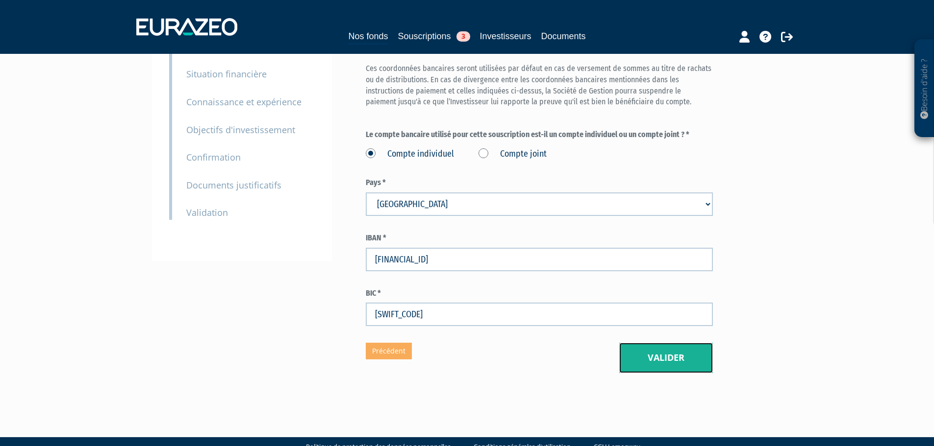
click at [647, 343] on button "Valider" at bounding box center [666, 358] width 94 height 30
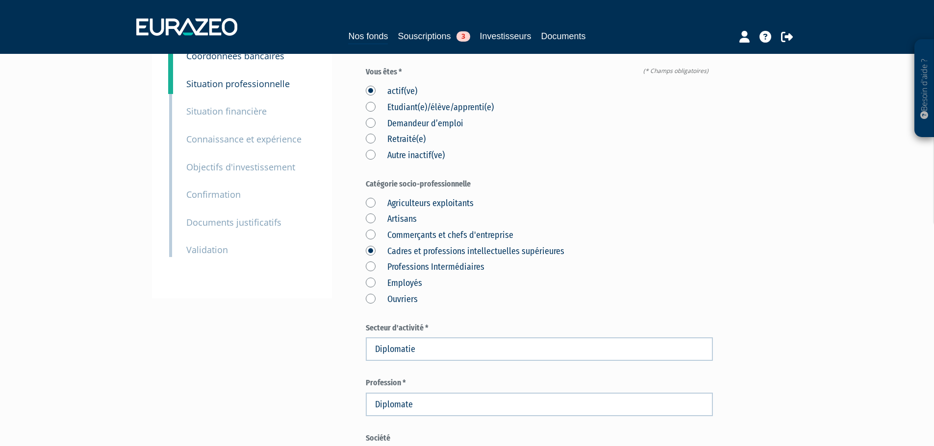
scroll to position [441, 0]
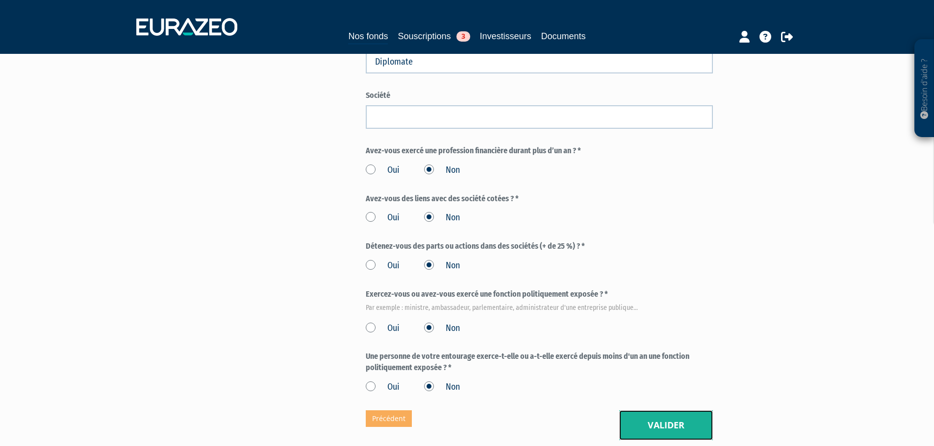
click at [656, 411] on button "Valider" at bounding box center [666, 426] width 94 height 30
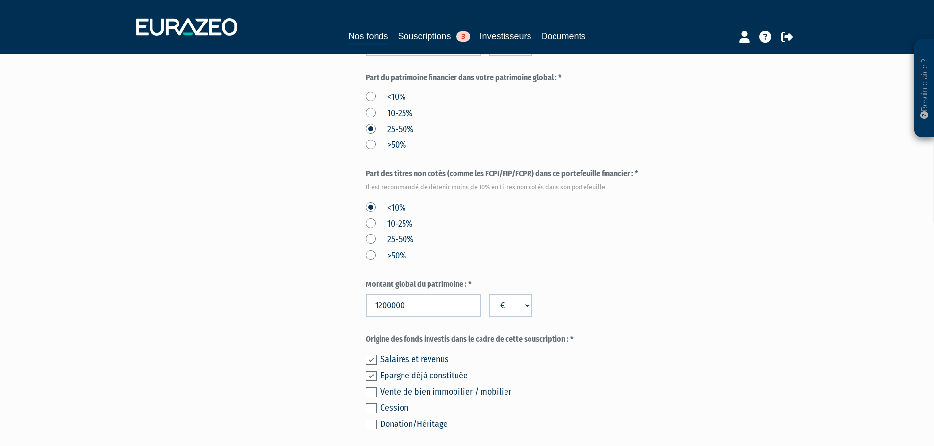
scroll to position [539, 0]
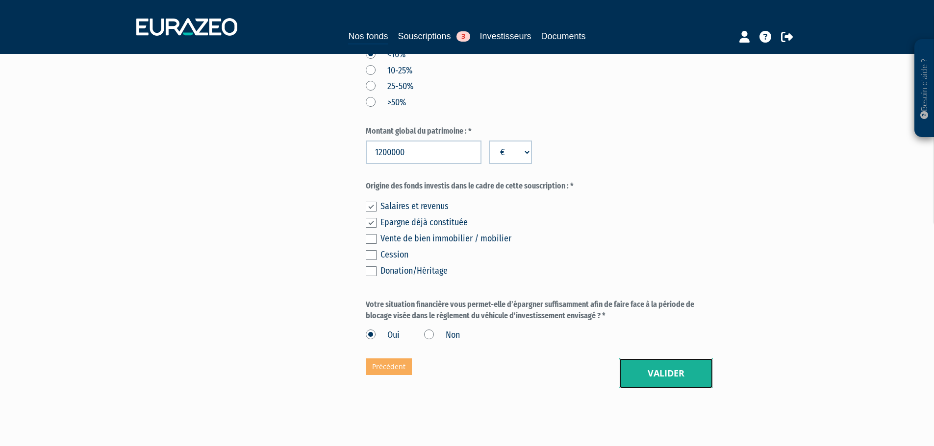
click at [638, 359] on button "Valider" at bounding box center [666, 374] width 94 height 30
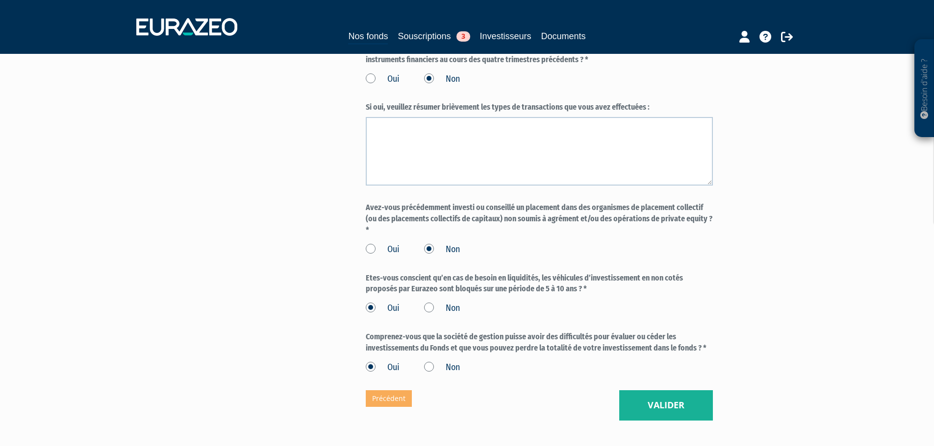
scroll to position [806, 0]
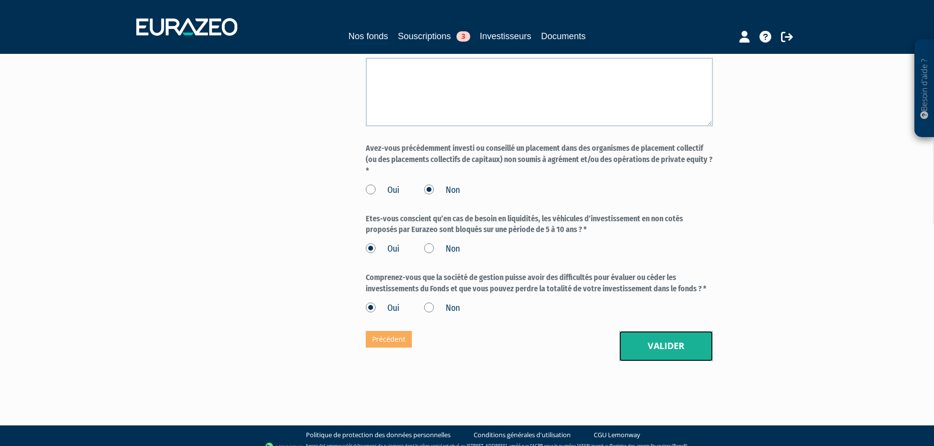
click at [655, 340] on button "Valider" at bounding box center [666, 346] width 94 height 30
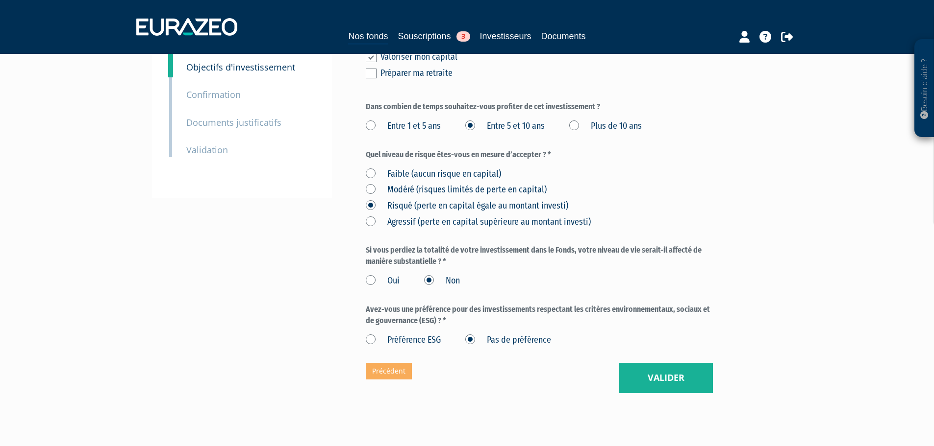
scroll to position [218, 0]
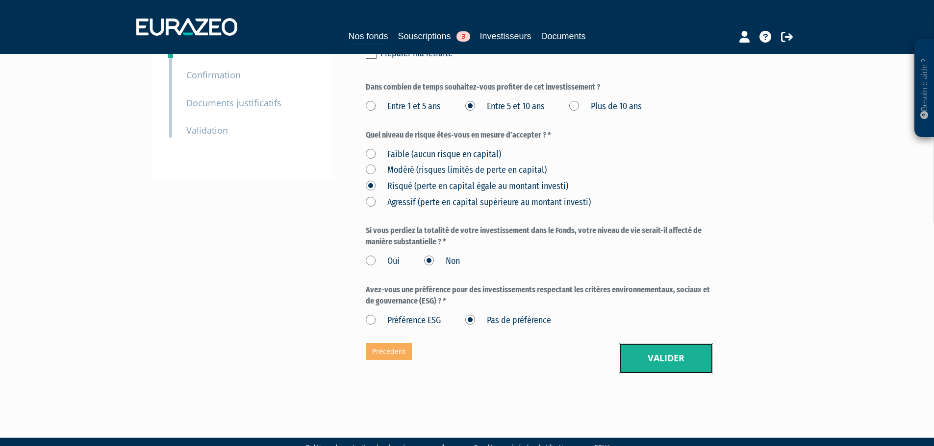
click at [690, 344] on button "Valider" at bounding box center [666, 359] width 94 height 30
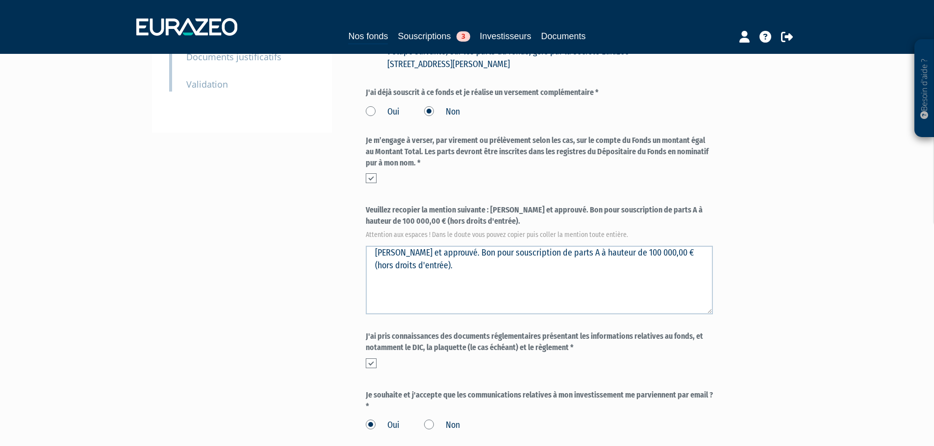
scroll to position [369, 0]
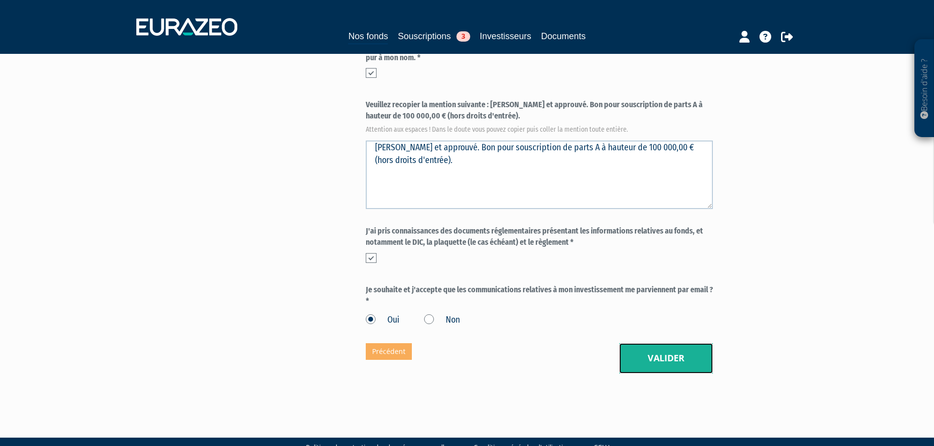
click at [657, 344] on button "Valider" at bounding box center [666, 359] width 94 height 30
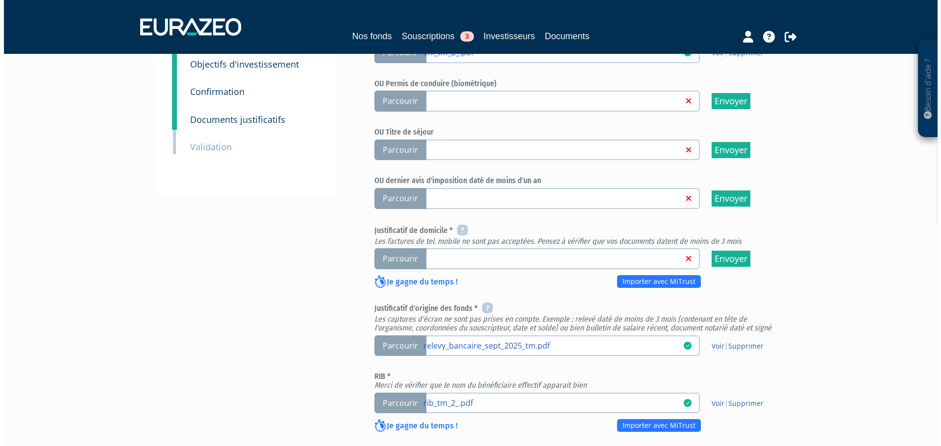
scroll to position [376, 0]
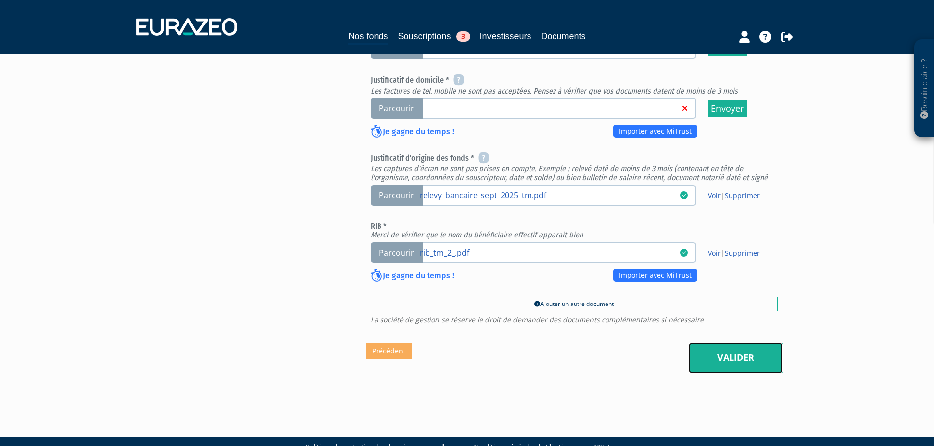
click at [732, 343] on link "Valider" at bounding box center [736, 358] width 94 height 30
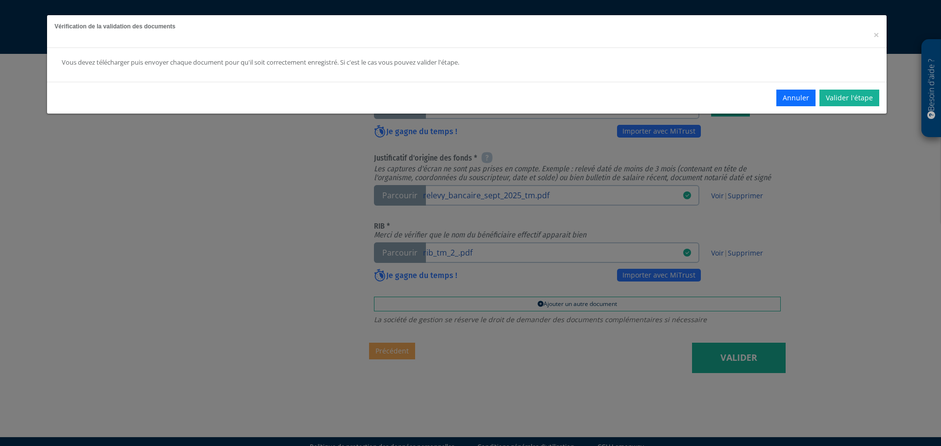
click at [856, 87] on div "Annuler Valider l'étape" at bounding box center [466, 98] width 839 height 32
click at [851, 101] on link "Valider l'étape" at bounding box center [849, 98] width 60 height 17
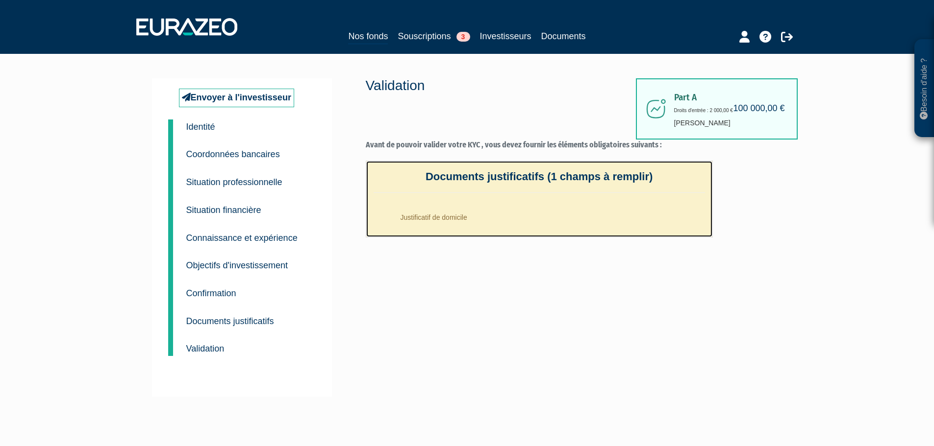
click at [560, 216] on li "Justificatif de domicile" at bounding box center [549, 215] width 312 height 25
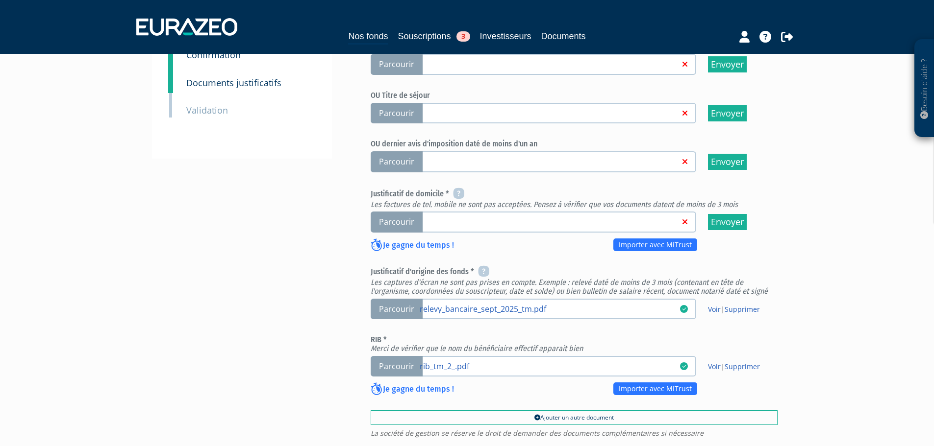
scroll to position [343, 0]
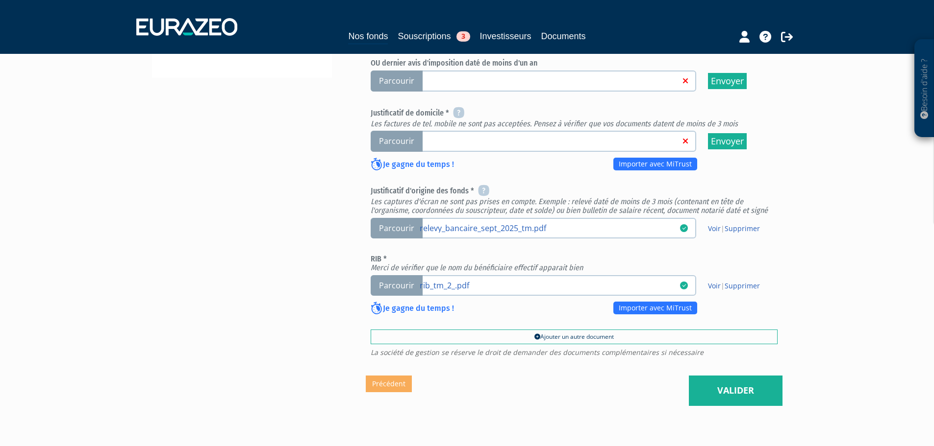
click at [394, 131] on span "Parcourir" at bounding box center [396, 141] width 52 height 21
click at [0, 0] on input "Parcourir" at bounding box center [0, 0] width 0 height 0
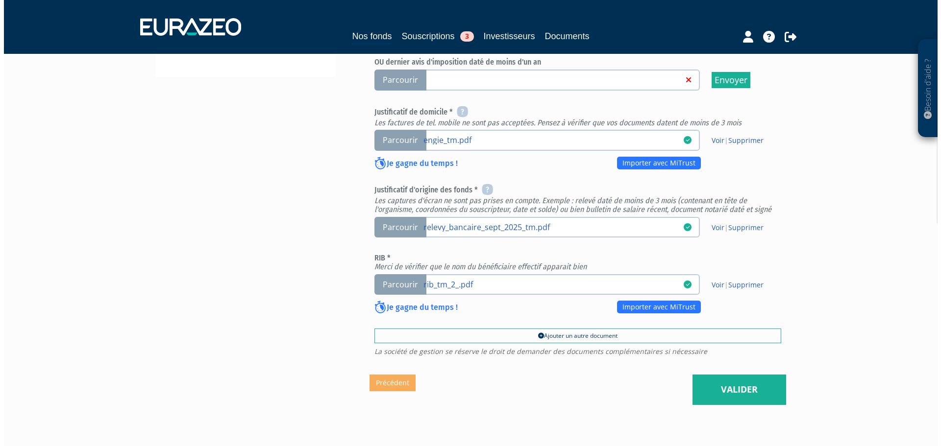
scroll to position [327, 0]
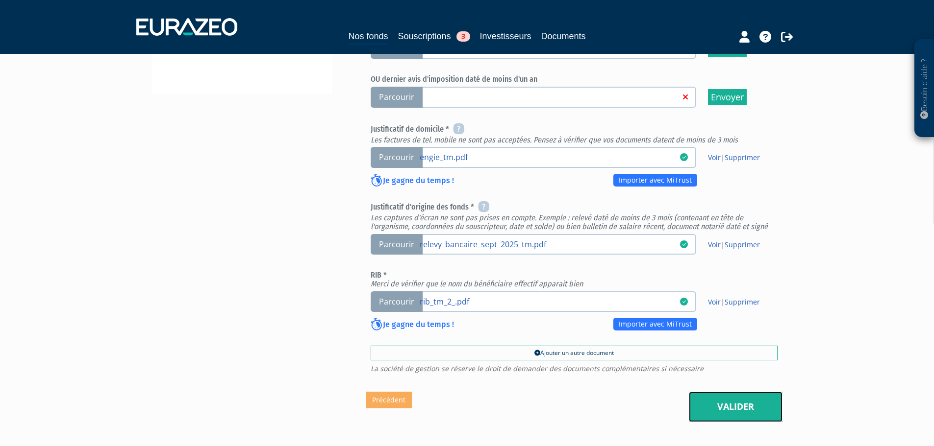
click at [761, 392] on link "Valider" at bounding box center [736, 407] width 94 height 30
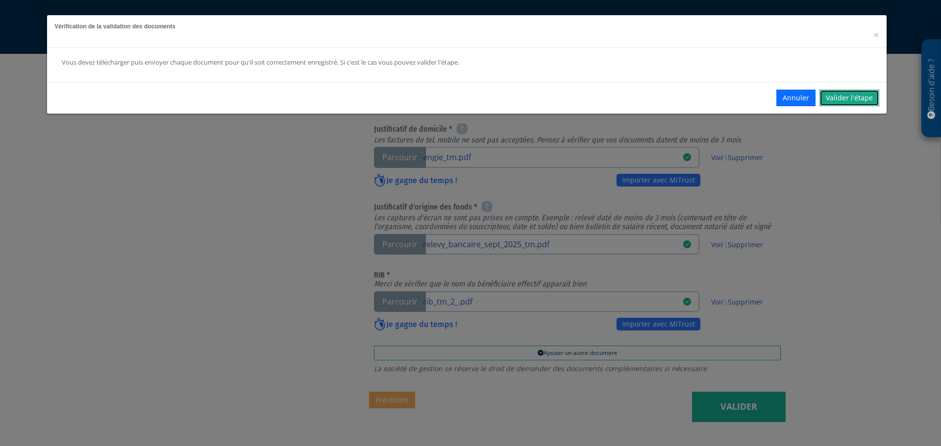
click at [849, 100] on link "Valider l'étape" at bounding box center [849, 98] width 60 height 17
